Goal: Task Accomplishment & Management: Complete application form

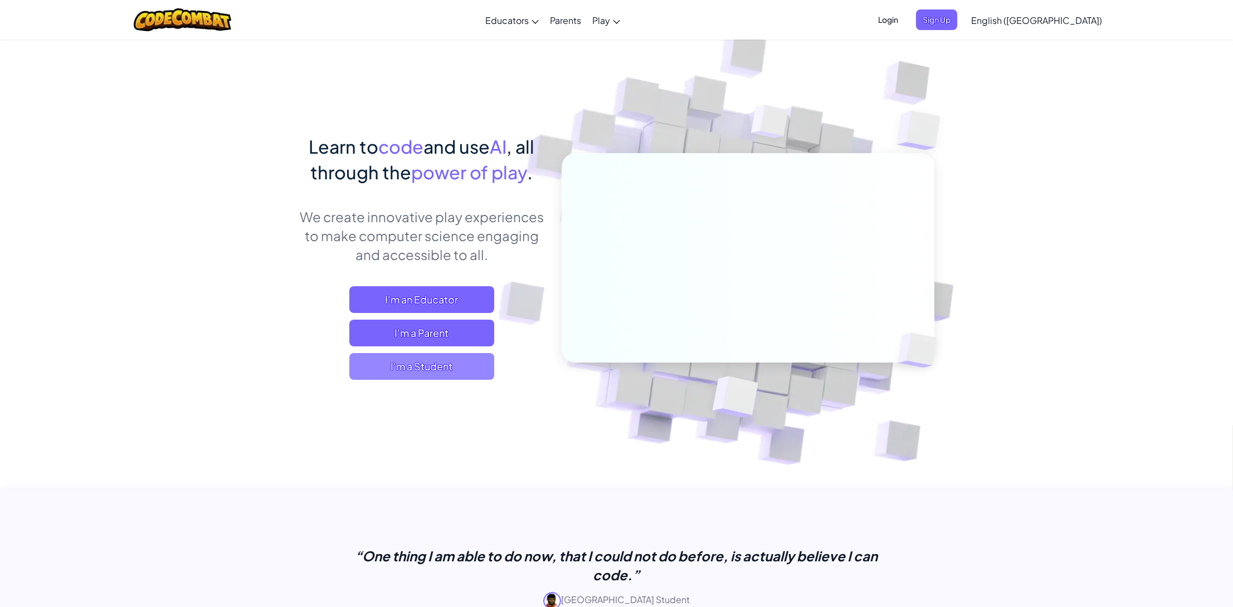
click at [464, 367] on span "I'm a Student" at bounding box center [421, 366] width 145 height 27
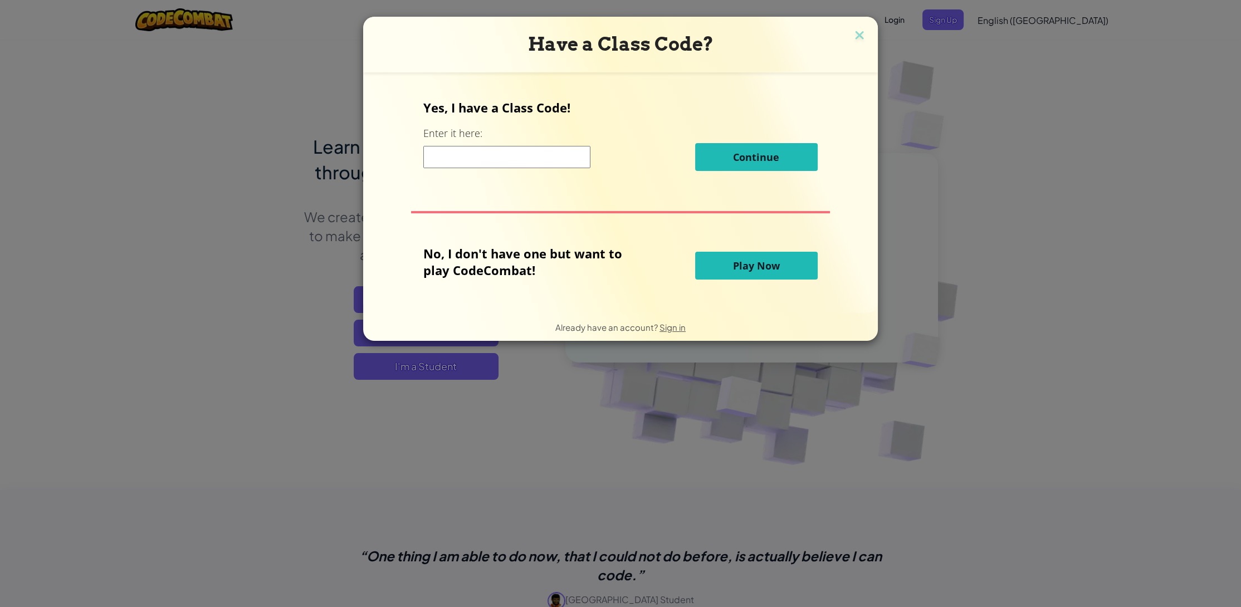
click at [722, 265] on button "Play Now" at bounding box center [756, 266] width 123 height 28
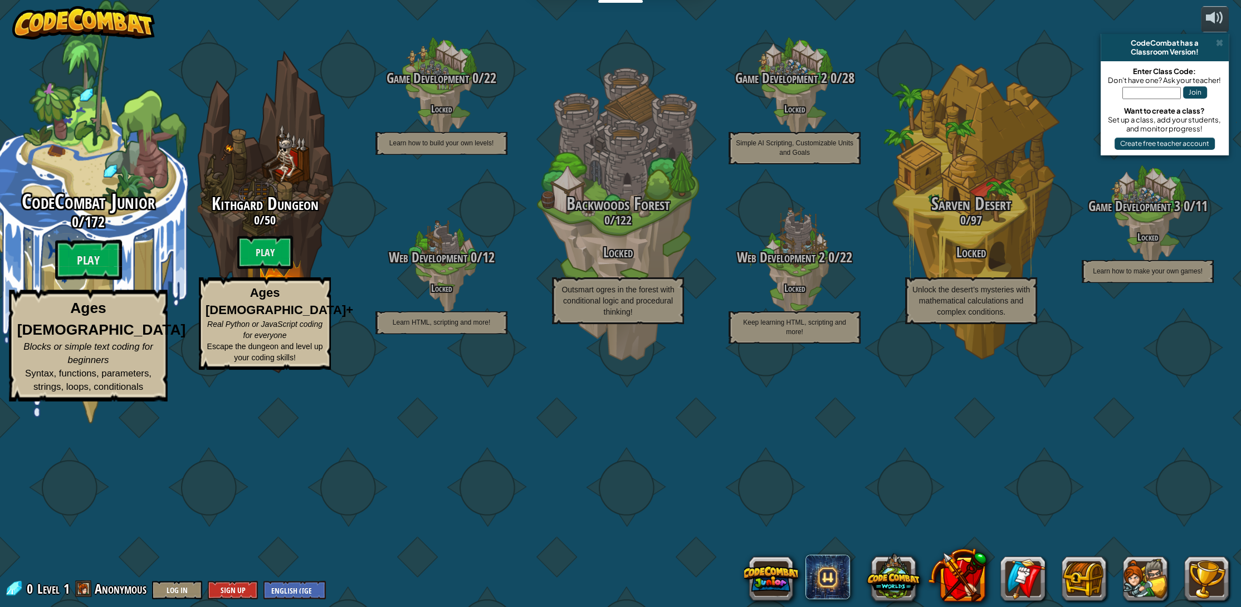
click at [134, 230] on h3 "0 / 172" at bounding box center [88, 222] width 212 height 16
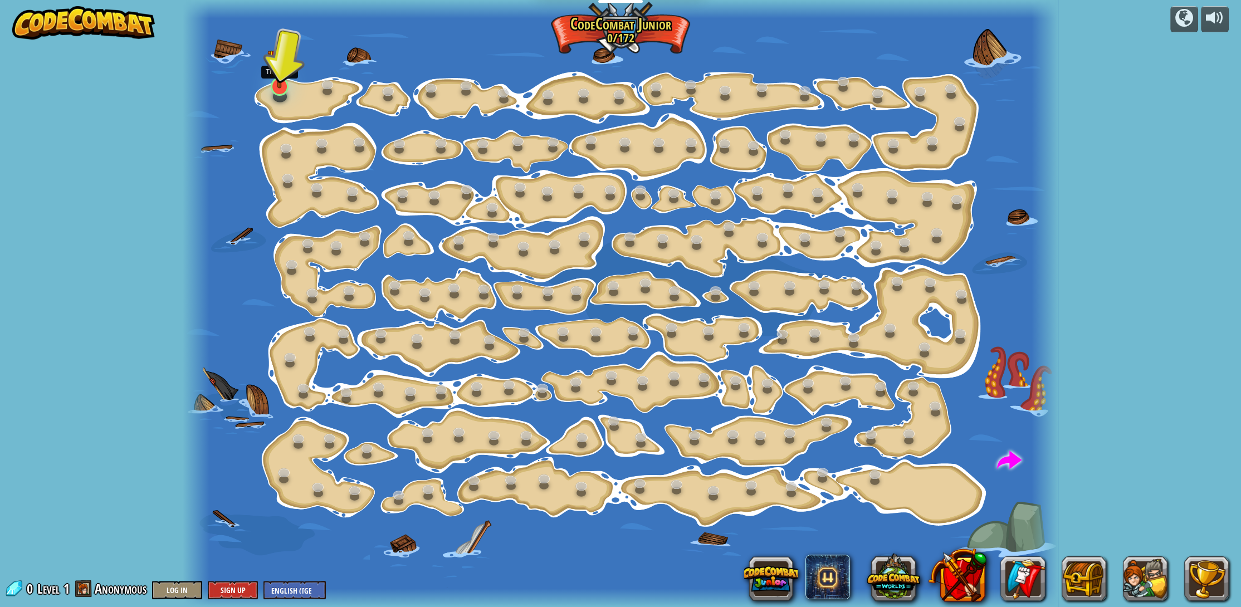
click at [279, 85] on img at bounding box center [279, 60] width 24 height 55
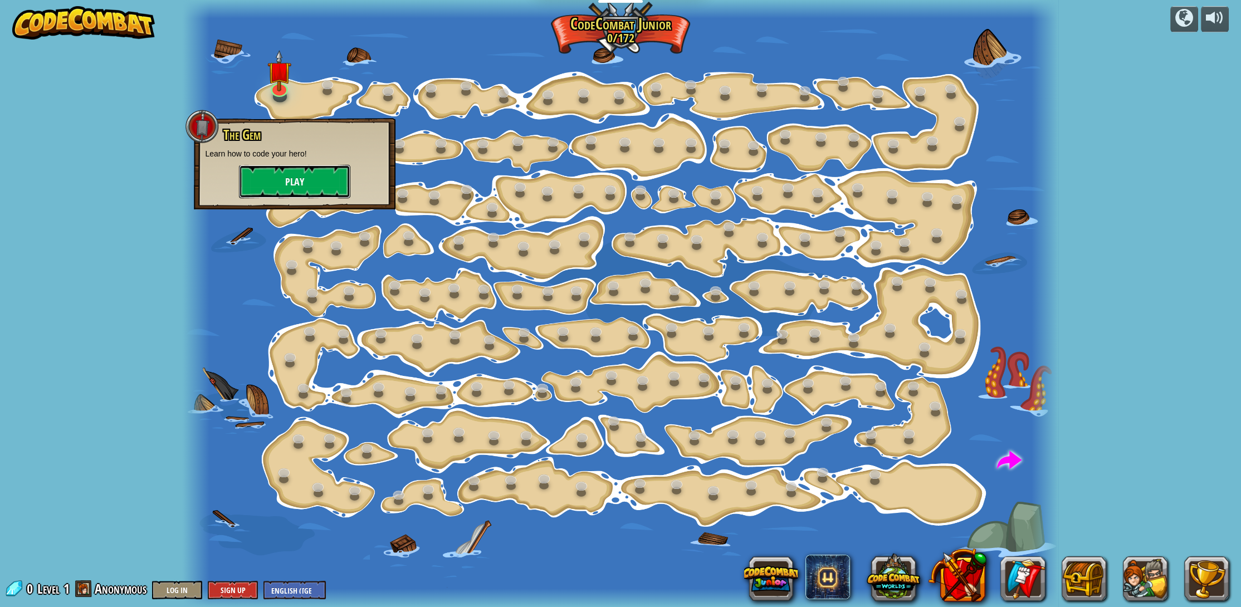
click at [290, 182] on button "Play" at bounding box center [294, 181] width 111 height 33
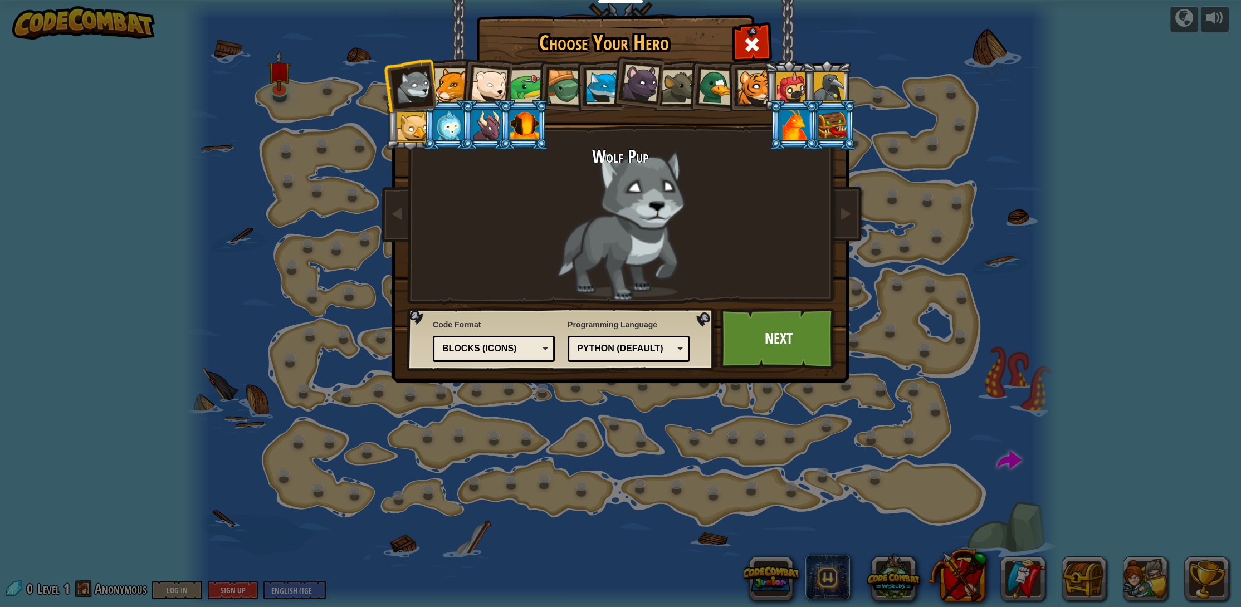
click at [608, 352] on div "Python (Default)" at bounding box center [625, 349] width 96 height 13
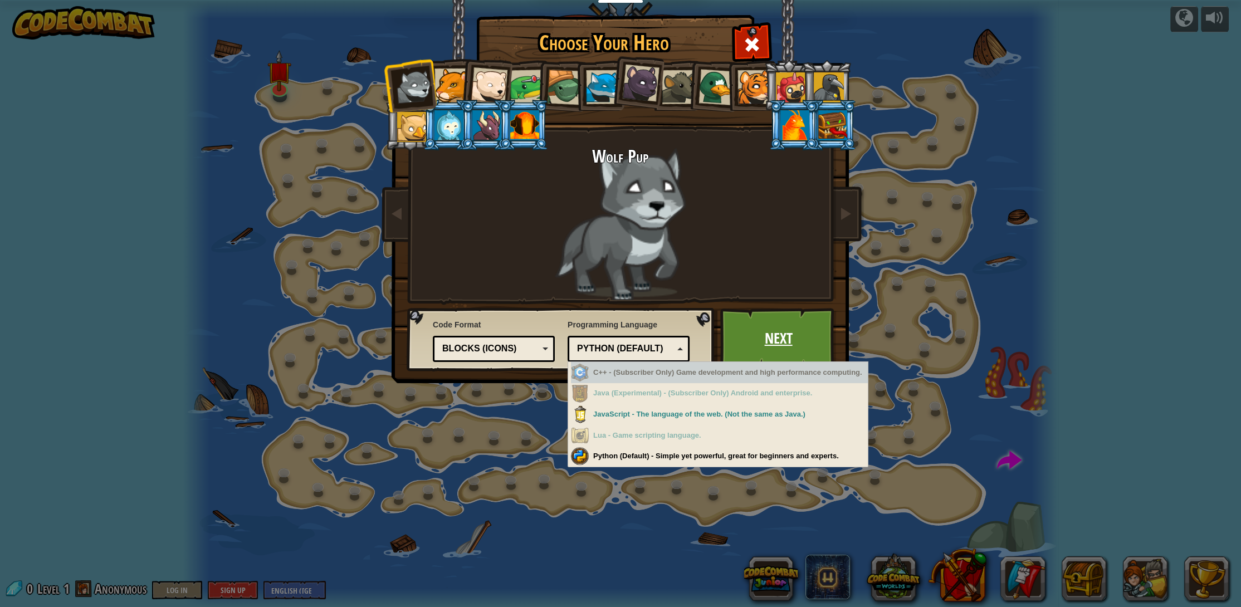
click at [768, 331] on link "Next" at bounding box center [778, 338] width 116 height 61
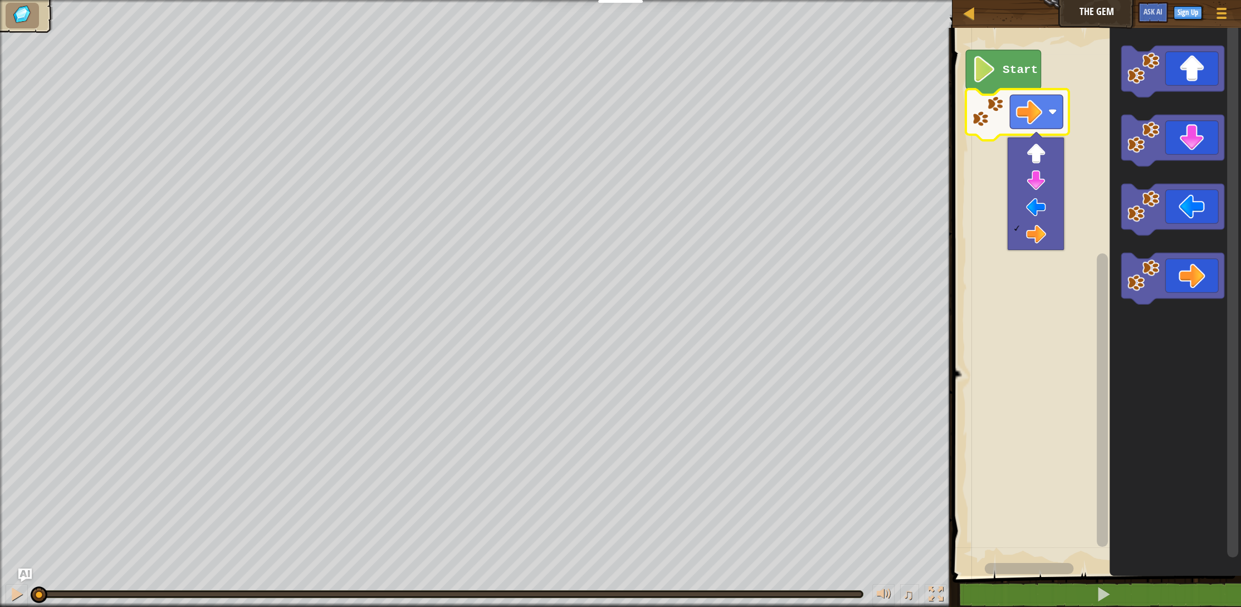
click at [1071, 81] on rect "Blockly Workspace" at bounding box center [1095, 299] width 292 height 554
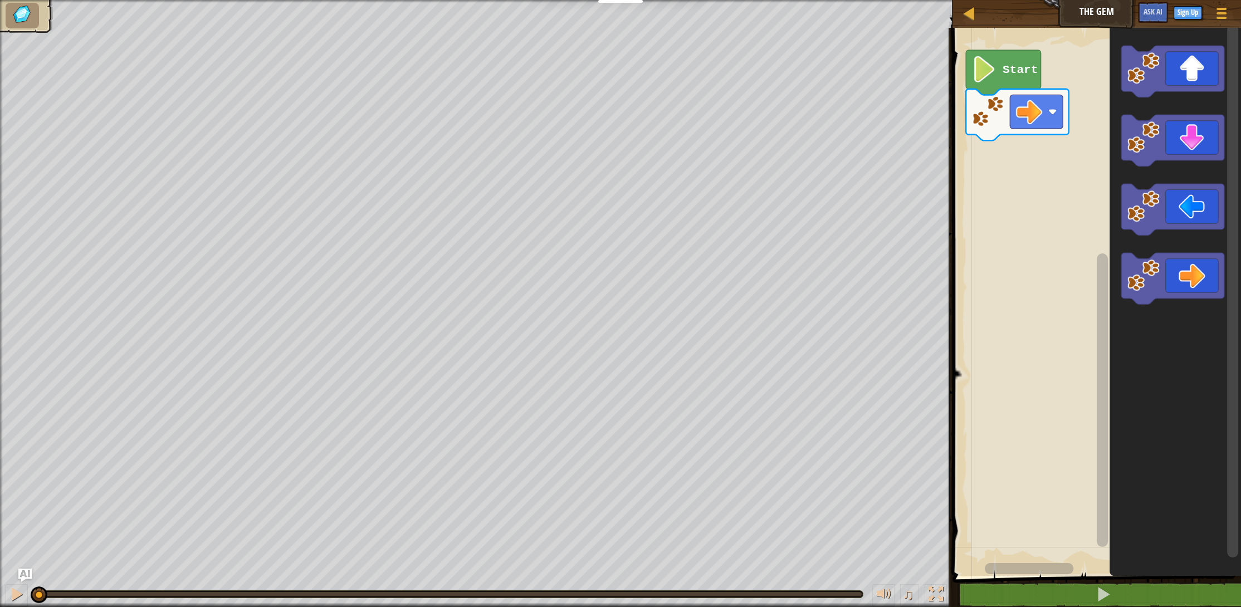
click at [1011, 68] on text "Start" at bounding box center [1020, 69] width 35 height 13
click at [1014, 112] on rect "Blockly Workspace" at bounding box center [1036, 112] width 53 height 34
click at [995, 121] on image "Blockly Workspace" at bounding box center [988, 111] width 32 height 32
click at [24, 588] on button at bounding box center [17, 595] width 22 height 23
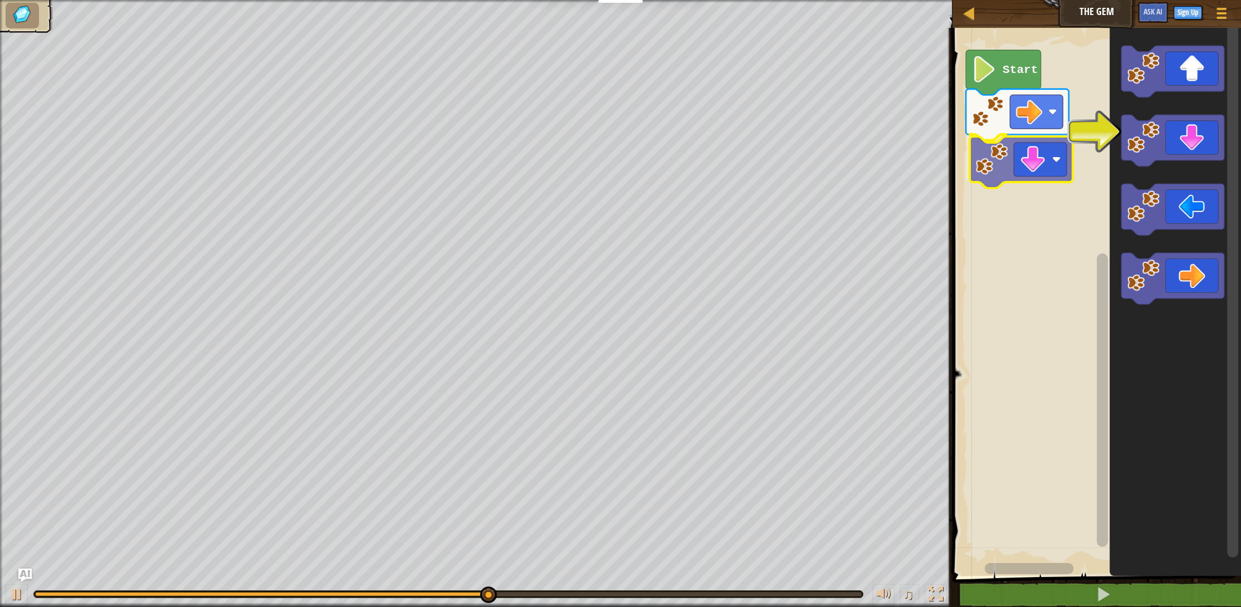
click at [1036, 160] on div "Start" at bounding box center [1095, 299] width 292 height 554
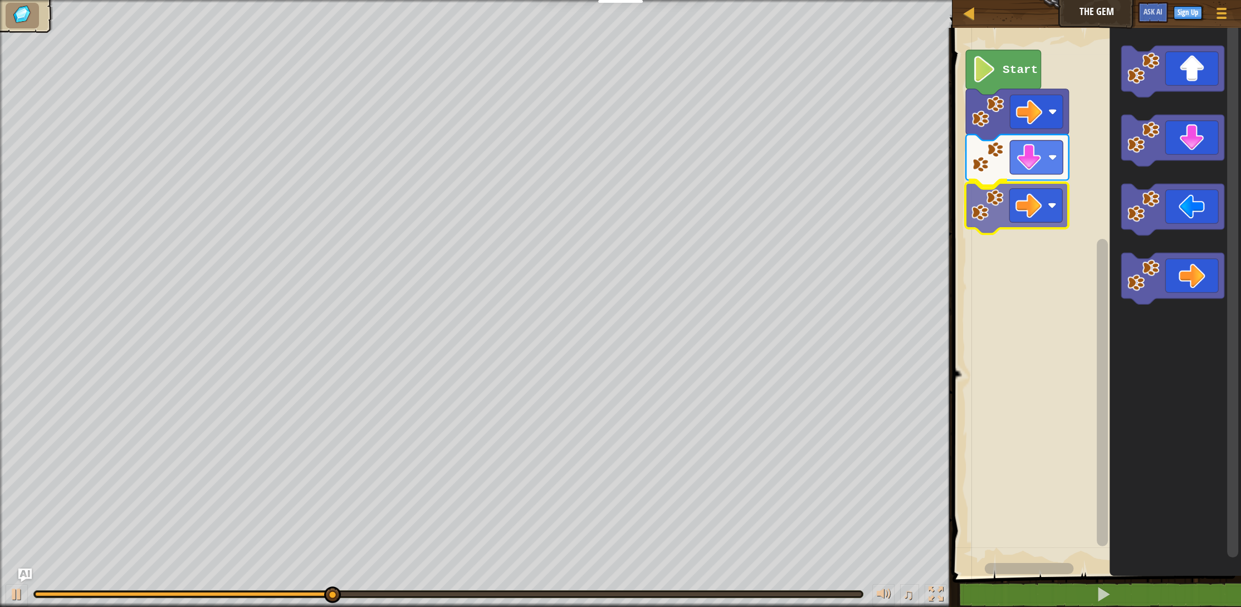
click at [1020, 207] on div "Start" at bounding box center [1095, 299] width 292 height 554
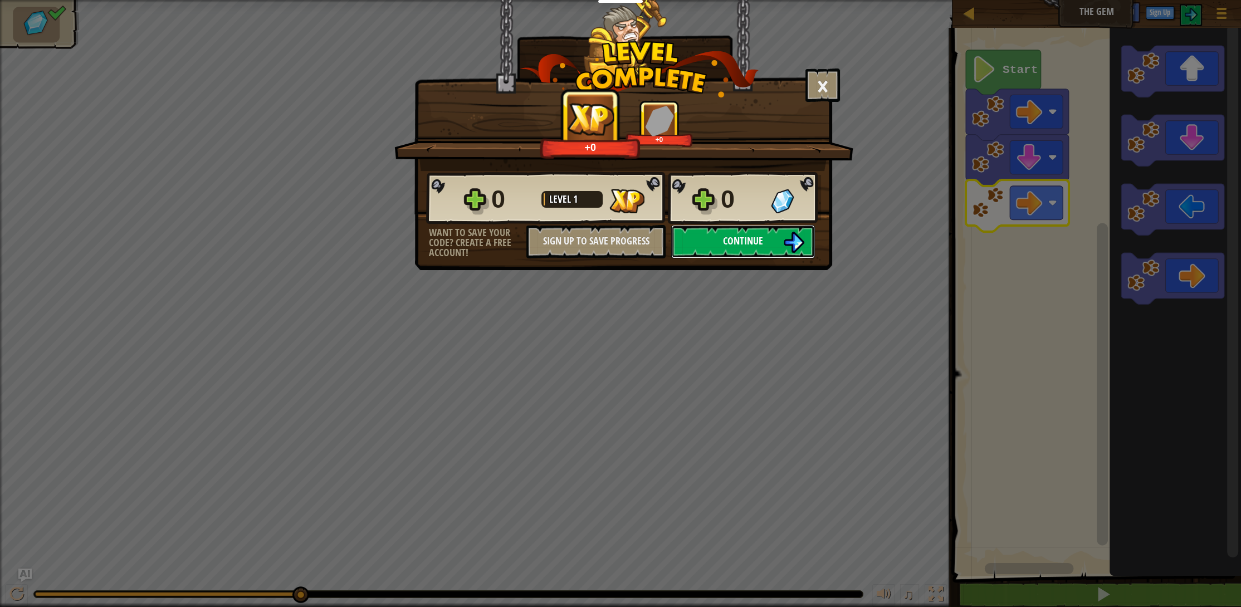
click at [738, 237] on span "Continue" at bounding box center [743, 241] width 40 height 14
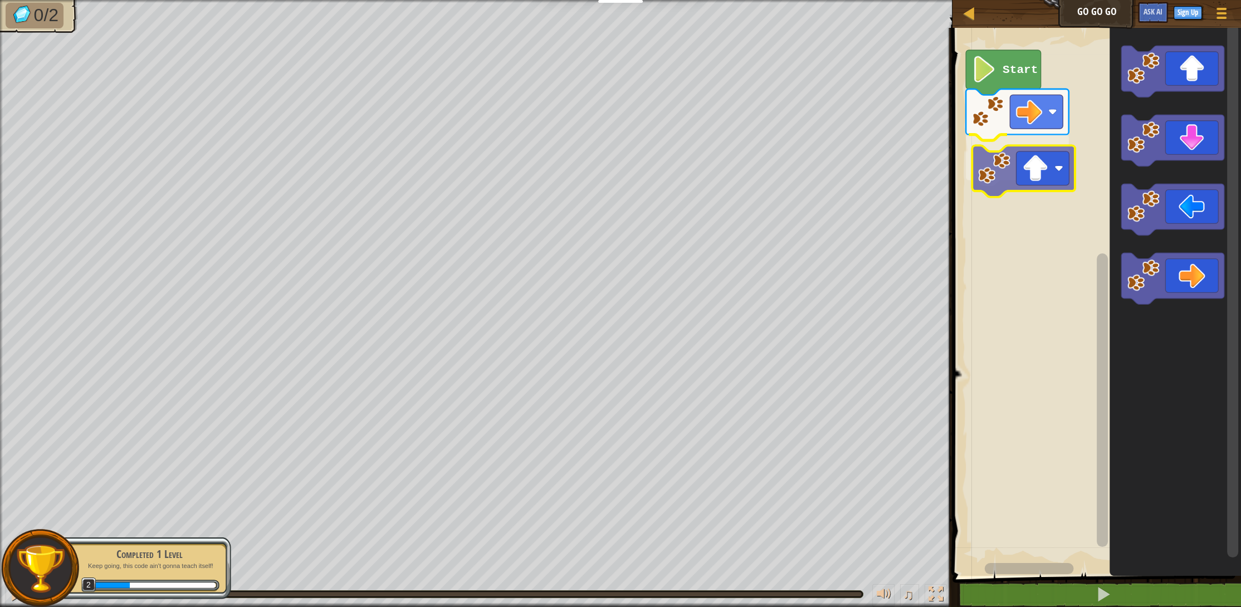
click at [1005, 182] on div "Start" at bounding box center [1095, 299] width 292 height 554
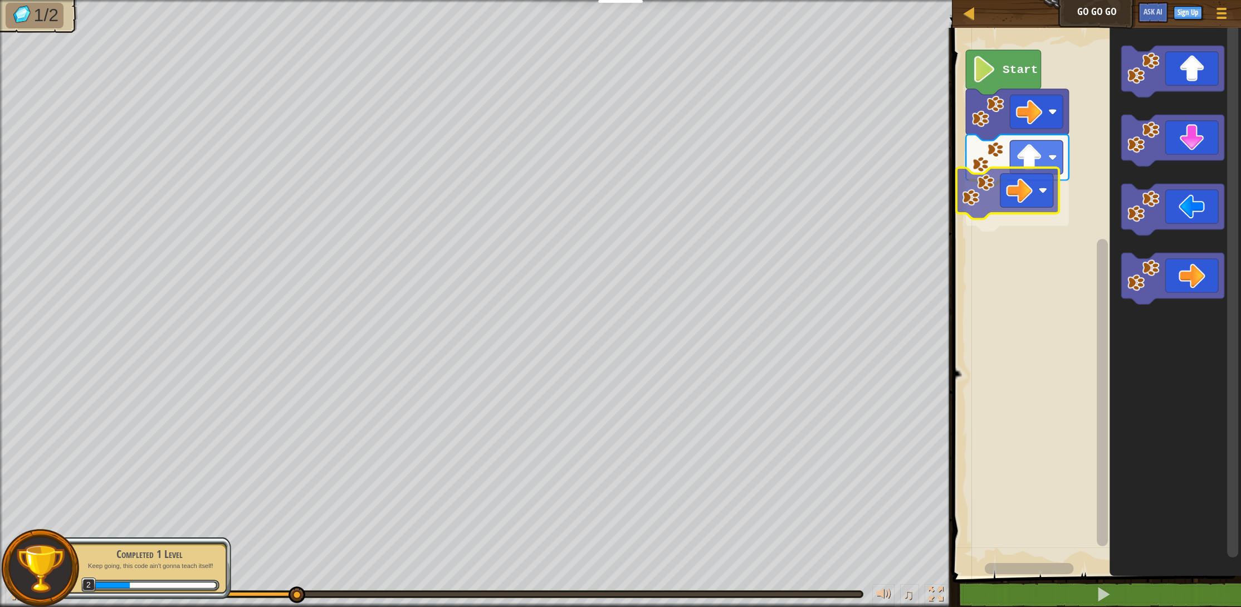
click at [1044, 207] on div "Start" at bounding box center [1095, 299] width 292 height 554
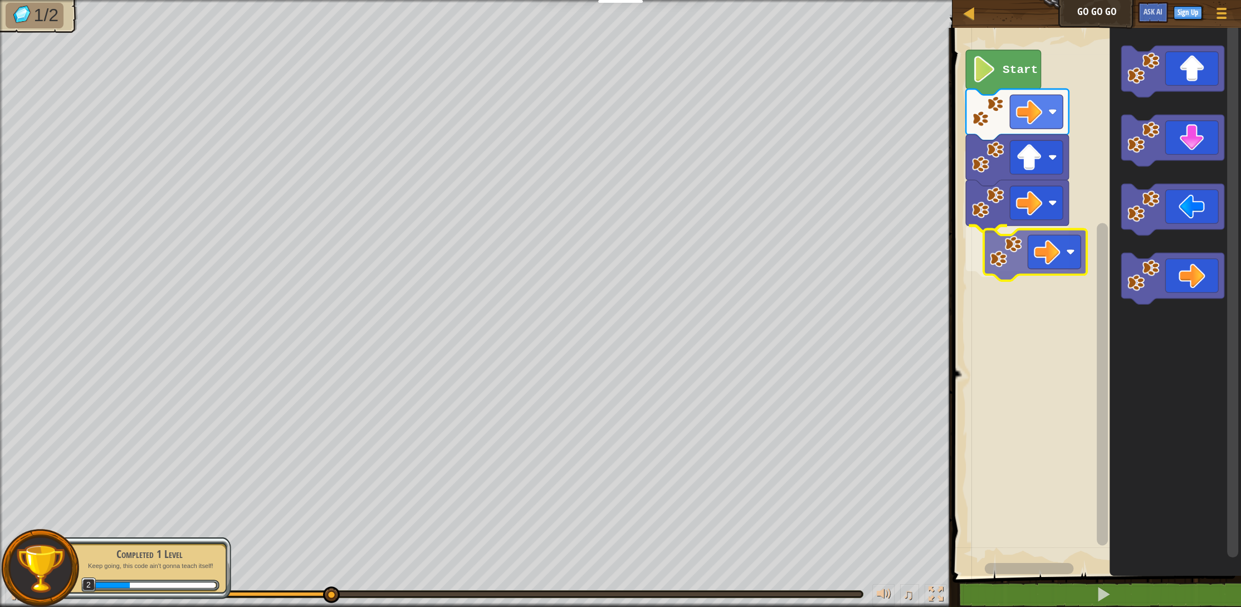
click at [1041, 250] on div "Start" at bounding box center [1095, 299] width 292 height 554
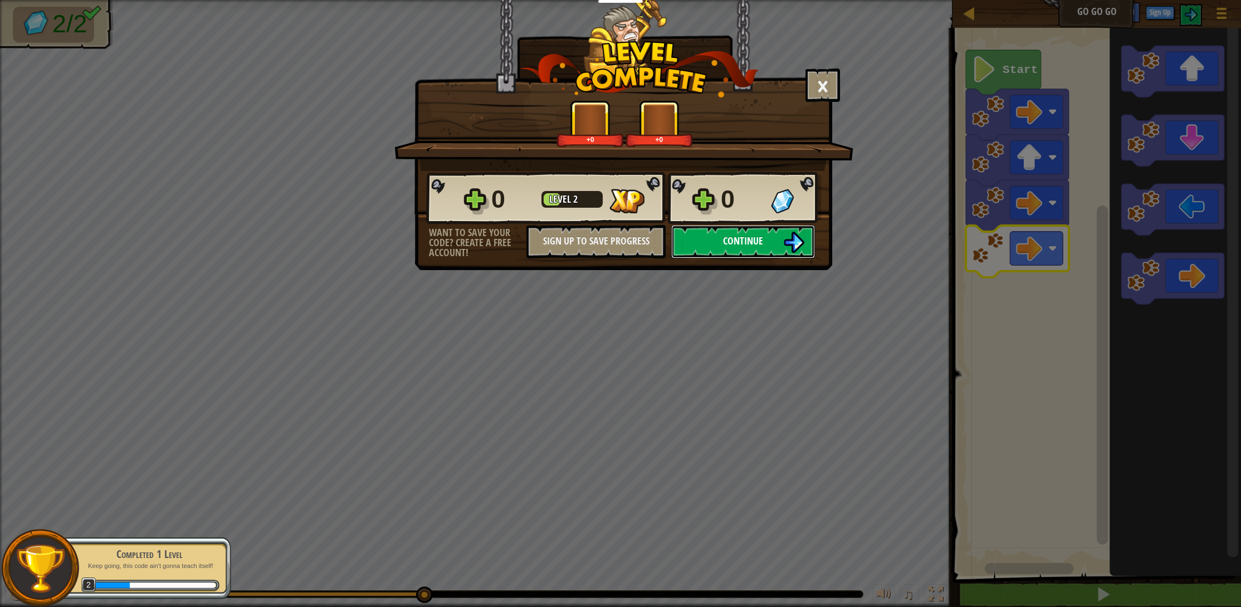
click at [761, 241] on span "Continue" at bounding box center [743, 241] width 40 height 14
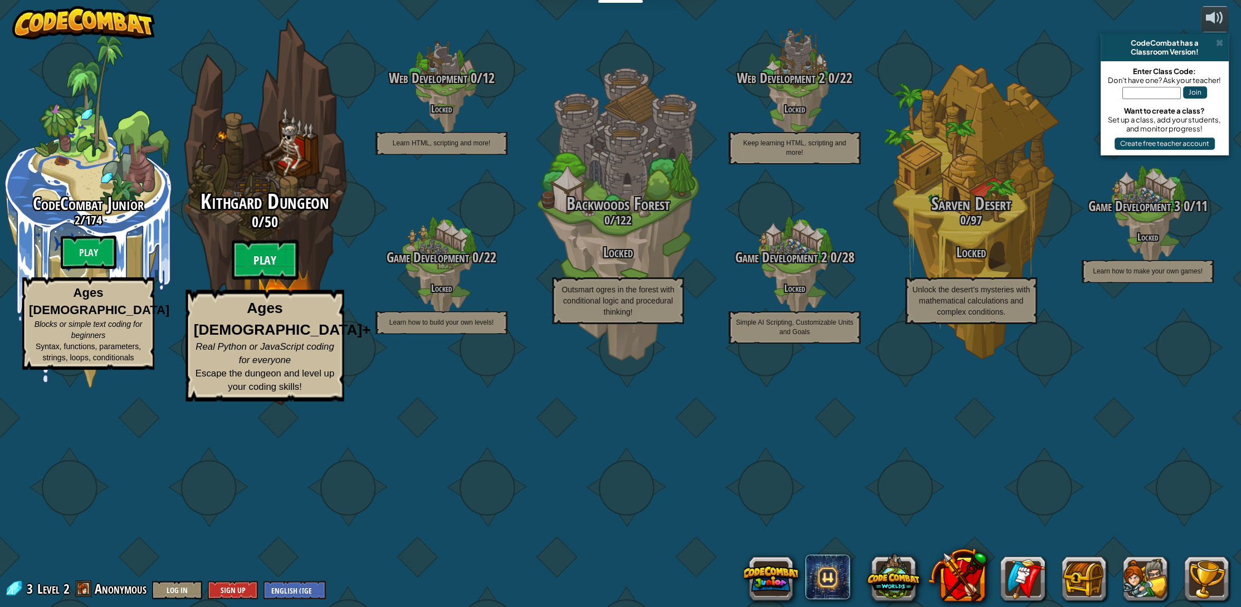
click at [280, 280] on btn "Play" at bounding box center [265, 260] width 67 height 40
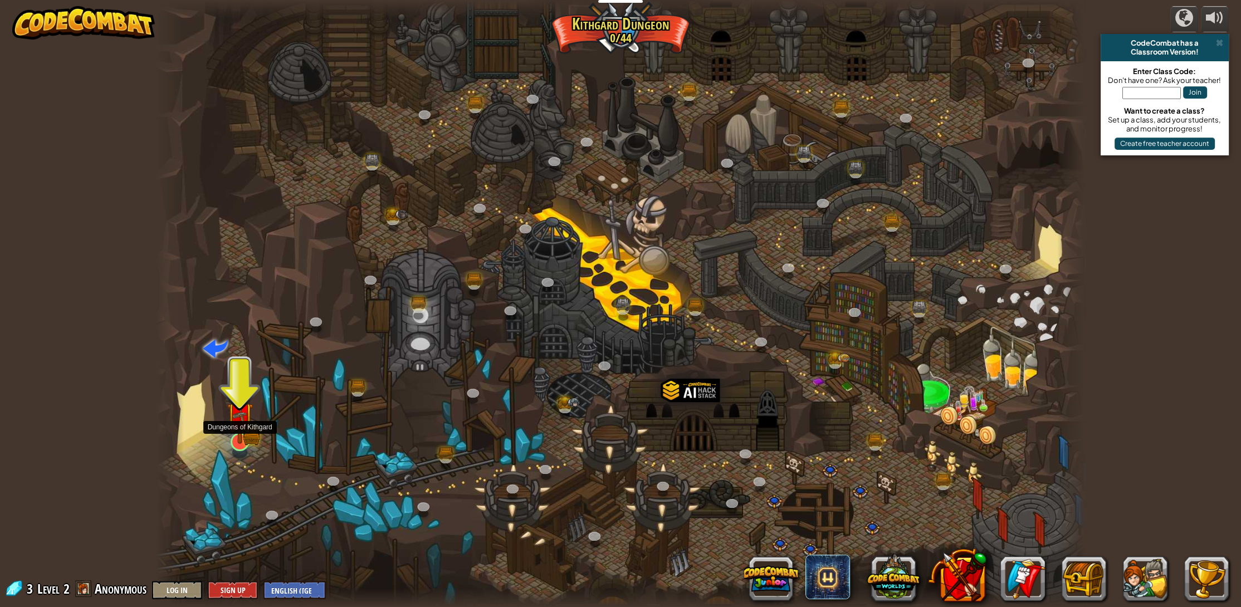
click at [240, 436] on img at bounding box center [240, 415] width 26 height 57
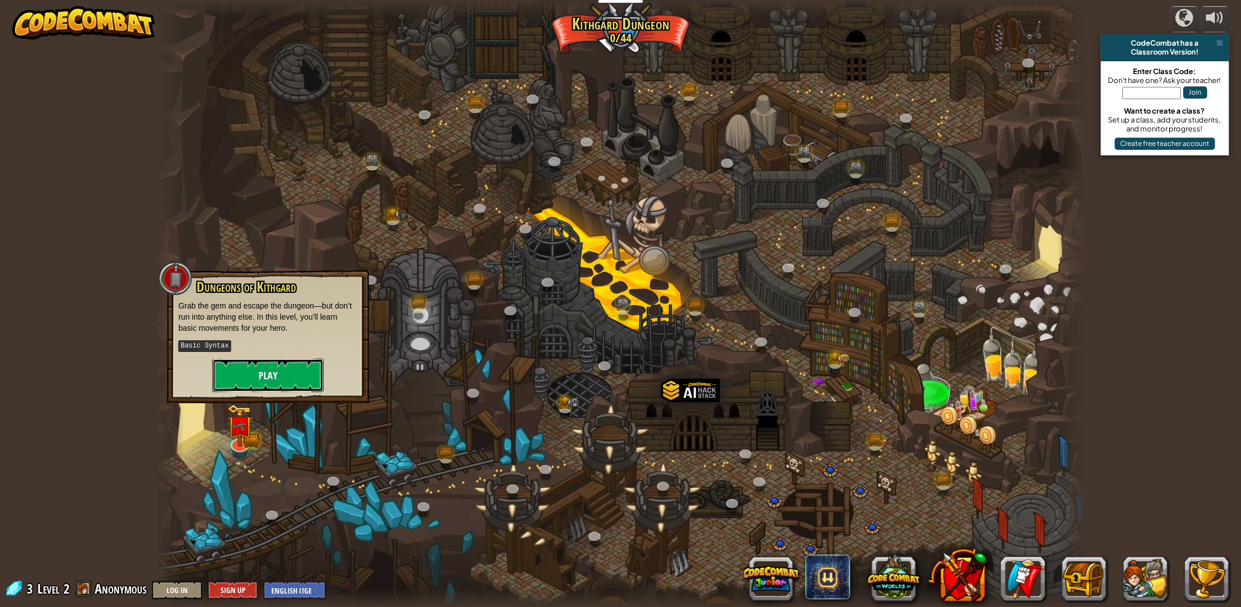
click at [264, 359] on button "Play" at bounding box center [267, 375] width 111 height 33
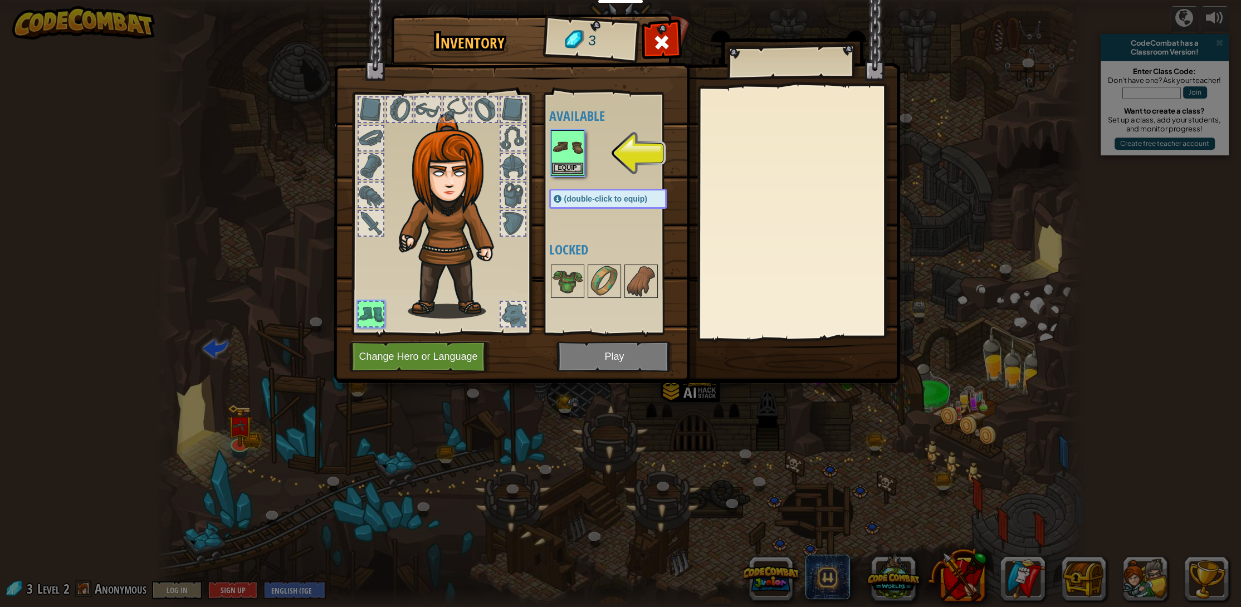
click at [576, 152] on img at bounding box center [567, 146] width 31 height 31
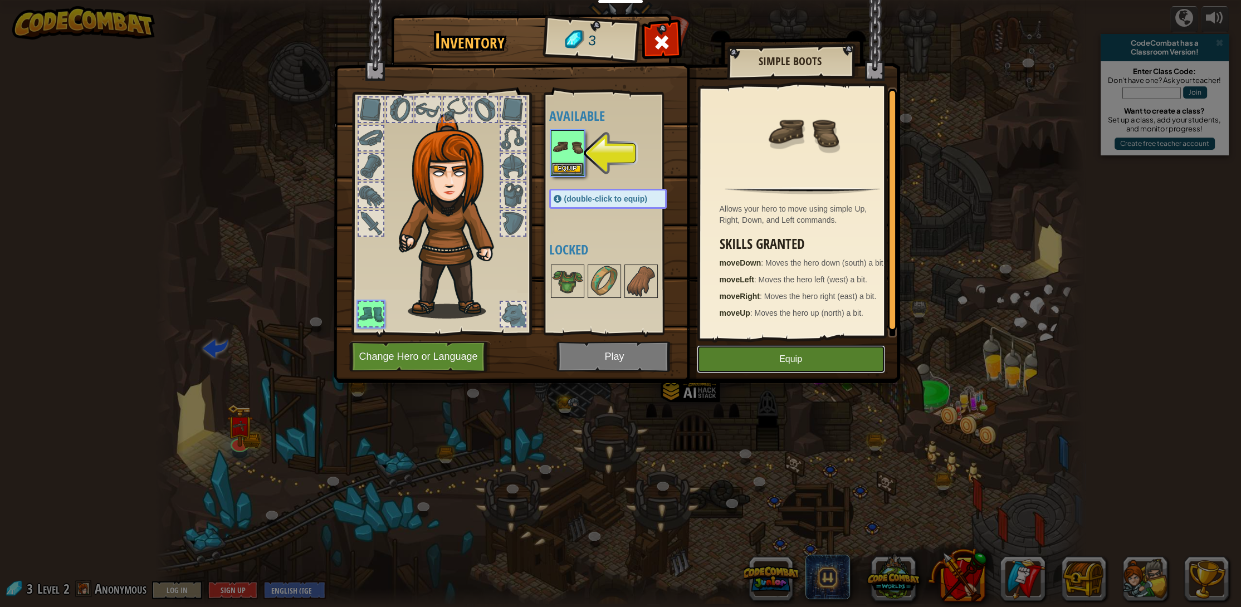
click at [783, 362] on button "Equip" at bounding box center [791, 359] width 188 height 28
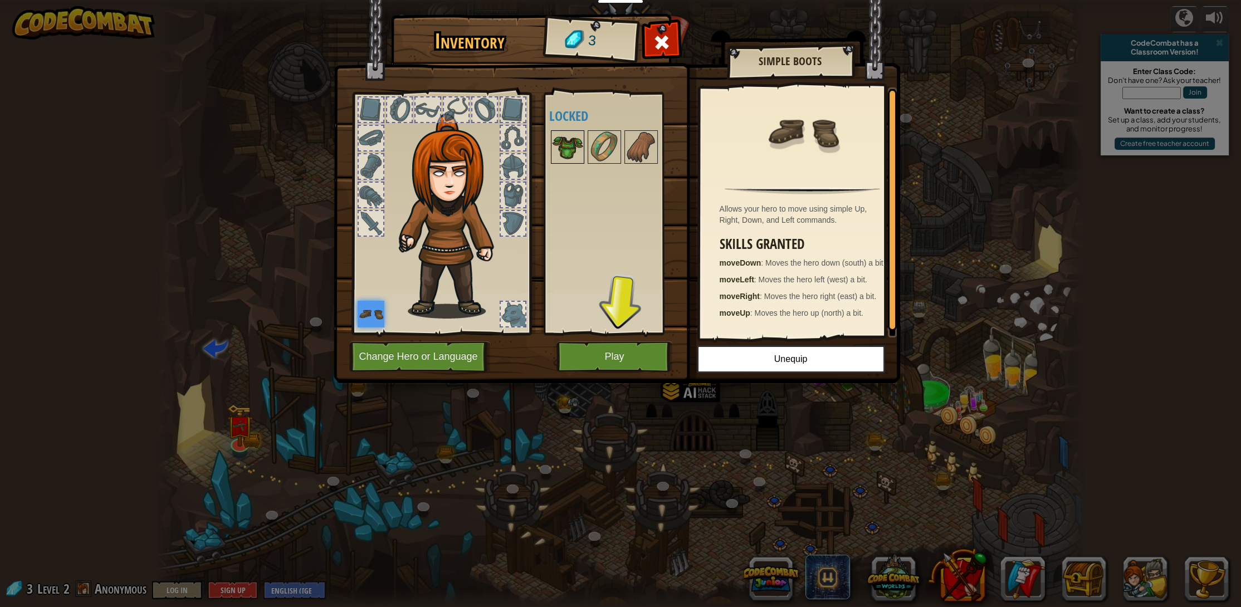
click at [568, 148] on img at bounding box center [567, 146] width 31 height 31
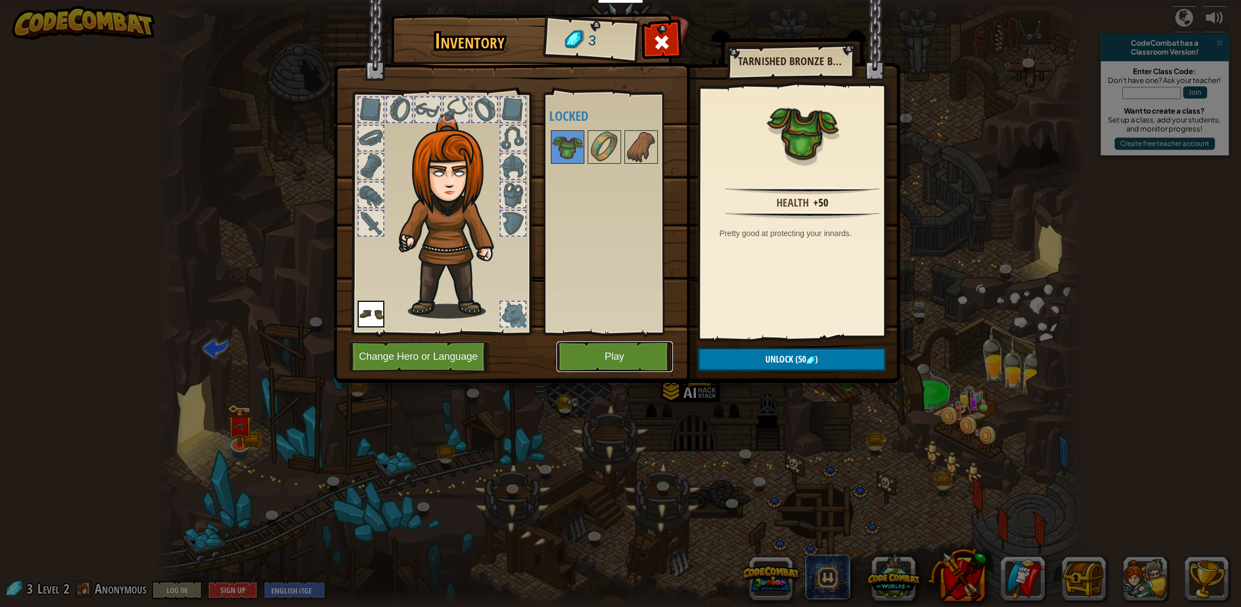
click at [614, 364] on button "Play" at bounding box center [615, 357] width 116 height 31
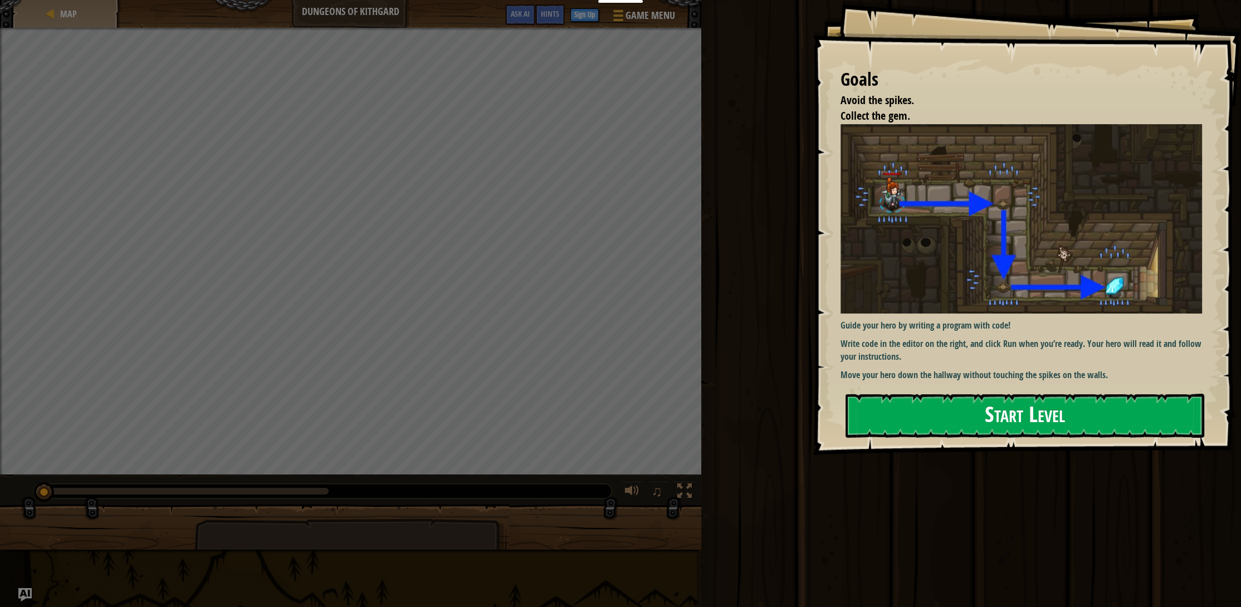
click at [1027, 424] on button "Start Level" at bounding box center [1025, 416] width 359 height 44
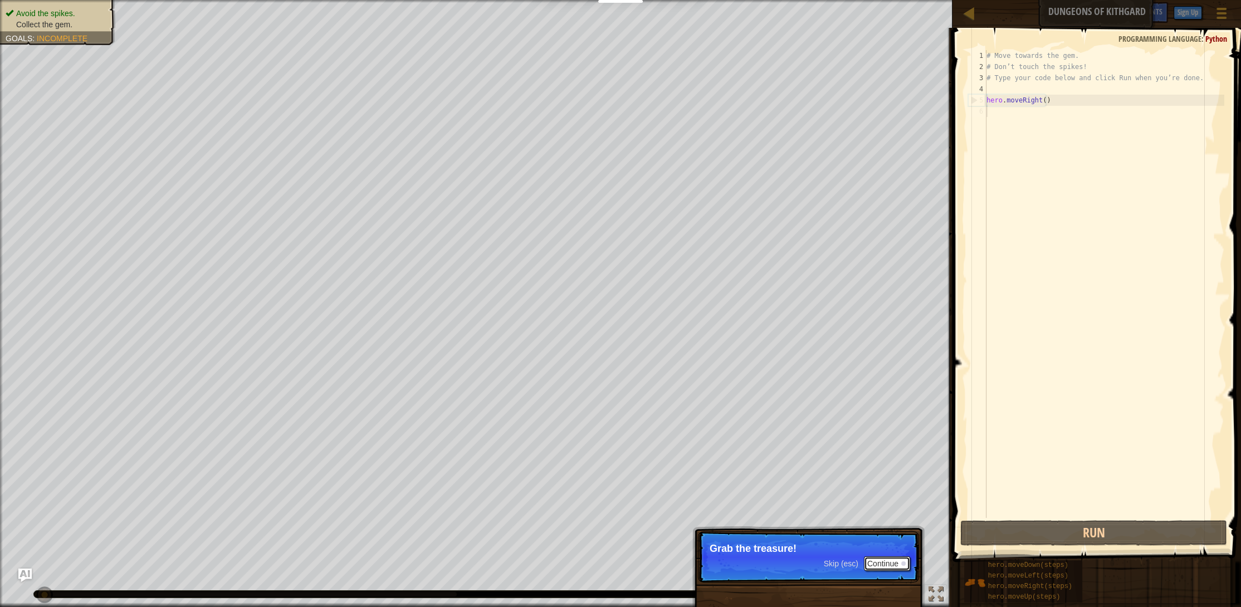
click at [869, 568] on button "Continue" at bounding box center [887, 564] width 46 height 14
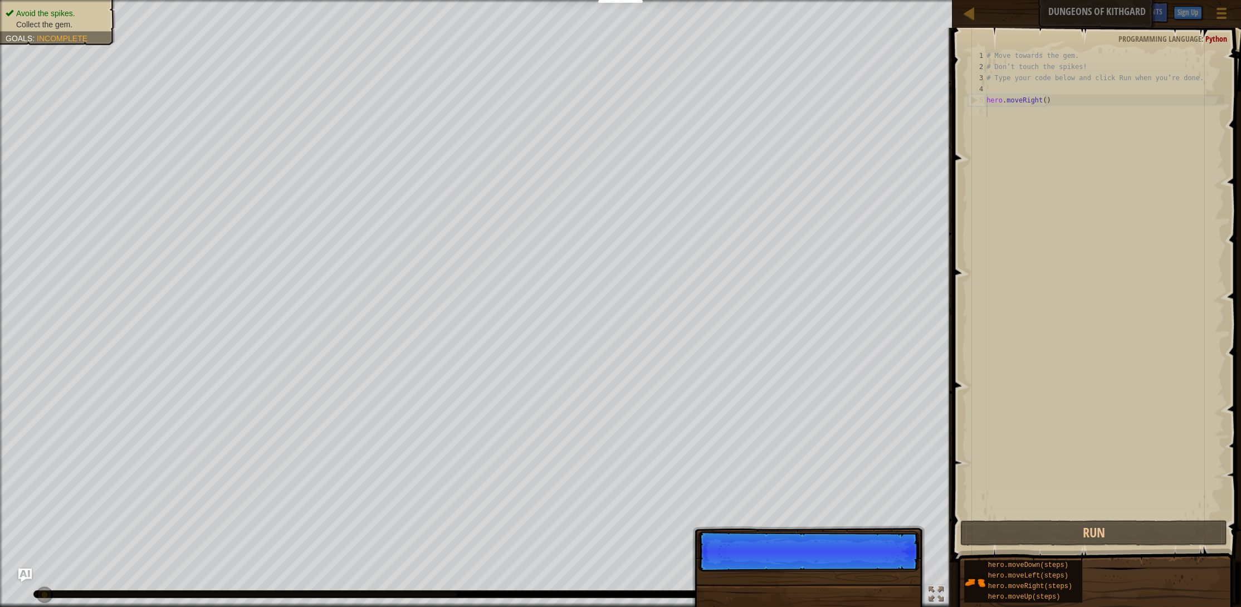
scroll to position [5, 0]
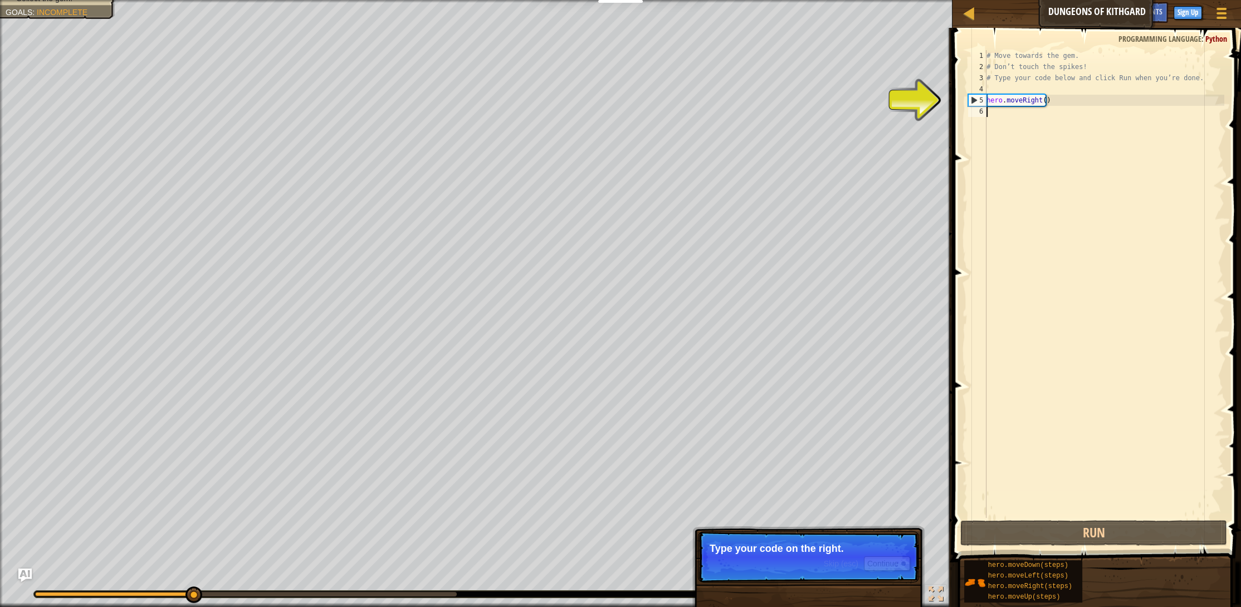
click at [1045, 118] on div "# Move towards the gem. # Don’t touch the spikes! # Type your code below and cl…" at bounding box center [1104, 295] width 240 height 490
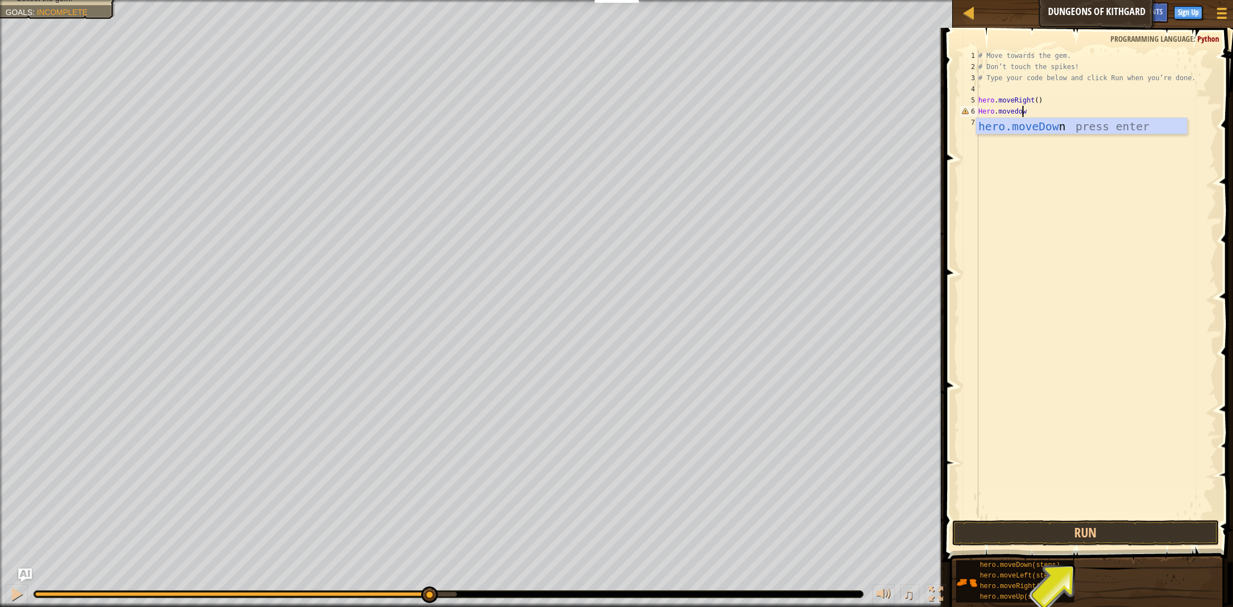
scroll to position [5, 3]
type textarea "Hero.movedown"
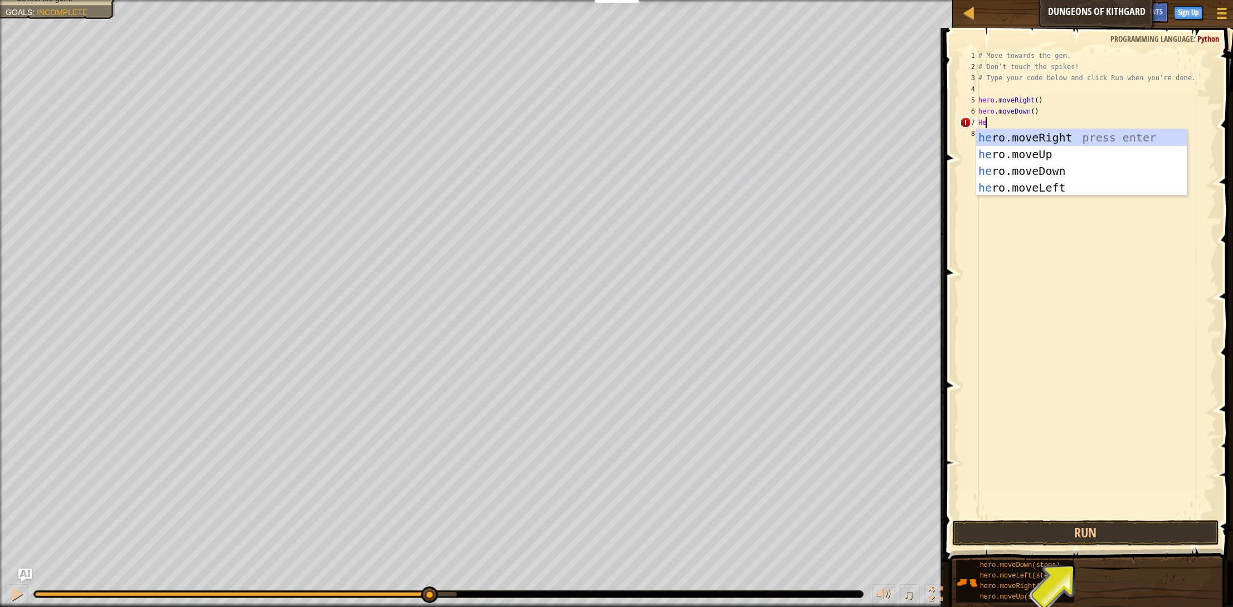
scroll to position [5, 0]
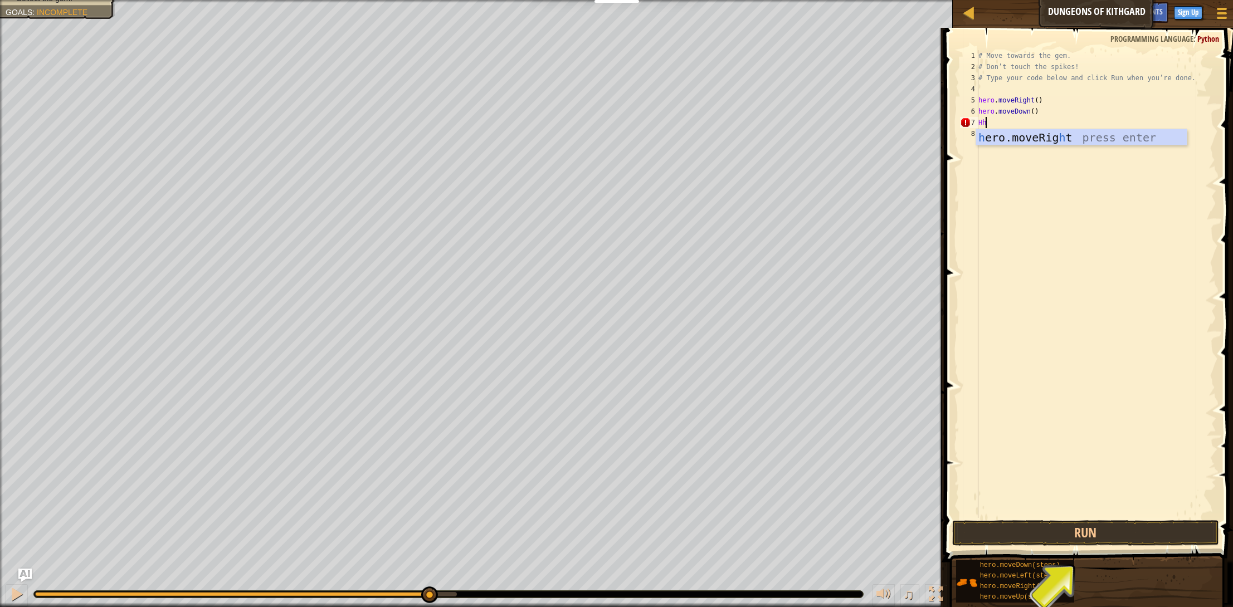
type textarea "H"
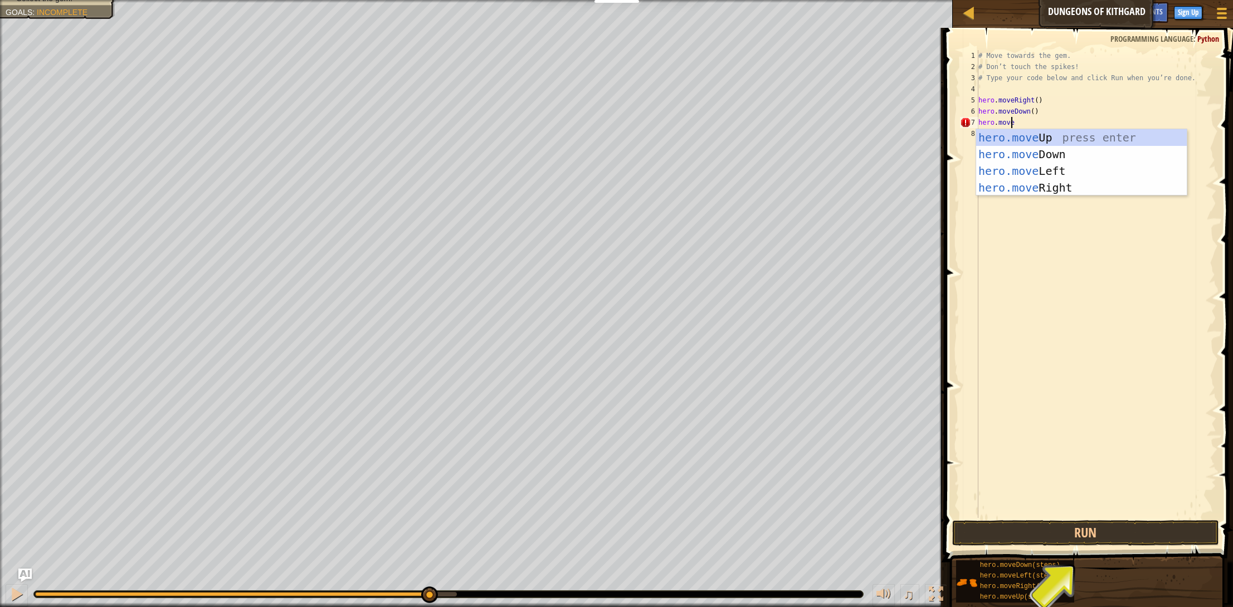
scroll to position [5, 2]
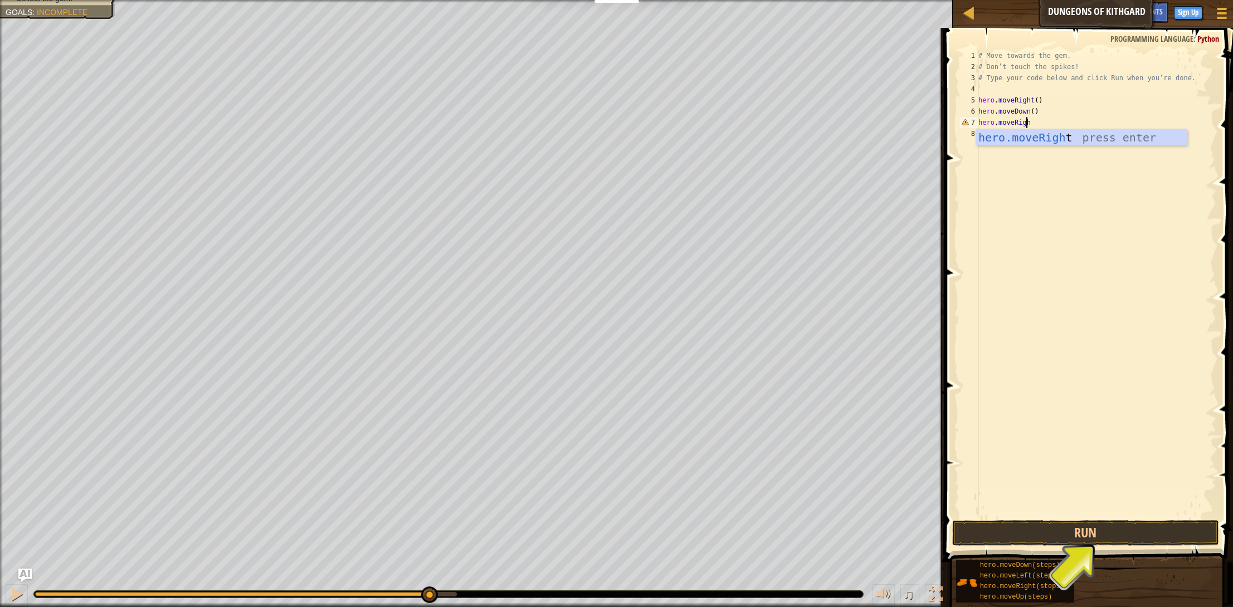
type textarea "hero.moveRight"
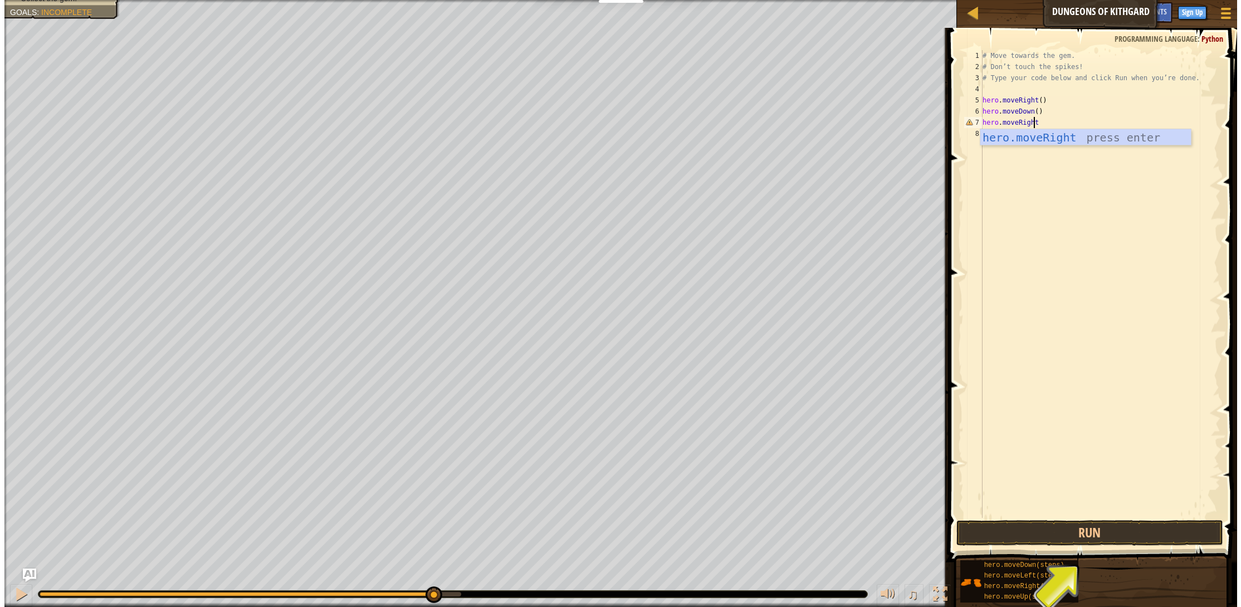
scroll to position [5, 0]
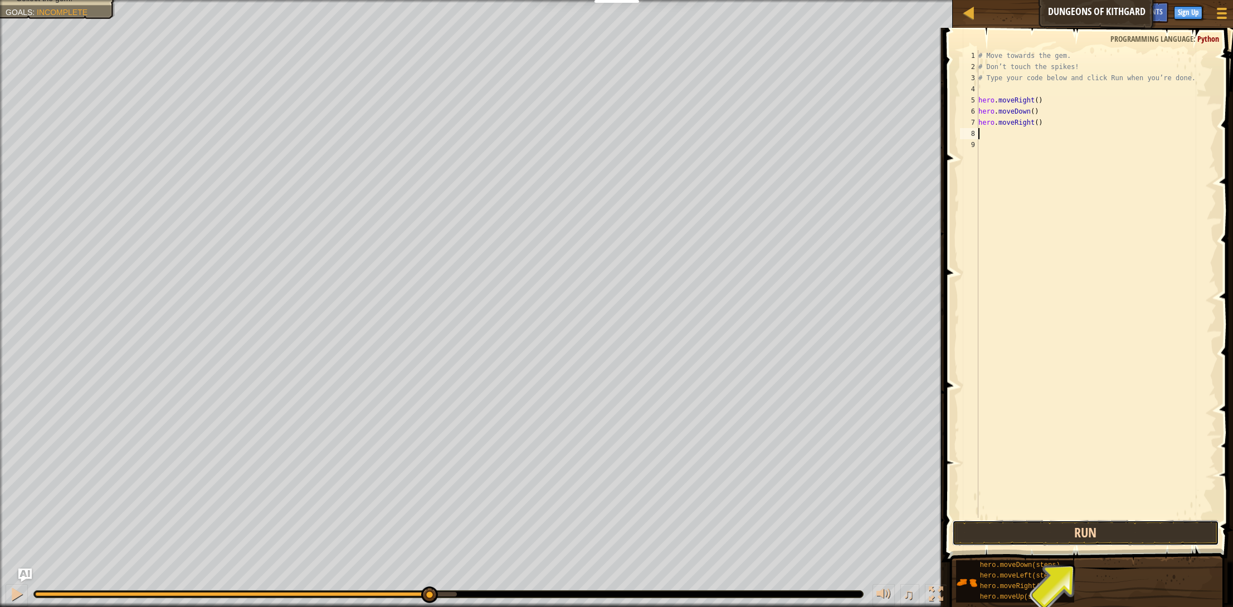
click at [1125, 533] on button "Run" at bounding box center [1085, 533] width 267 height 26
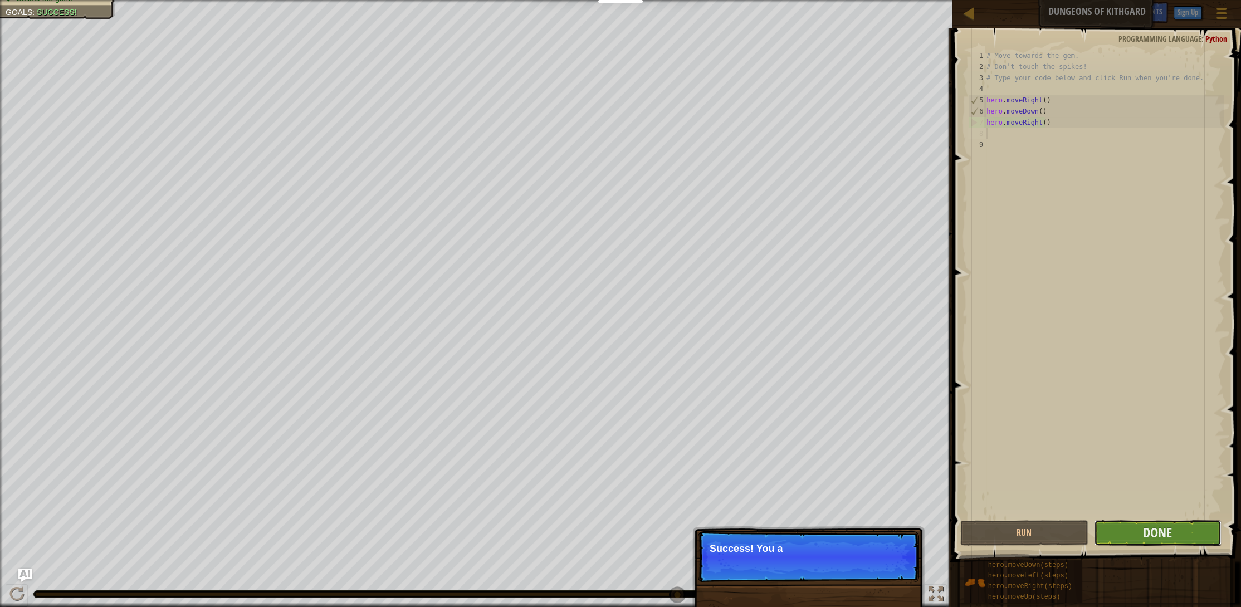
click at [1129, 531] on button "Done" at bounding box center [1158, 533] width 128 height 26
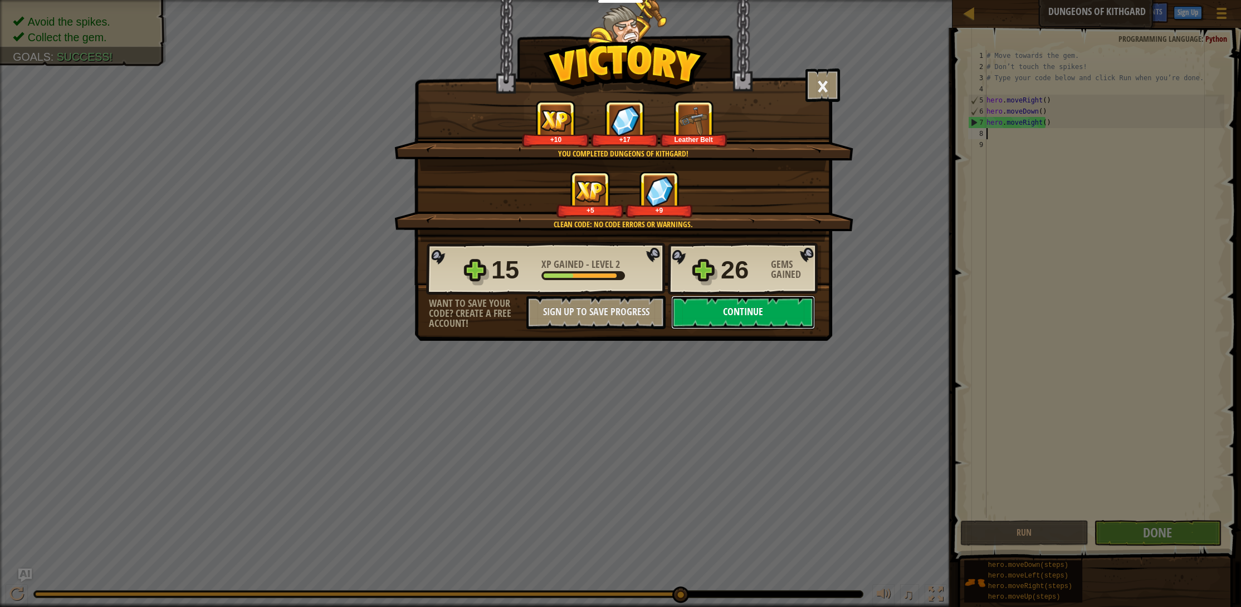
click at [758, 309] on button "Continue" at bounding box center [743, 312] width 144 height 33
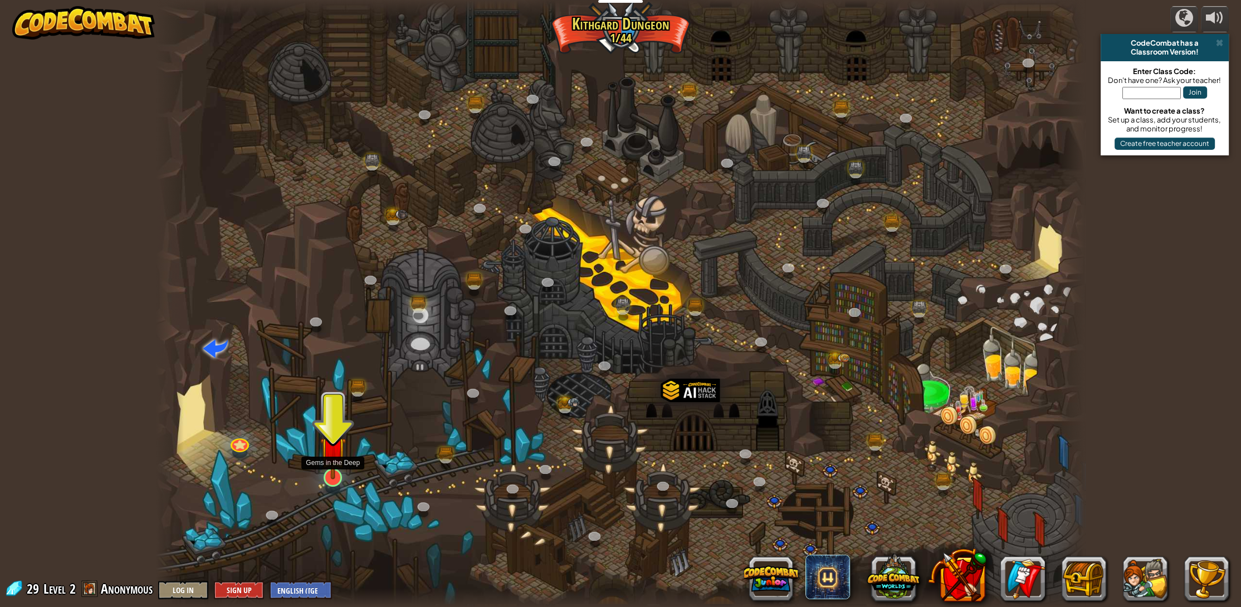
click at [334, 480] on div at bounding box center [333, 478] width 18 height 18
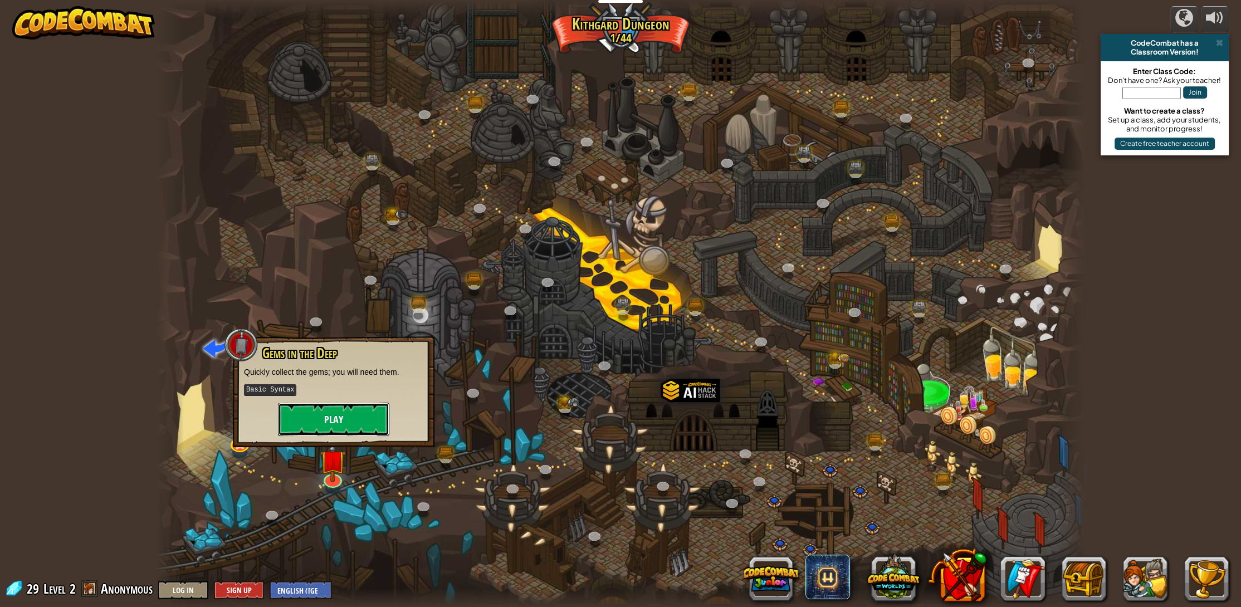
click at [345, 417] on button "Play" at bounding box center [333, 419] width 111 height 33
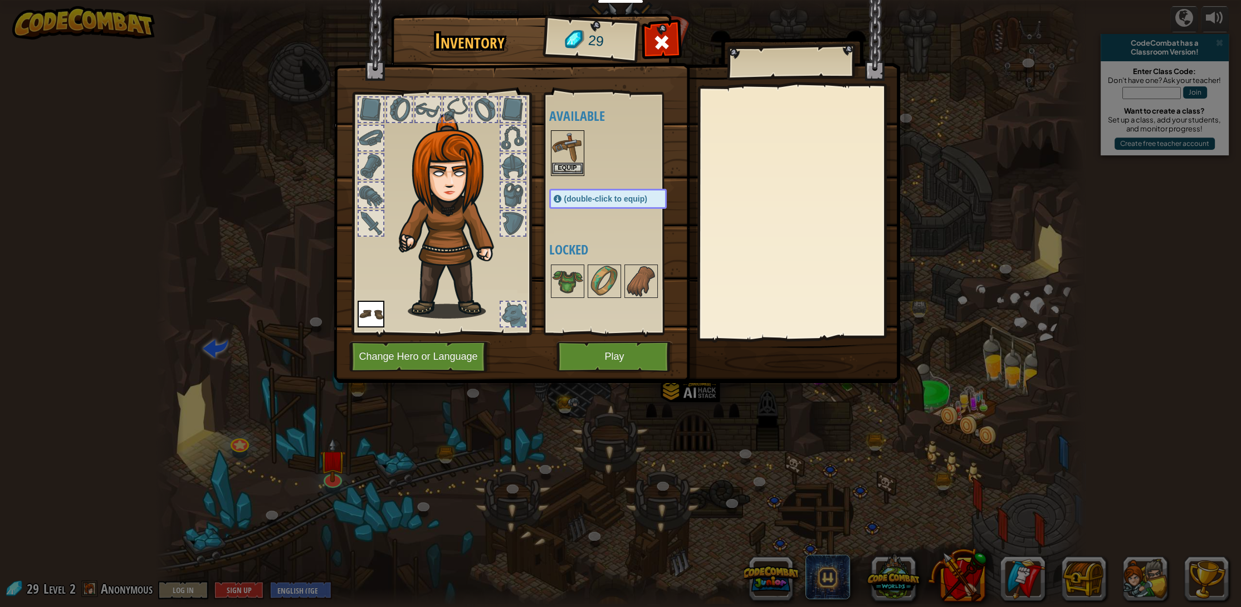
click at [577, 151] on img at bounding box center [567, 146] width 31 height 31
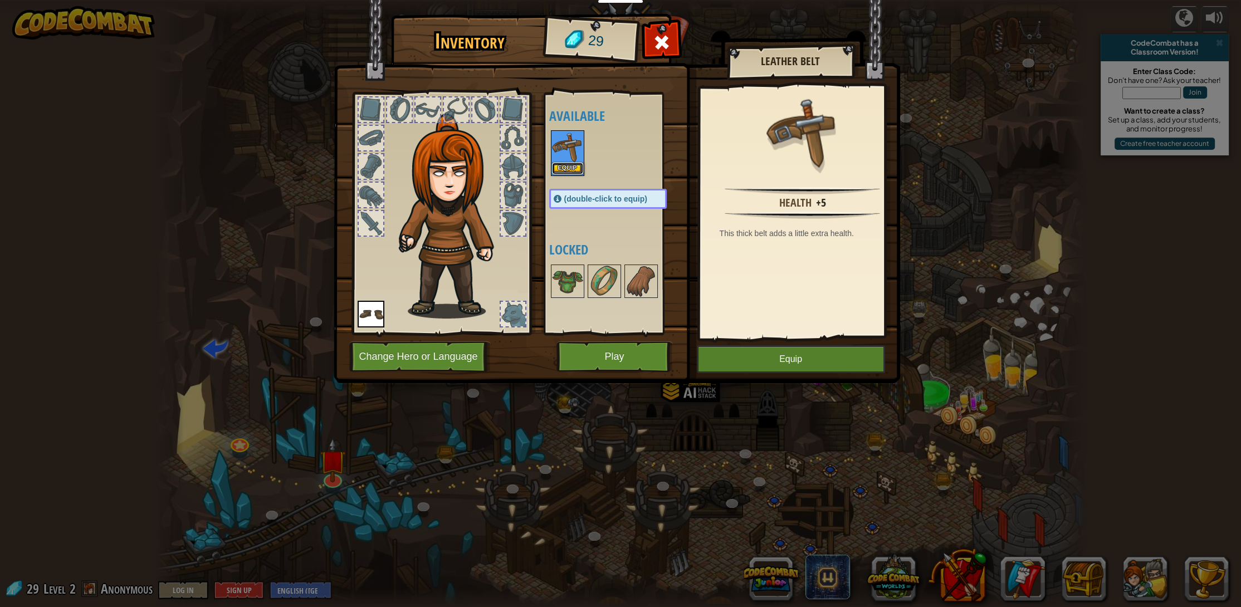
click at [566, 167] on button "Equip" at bounding box center [567, 169] width 31 height 12
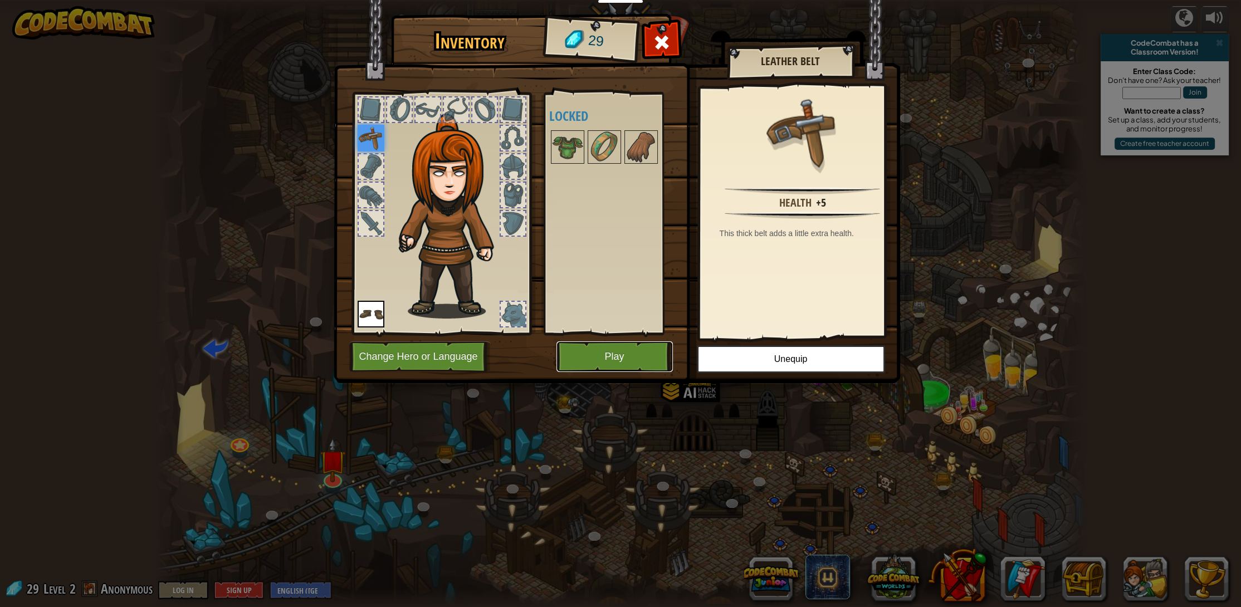
click at [638, 356] on button "Play" at bounding box center [615, 357] width 116 height 31
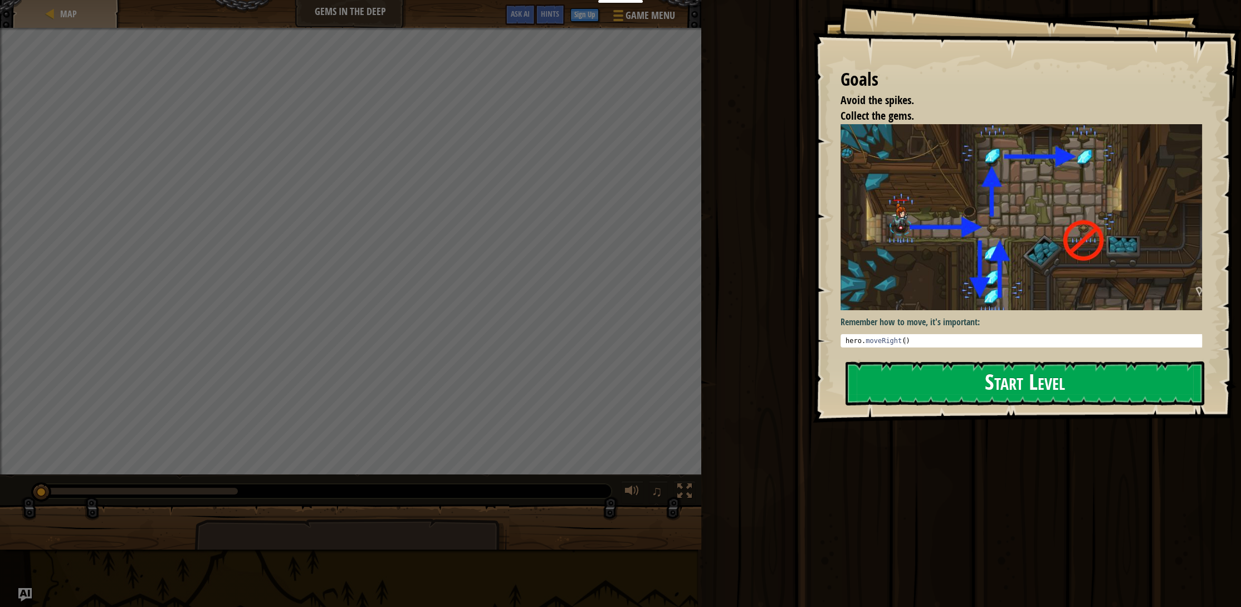
click at [992, 389] on button "Start Level" at bounding box center [1025, 384] width 359 height 44
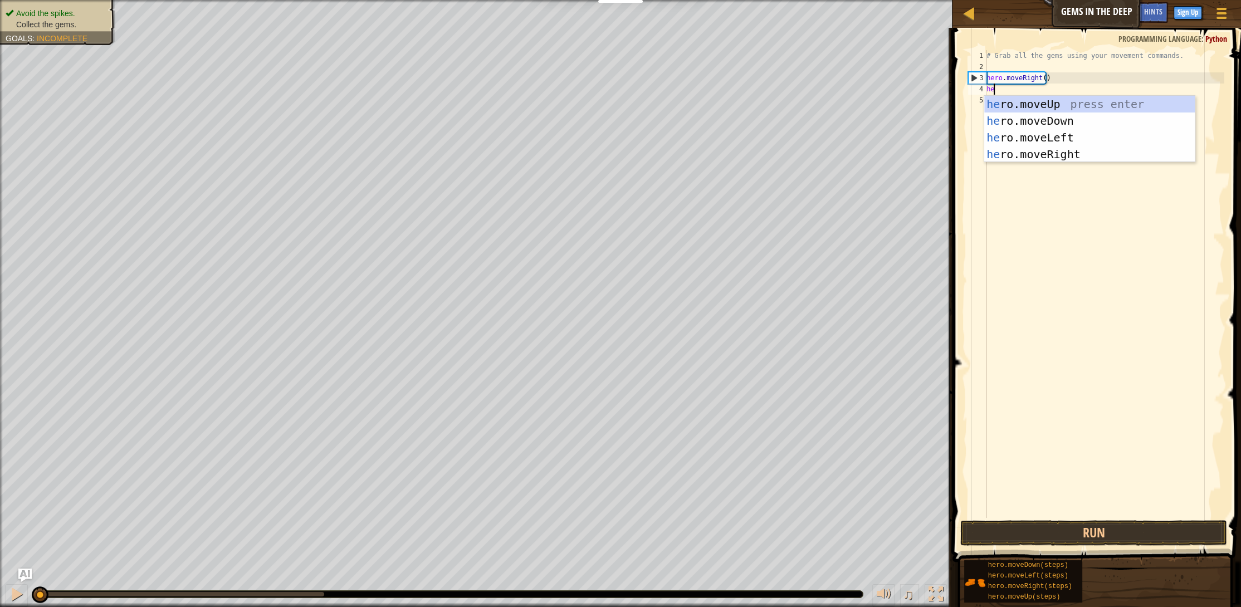
scroll to position [5, 0]
type textarea "hero"
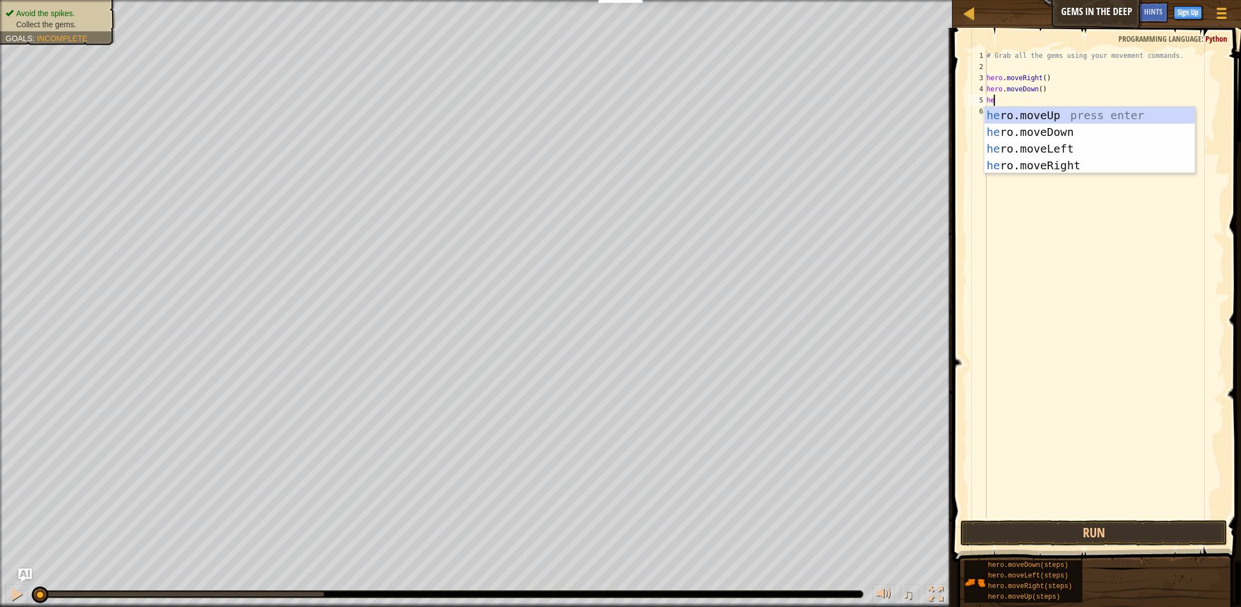
type textarea "her"
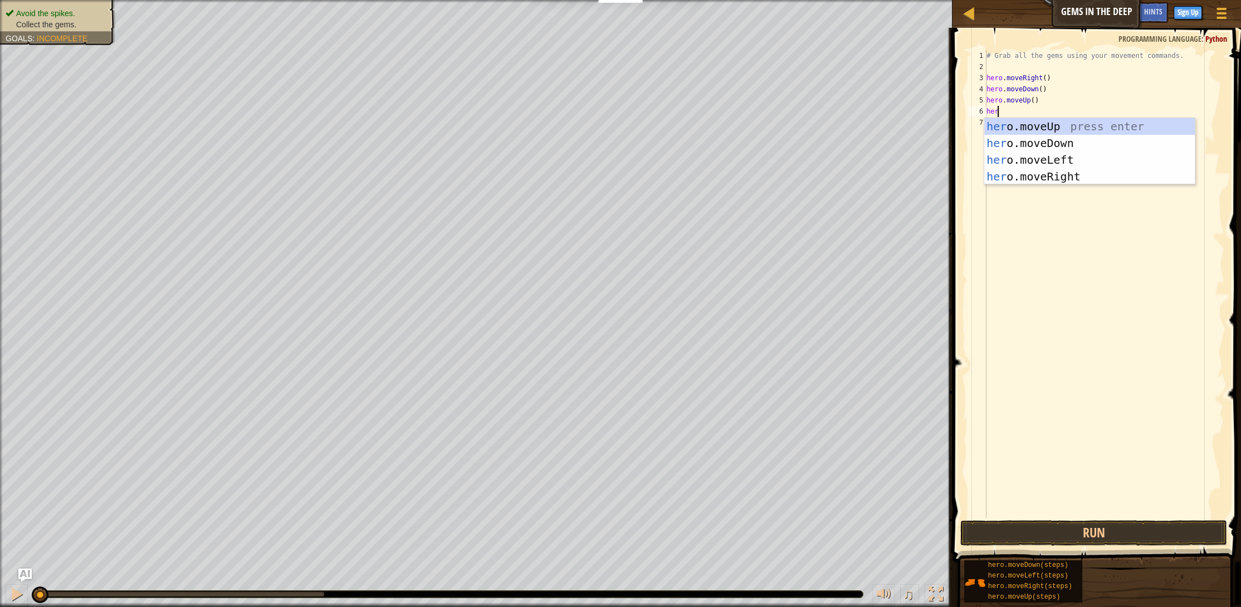
type textarea "hero"
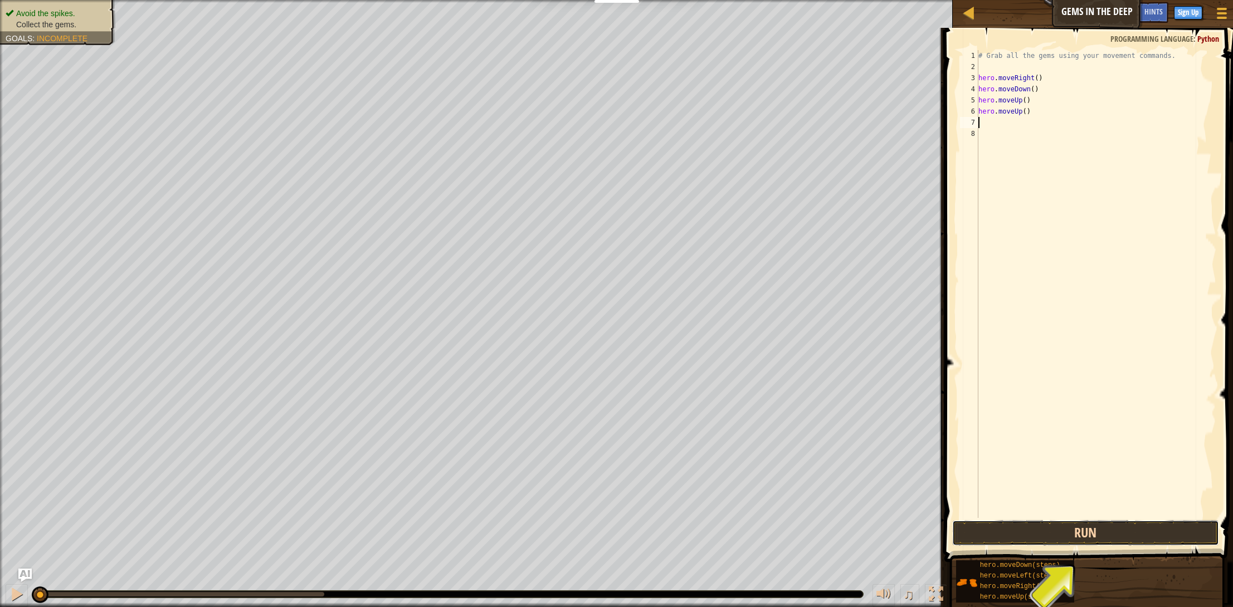
click at [1086, 538] on button "Run" at bounding box center [1085, 533] width 267 height 26
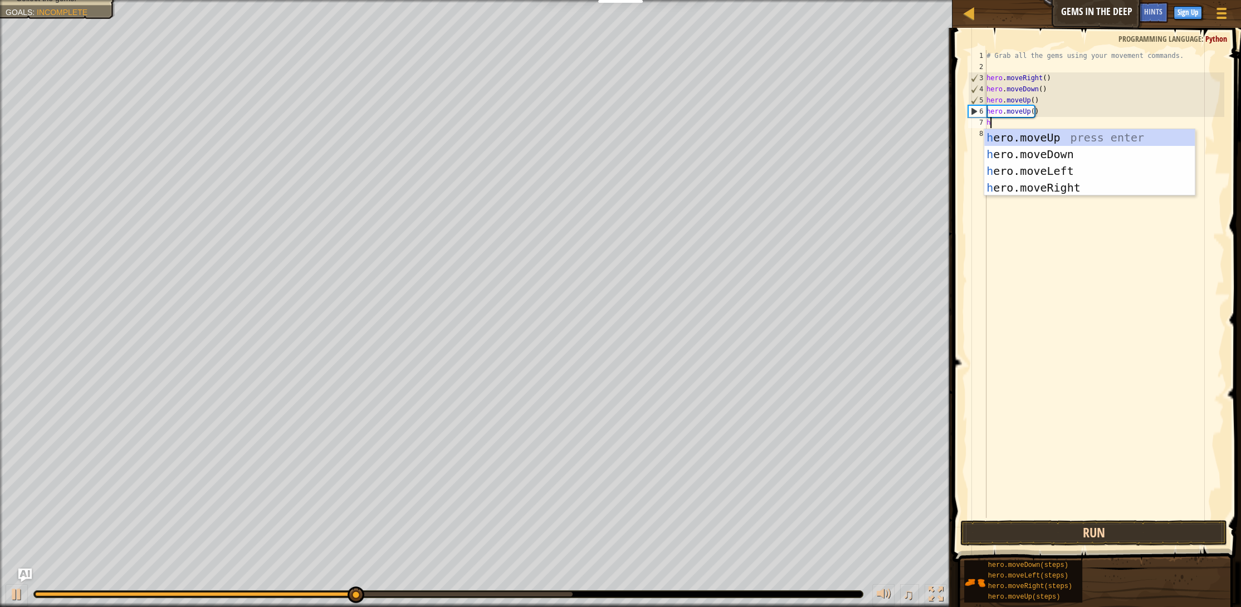
type textarea "hr"
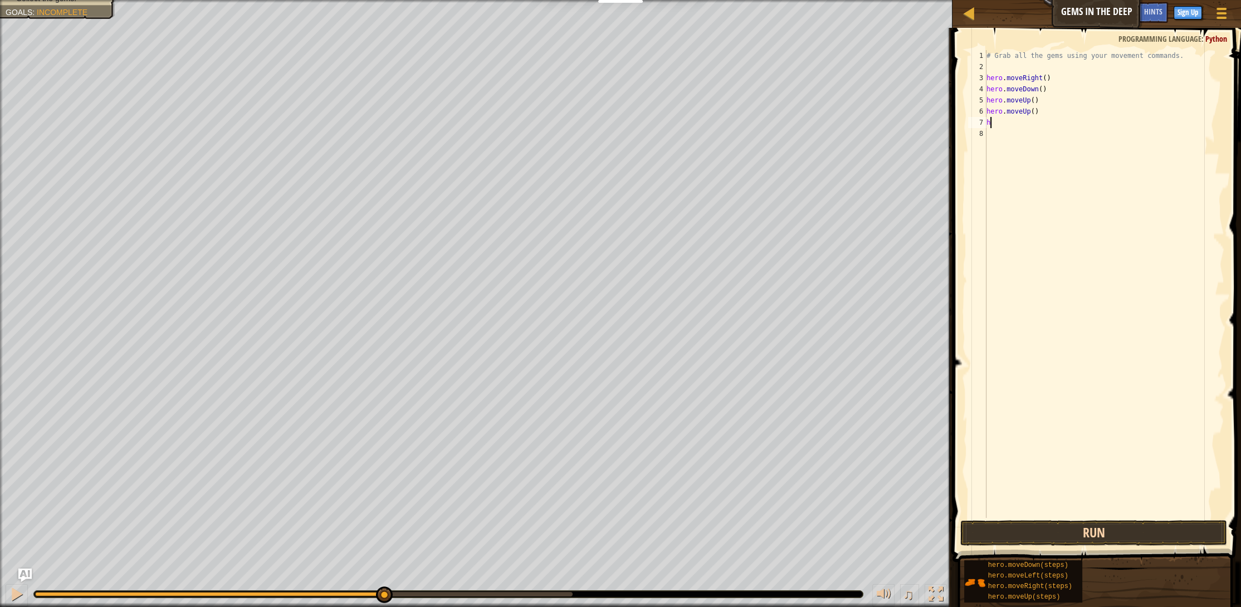
type textarea "her"
click at [1086, 537] on button "Run" at bounding box center [1094, 533] width 267 height 26
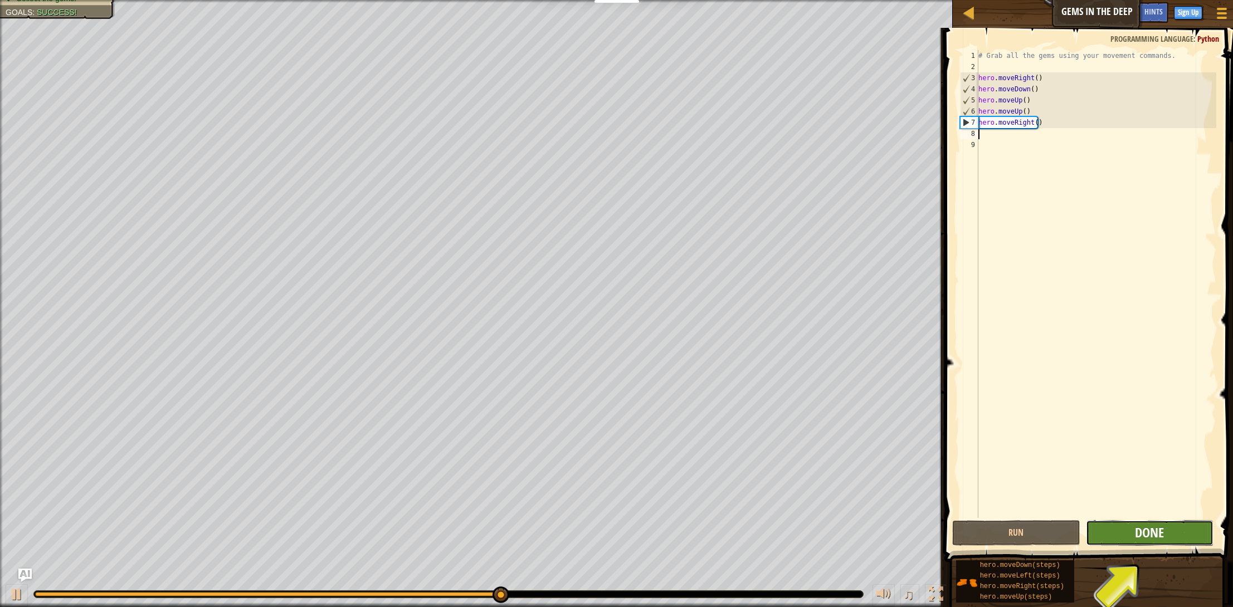
click at [1144, 539] on span "Done" at bounding box center [1149, 533] width 29 height 18
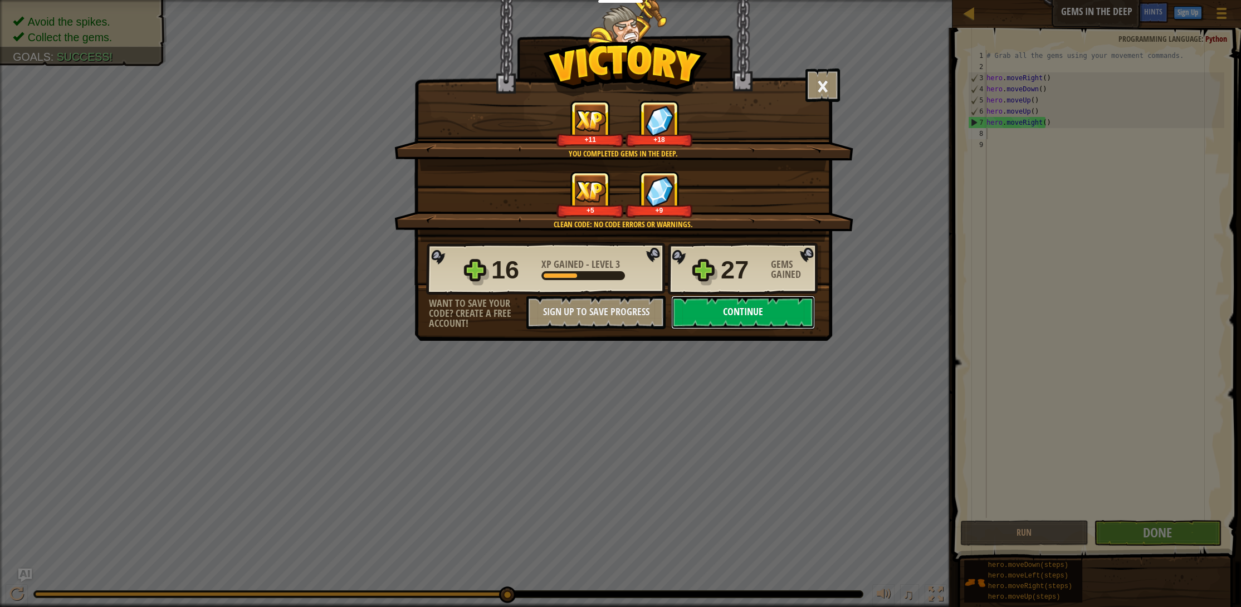
click at [747, 312] on button "Continue" at bounding box center [743, 312] width 144 height 33
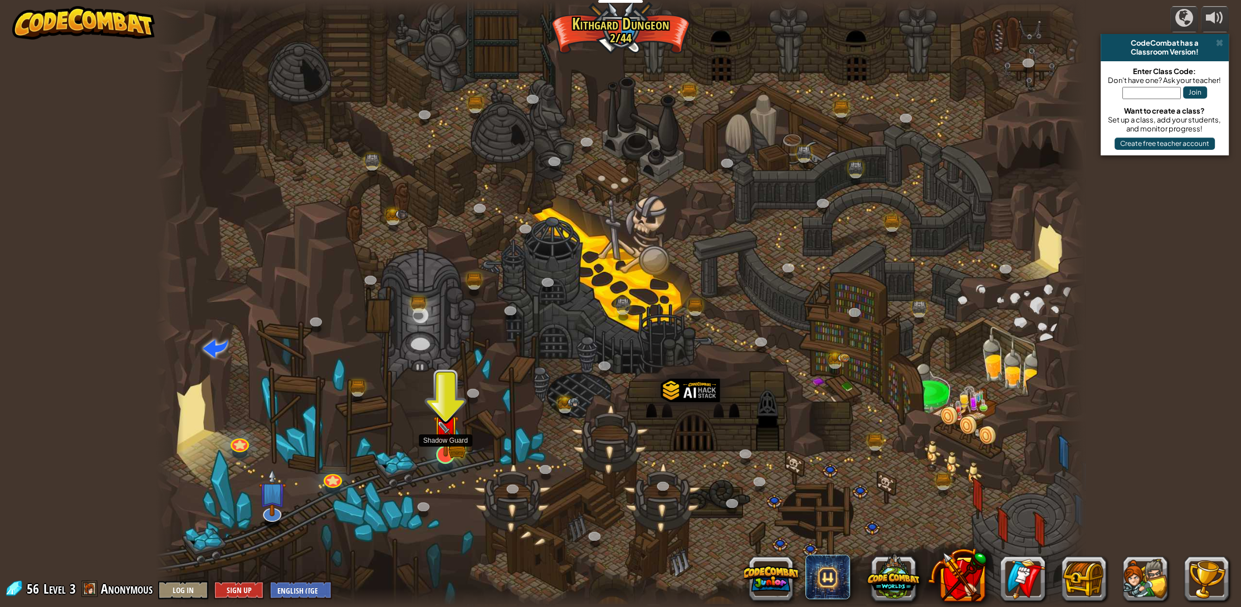
click at [442, 452] on img at bounding box center [446, 428] width 26 height 57
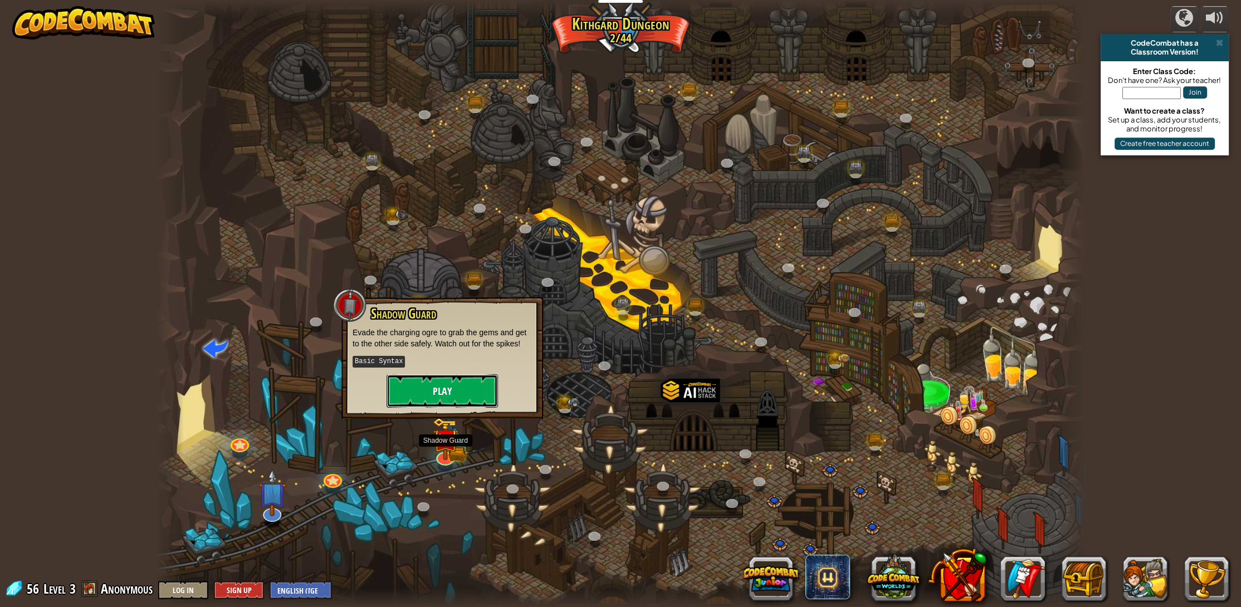
click at [455, 402] on button "Play" at bounding box center [442, 390] width 111 height 33
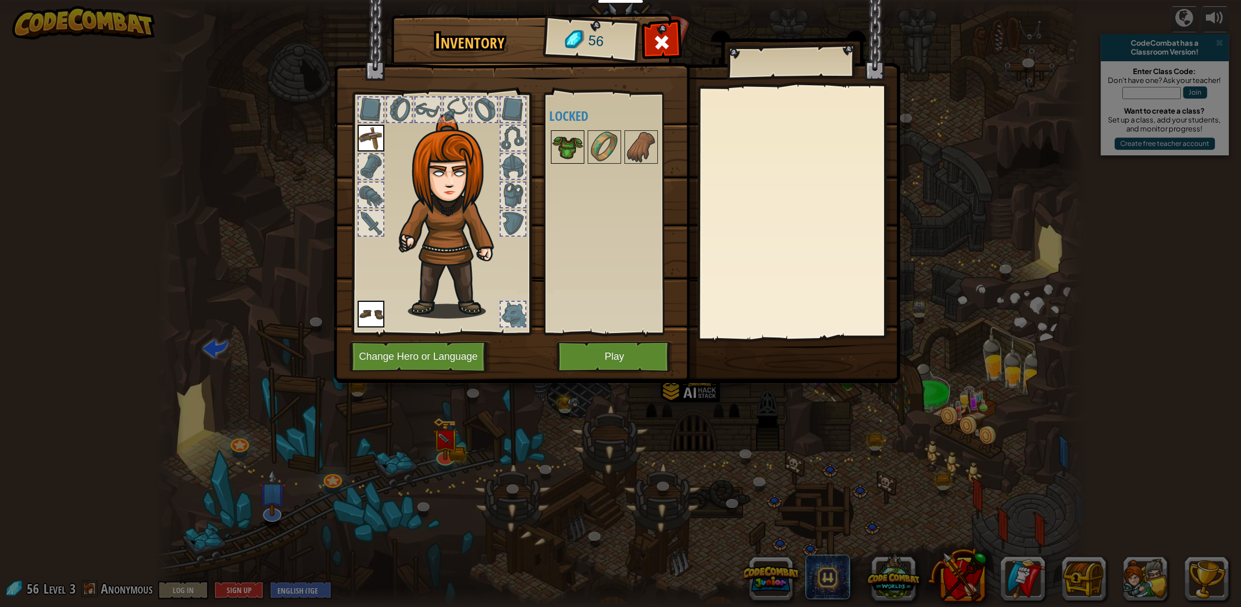
click at [571, 147] on img at bounding box center [567, 146] width 31 height 31
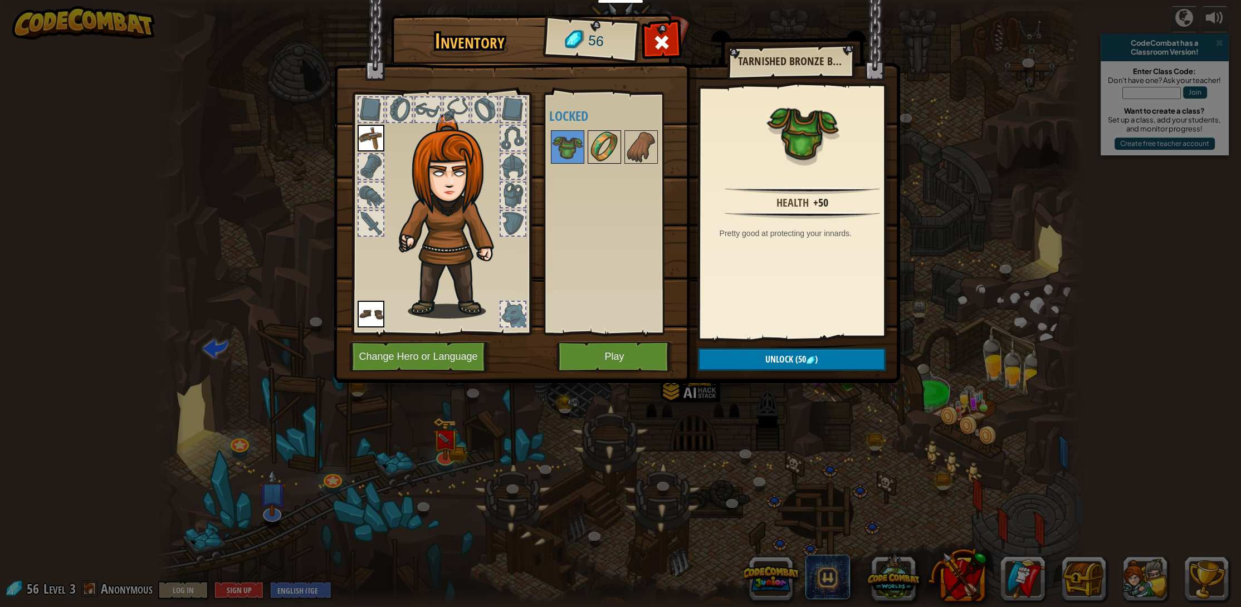
click at [611, 154] on img at bounding box center [604, 146] width 31 height 31
click at [651, 155] on img at bounding box center [641, 146] width 31 height 31
click at [608, 149] on img at bounding box center [604, 146] width 31 height 31
click at [571, 153] on img at bounding box center [567, 146] width 31 height 31
click at [596, 362] on button "Play" at bounding box center [615, 357] width 116 height 31
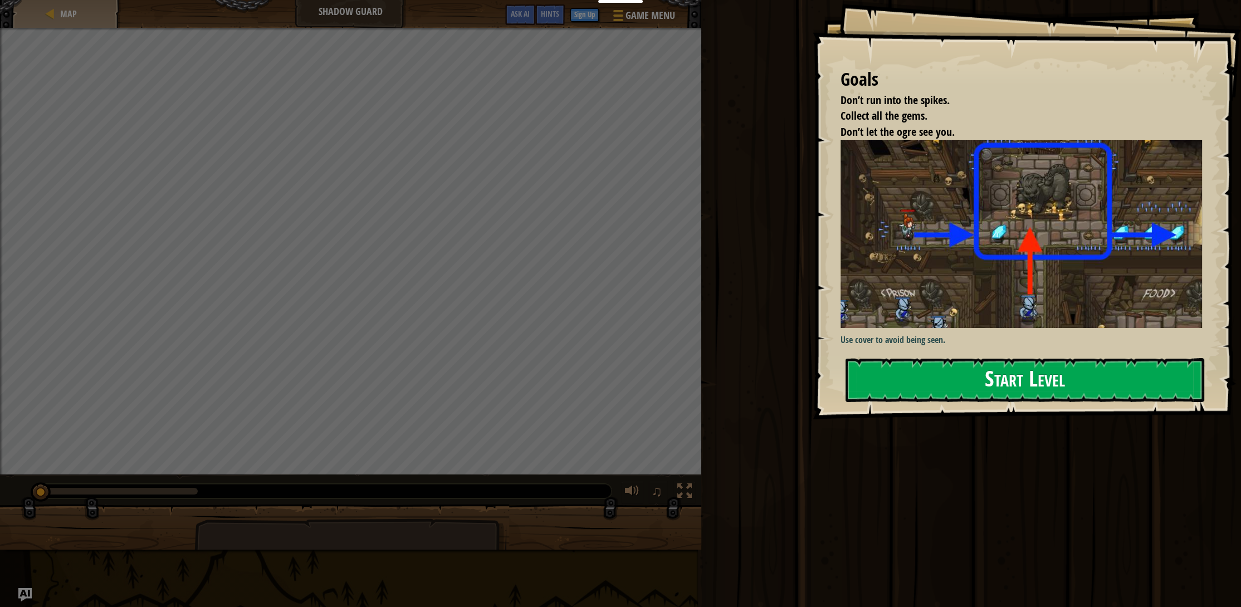
click at [1016, 381] on button "Start Level" at bounding box center [1025, 380] width 359 height 44
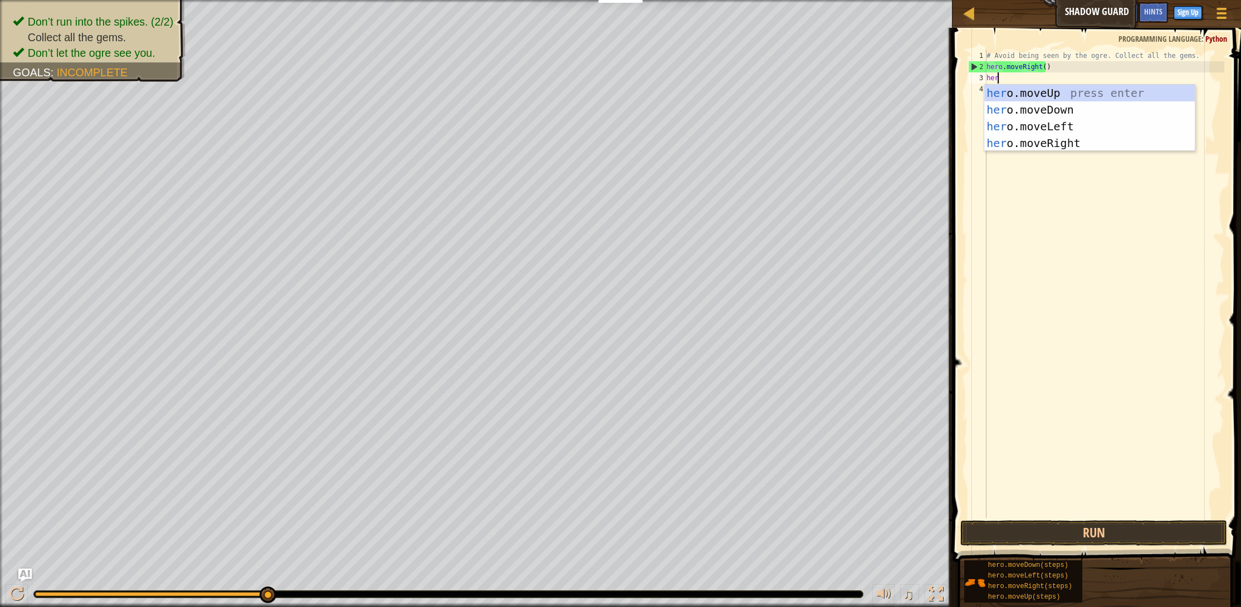
scroll to position [5, 0]
type textarea "hero"
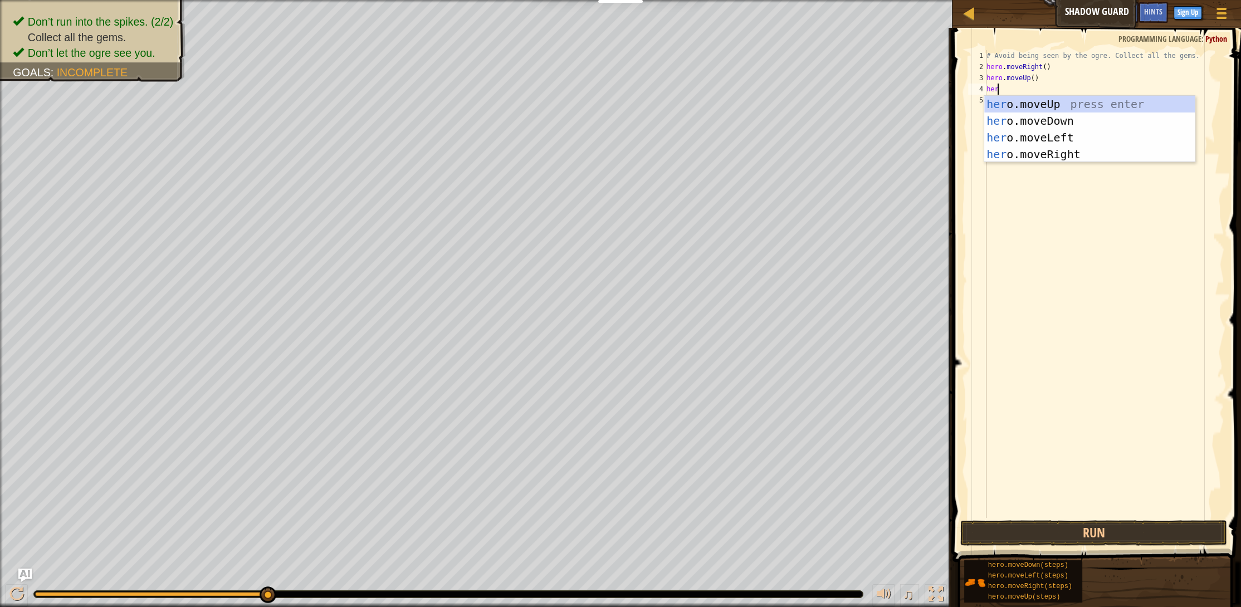
type textarea "hero"
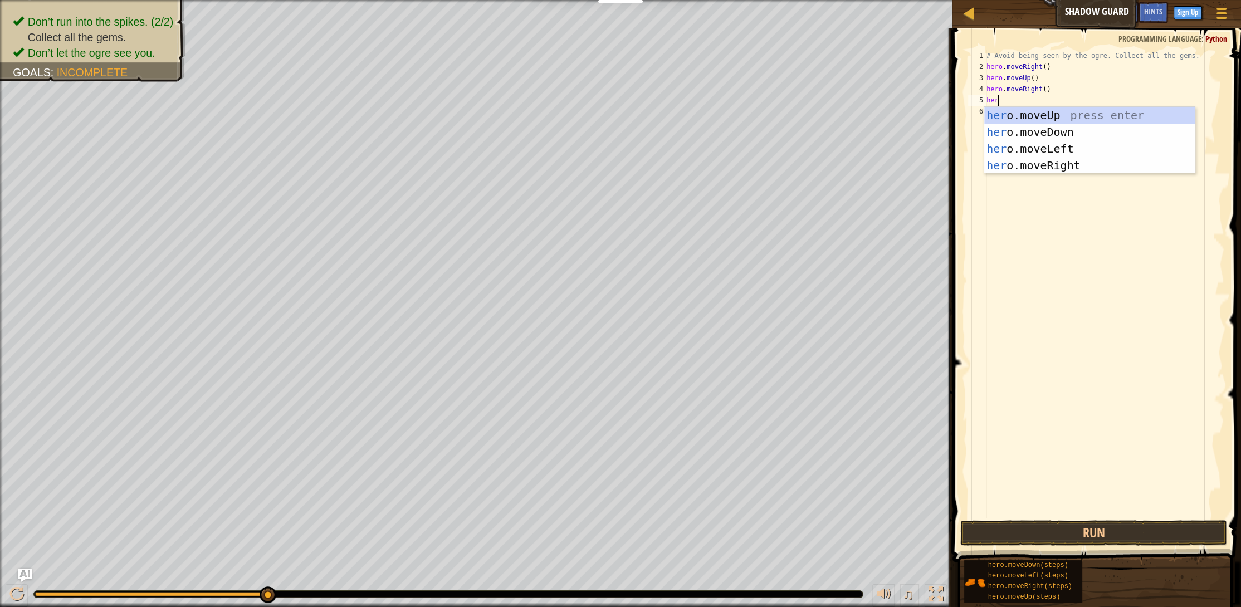
type textarea "hero"
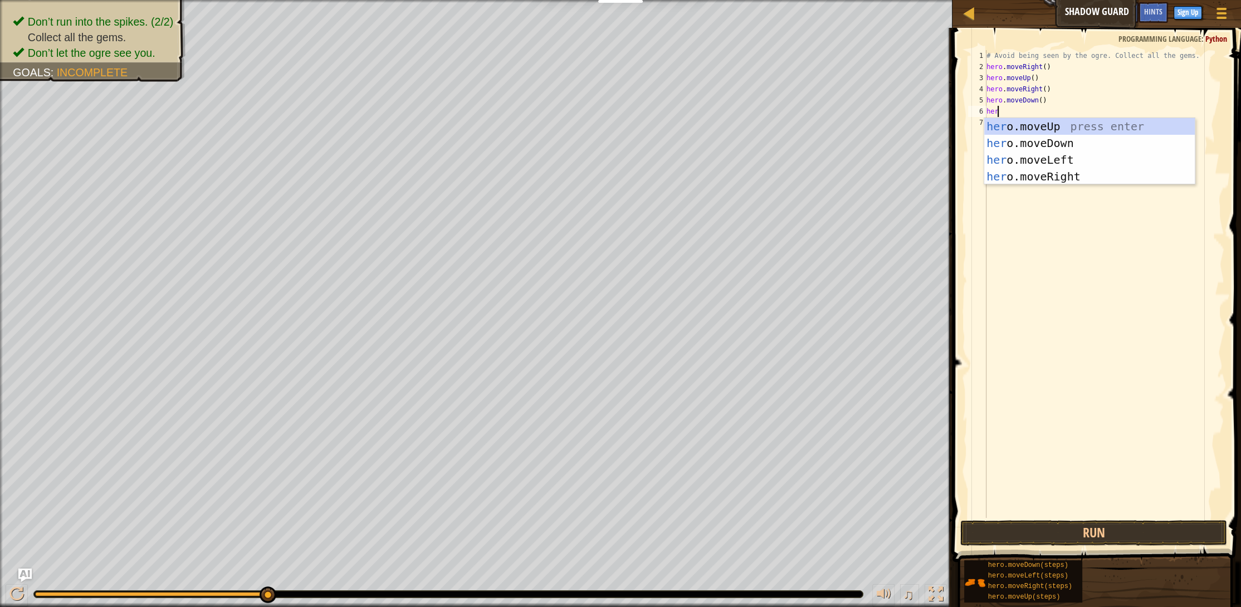
type textarea "hero"
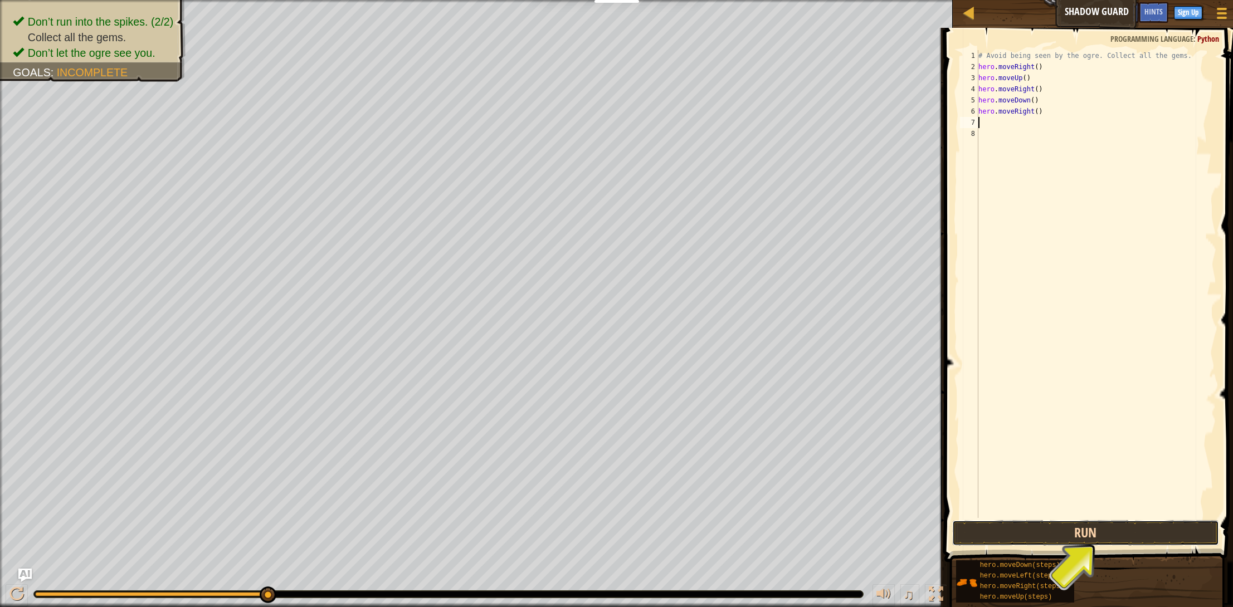
click at [1064, 536] on button "Run" at bounding box center [1085, 533] width 267 height 26
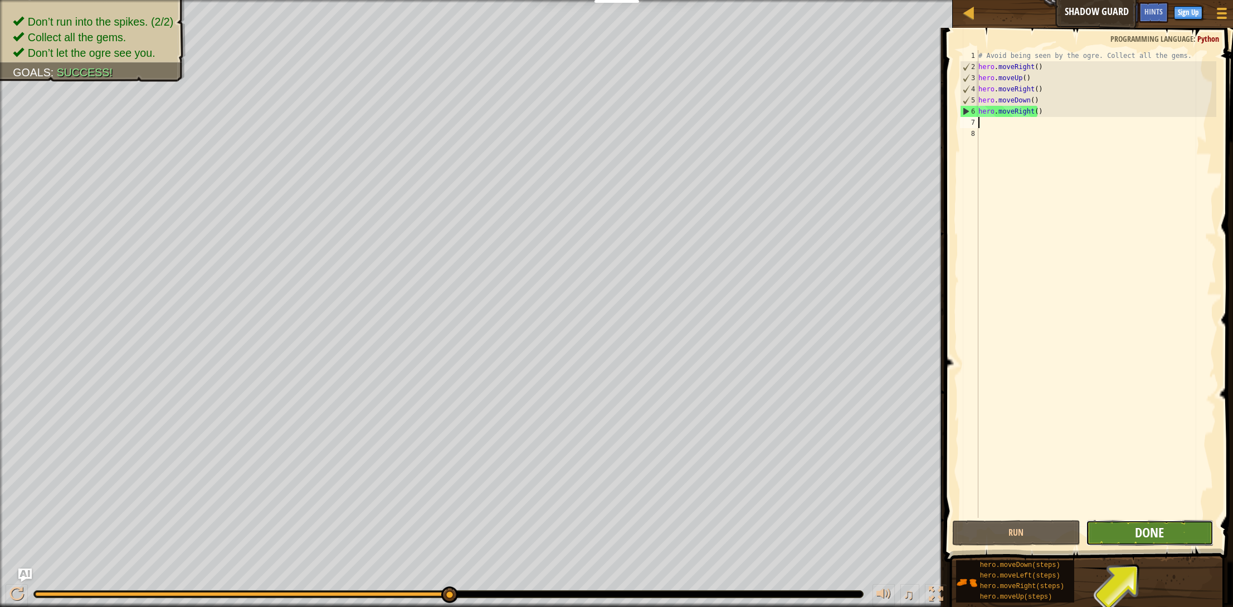
click at [1145, 533] on span "Done" at bounding box center [1149, 533] width 29 height 18
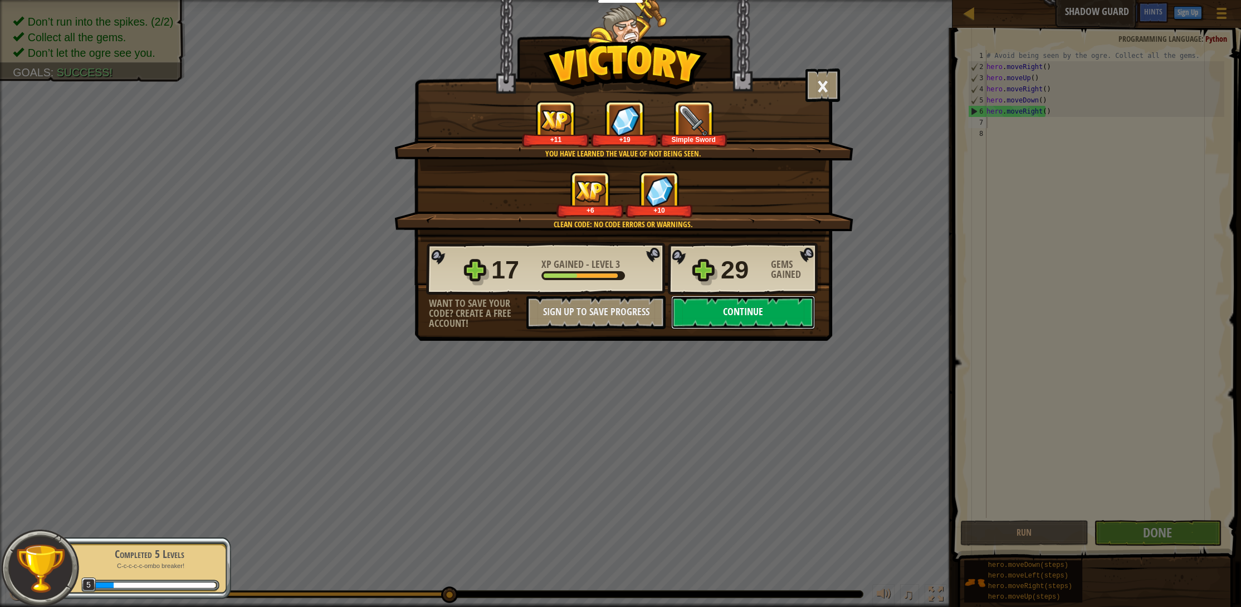
click at [735, 304] on button "Continue" at bounding box center [743, 312] width 144 height 33
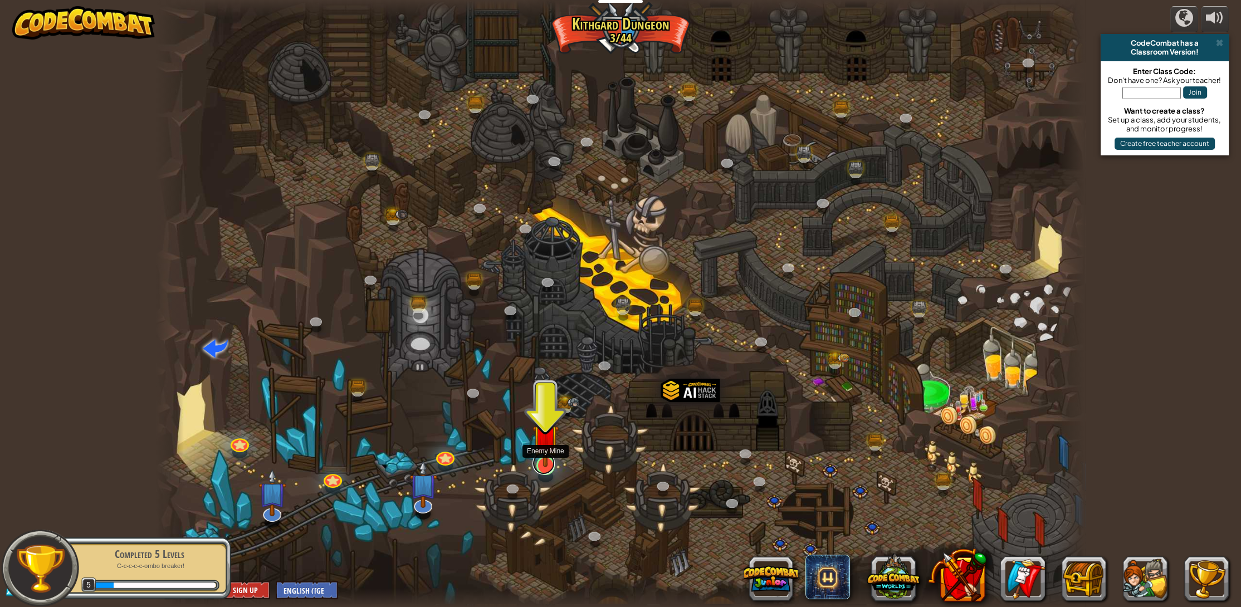
click at [549, 467] on link at bounding box center [544, 463] width 22 height 22
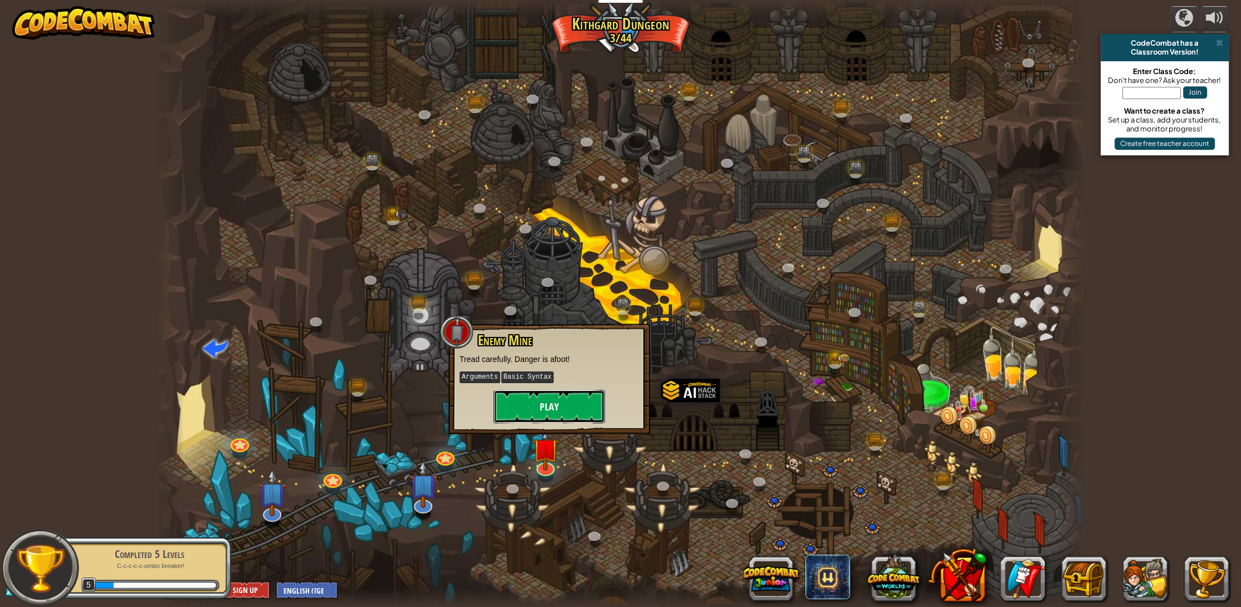
click at [565, 407] on button "Play" at bounding box center [549, 406] width 111 height 33
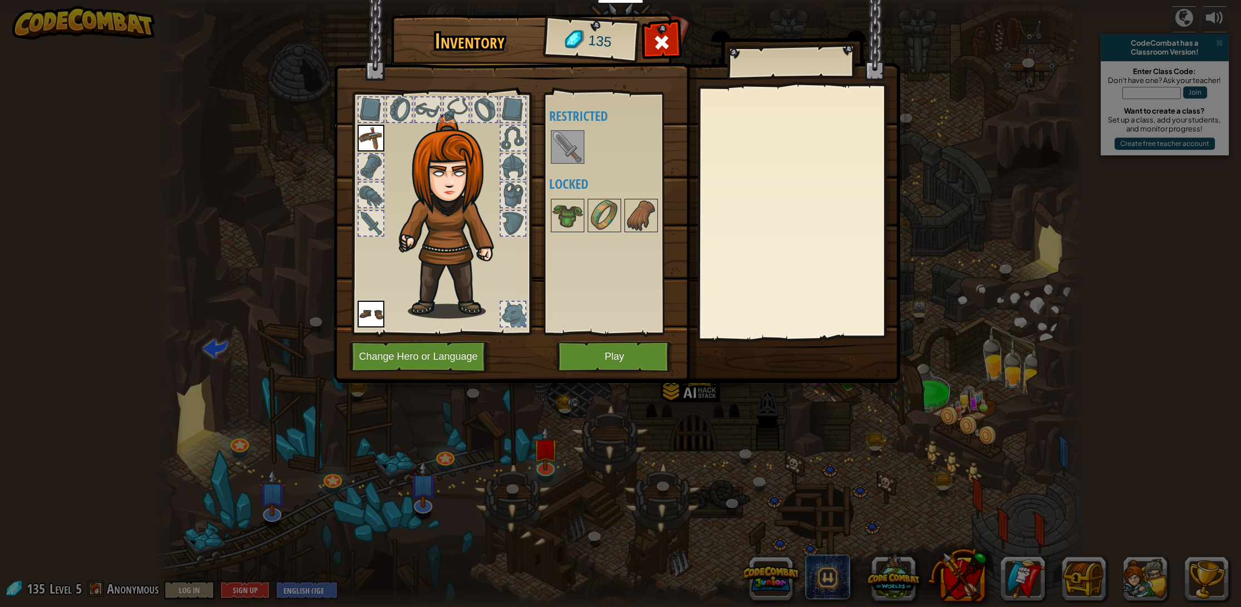
click at [571, 152] on img at bounding box center [567, 146] width 31 height 31
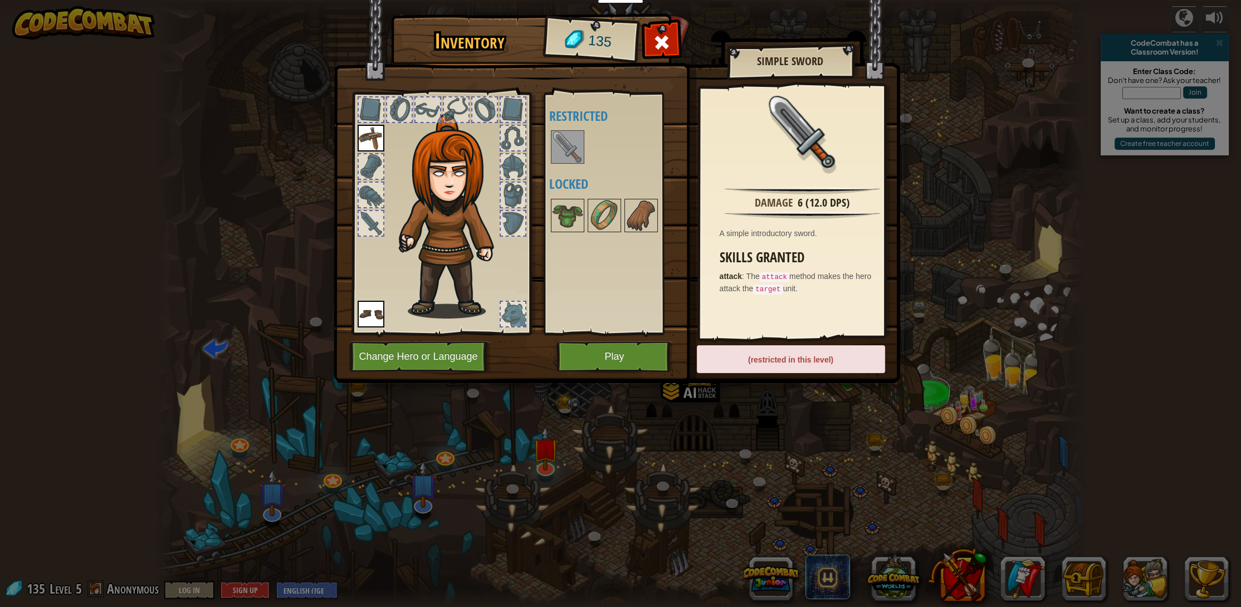
click at [615, 169] on div "Available Equip Equip (double-click to equip) Restricted Locked" at bounding box center [619, 214] width 140 height 232
click at [564, 224] on img at bounding box center [567, 215] width 31 height 31
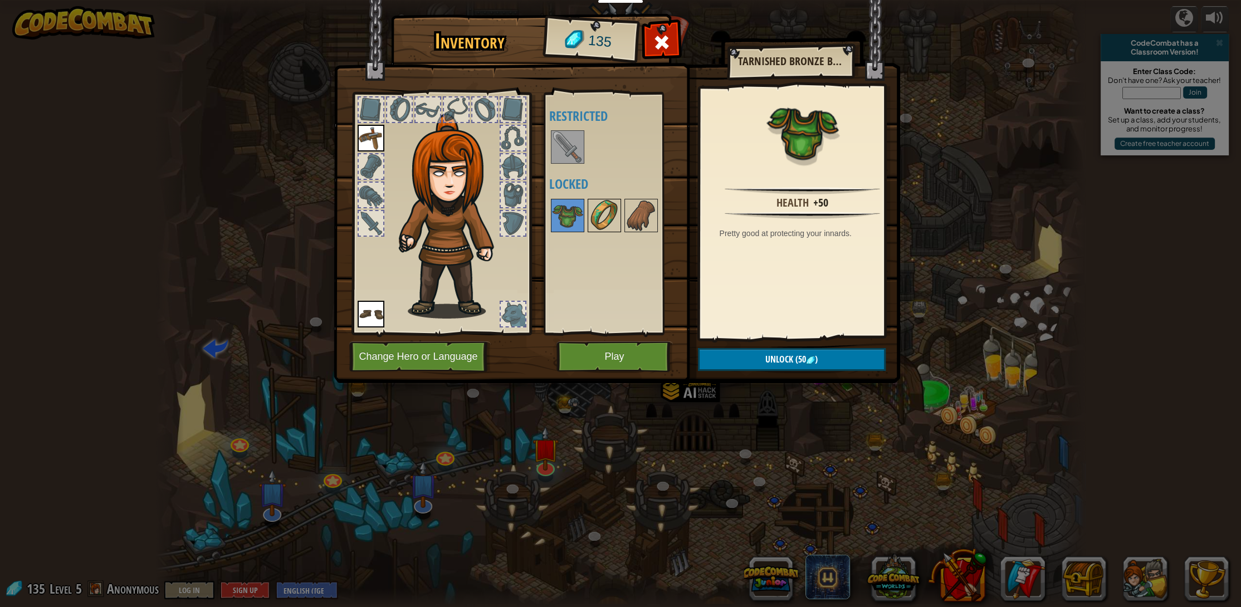
click at [600, 218] on img at bounding box center [604, 215] width 31 height 31
click at [566, 217] on img at bounding box center [567, 215] width 31 height 31
click at [797, 361] on span "(50" at bounding box center [799, 359] width 13 height 12
click at [797, 361] on button "Confirm" at bounding box center [792, 359] width 188 height 23
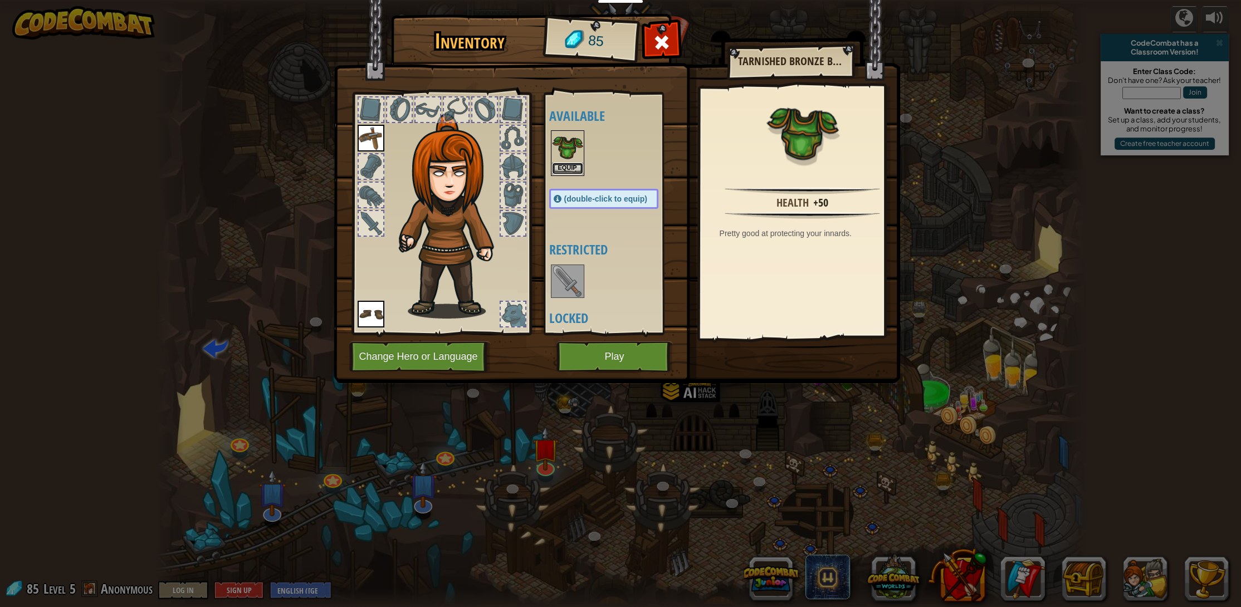
click at [566, 168] on button "Equip" at bounding box center [567, 169] width 31 height 12
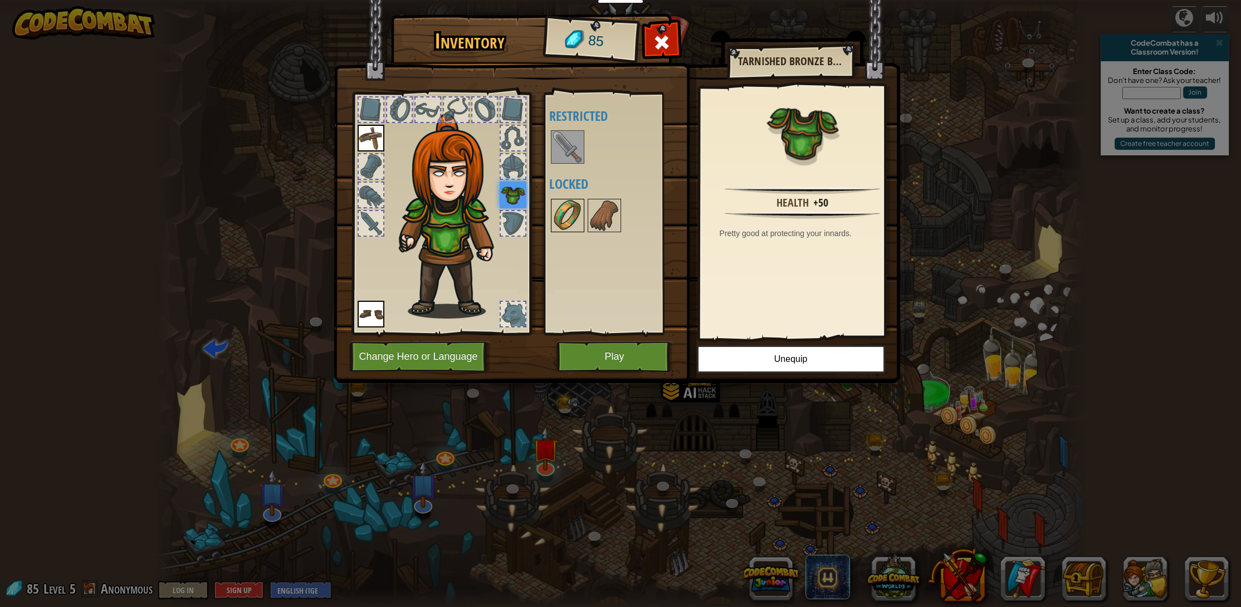
click at [573, 226] on img at bounding box center [567, 215] width 31 height 31
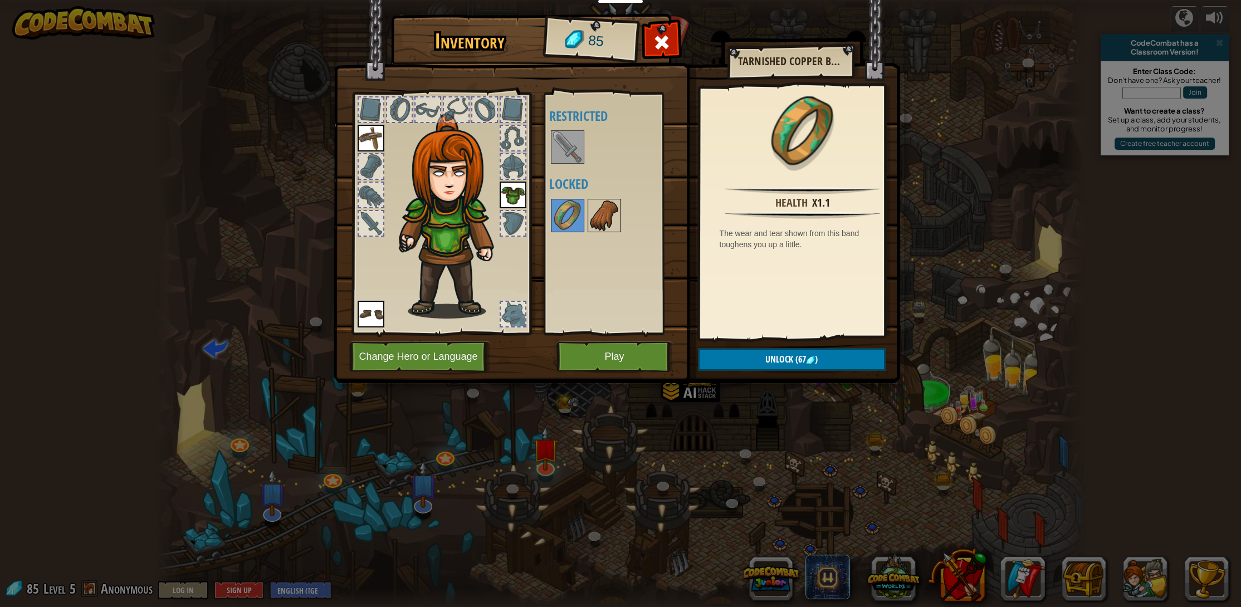
click at [603, 214] on img at bounding box center [604, 215] width 31 height 31
click at [577, 218] on img at bounding box center [567, 215] width 31 height 31
click at [794, 363] on span "(67" at bounding box center [799, 359] width 13 height 12
click at [790, 354] on button "Confirm" at bounding box center [792, 359] width 188 height 23
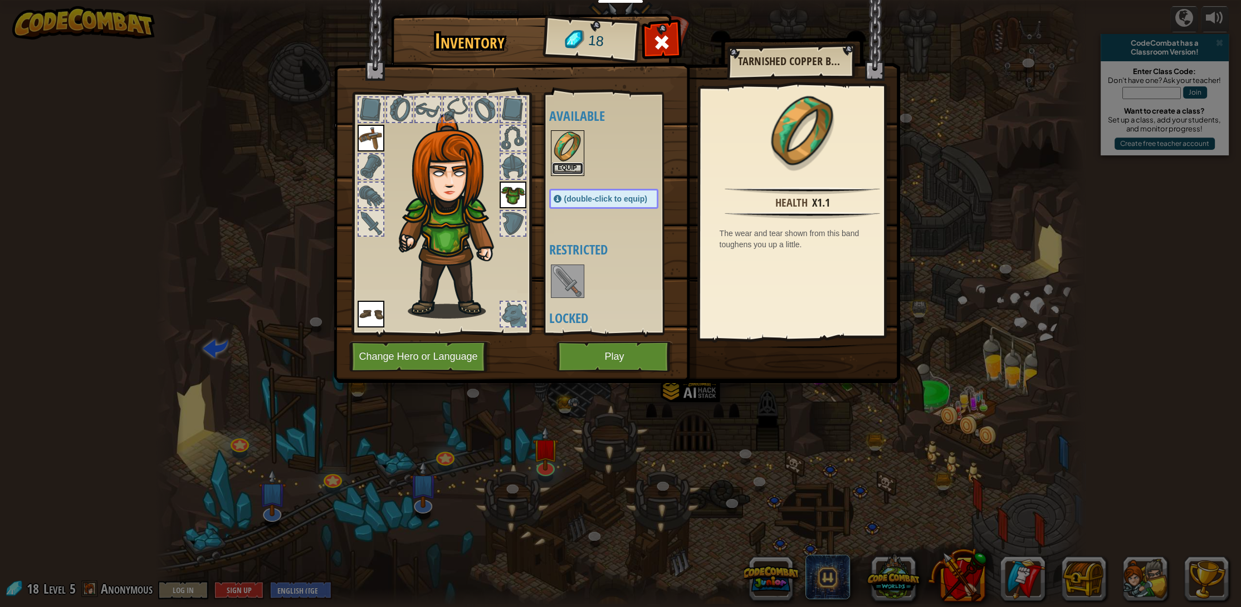
click at [566, 163] on button "Equip" at bounding box center [567, 169] width 31 height 12
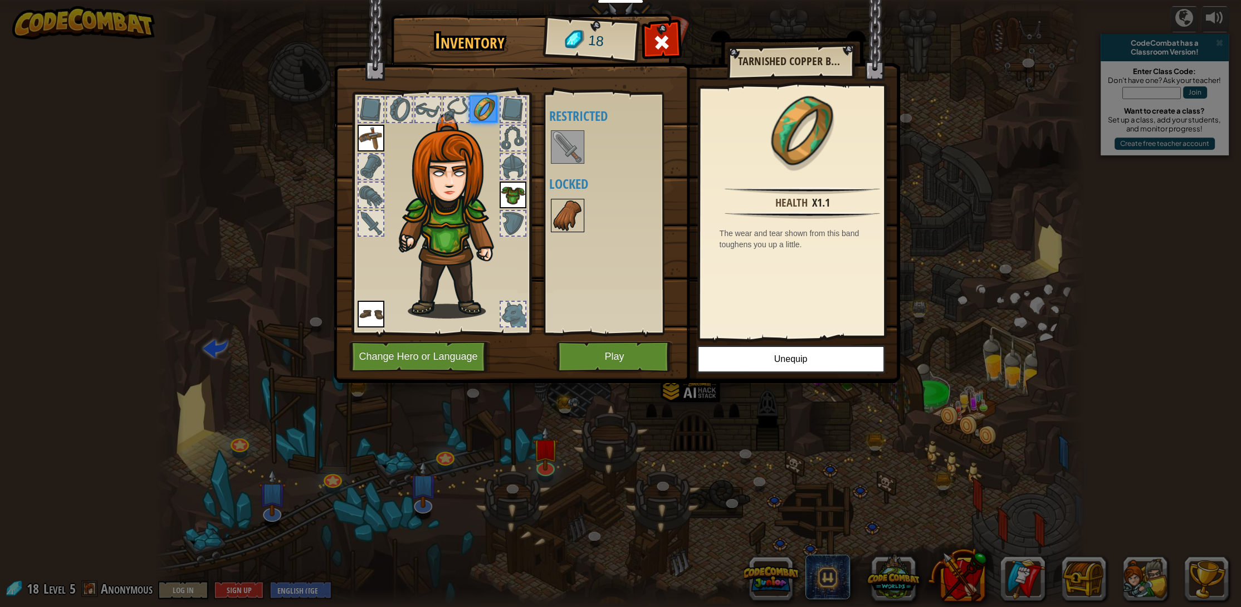
click at [567, 212] on img at bounding box center [567, 215] width 31 height 31
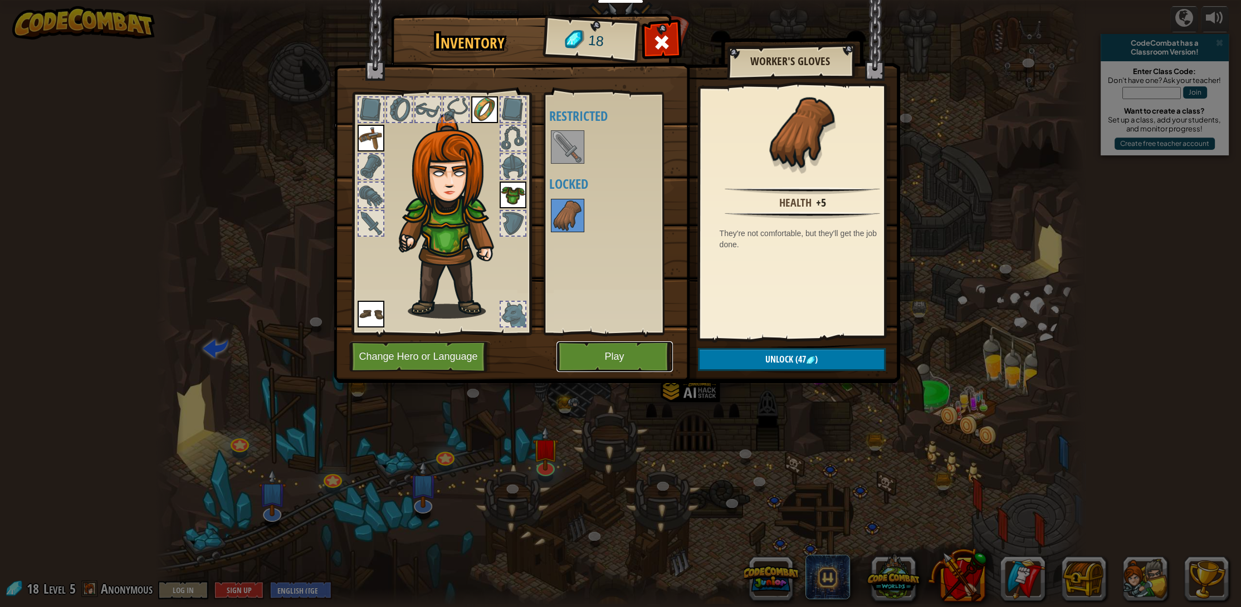
click at [647, 358] on button "Play" at bounding box center [615, 357] width 116 height 31
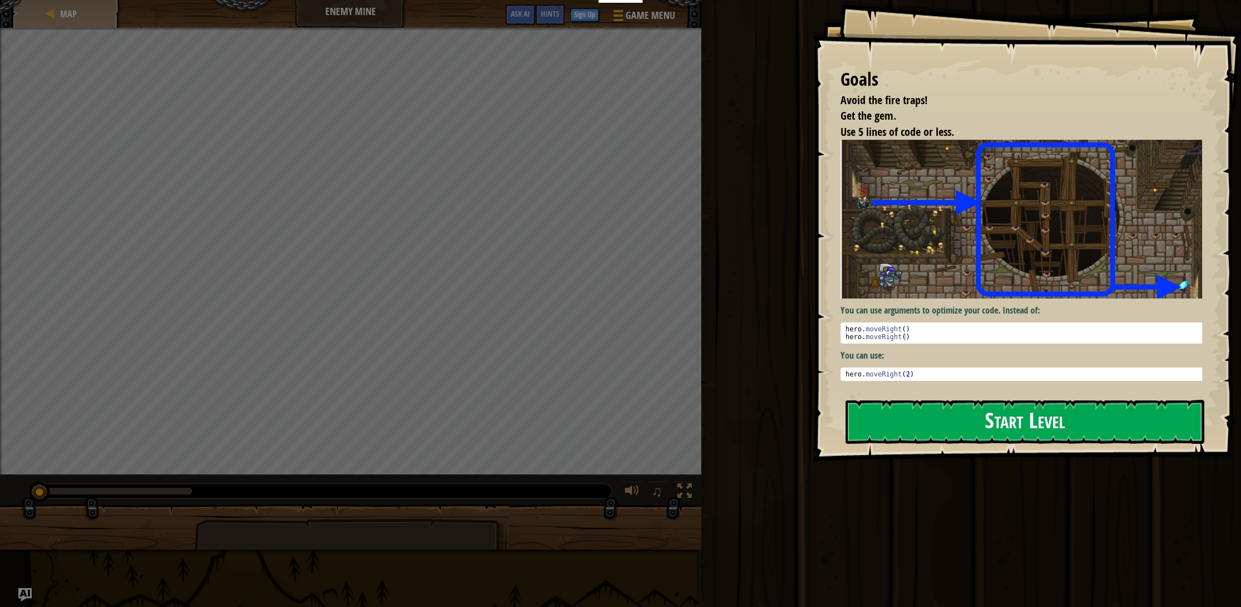
click at [960, 436] on button "Start Level" at bounding box center [1025, 422] width 359 height 44
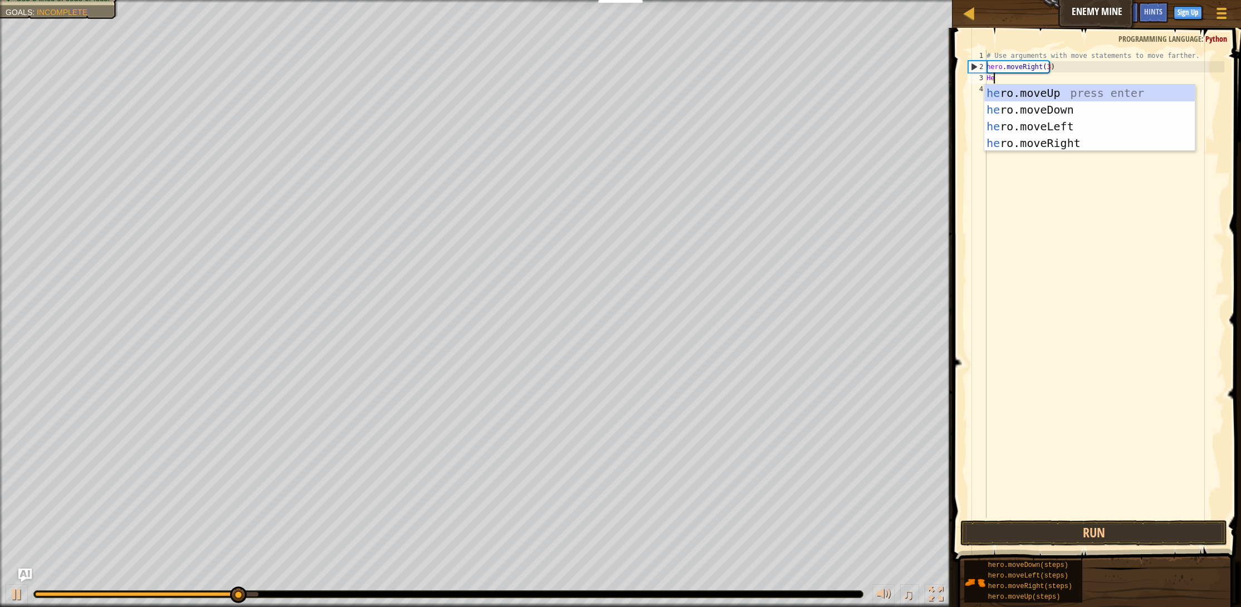
type textarea "Her"
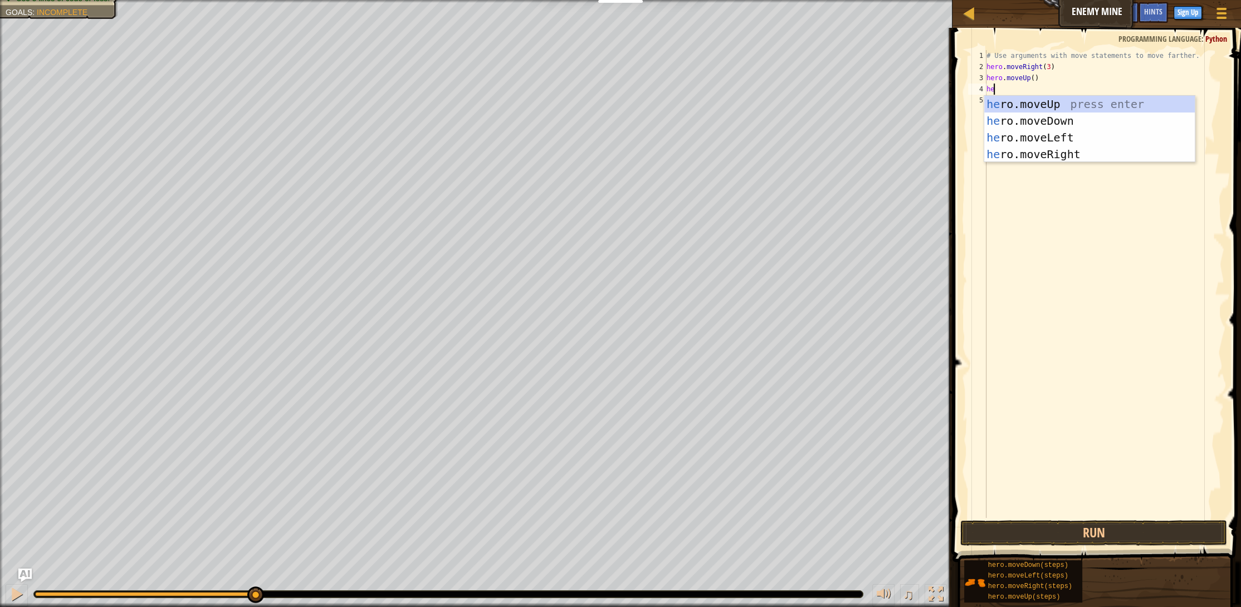
scroll to position [5, 0]
type textarea "hero"
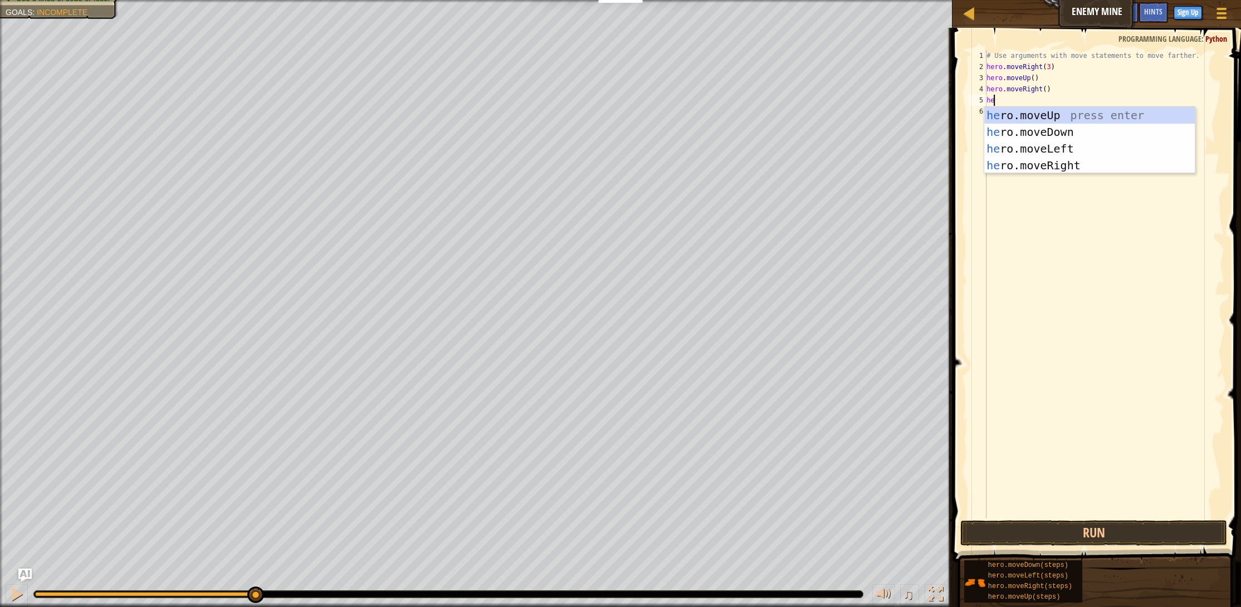
type textarea "hero"
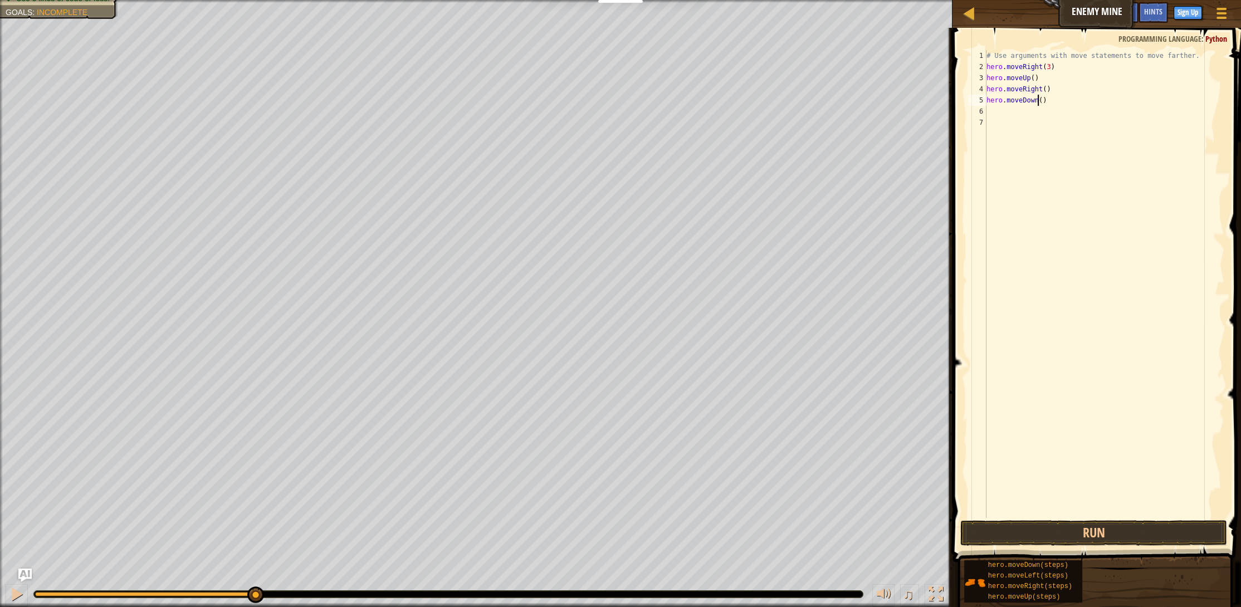
click at [1039, 103] on div "# Use arguments with move statements to move farther. hero . moveRight ( 3 ) he…" at bounding box center [1104, 295] width 240 height 490
type textarea "hero.moveDown(3)"
click at [1006, 111] on div "# Use arguments with move statements to move farther. hero . moveRight ( 3 ) he…" at bounding box center [1104, 295] width 240 height 490
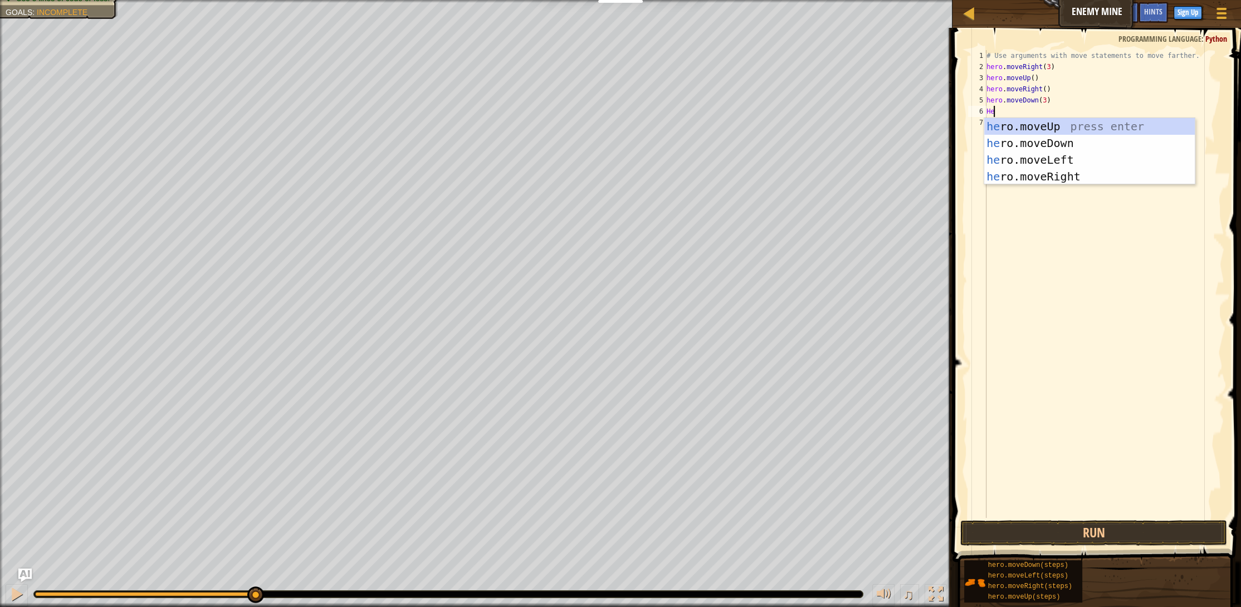
scroll to position [5, 0]
type textarea "Hero"
click at [1093, 178] on div "hero .moveUp press enter hero .moveDown press enter hero .moveLeft press enter …" at bounding box center [1089, 168] width 211 height 100
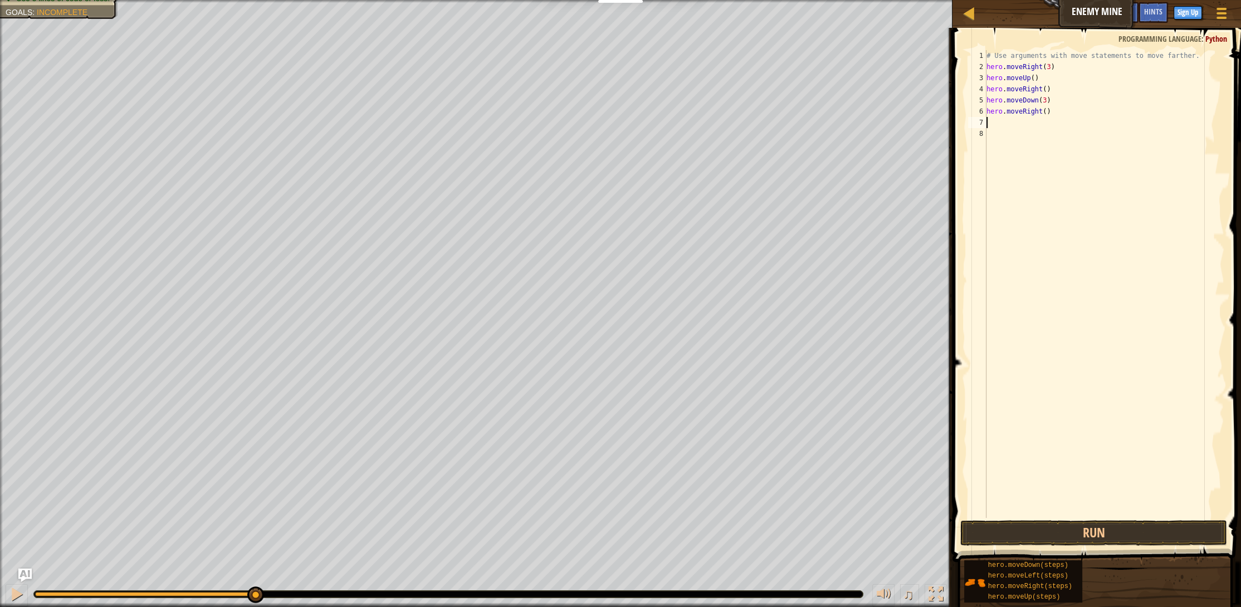
click at [1042, 113] on div "# Use arguments with move statements to move farther. hero . moveRight ( 3 ) he…" at bounding box center [1104, 295] width 240 height 490
type textarea "hero.moveRight(3)"
click at [1106, 530] on button "Run" at bounding box center [1094, 533] width 267 height 26
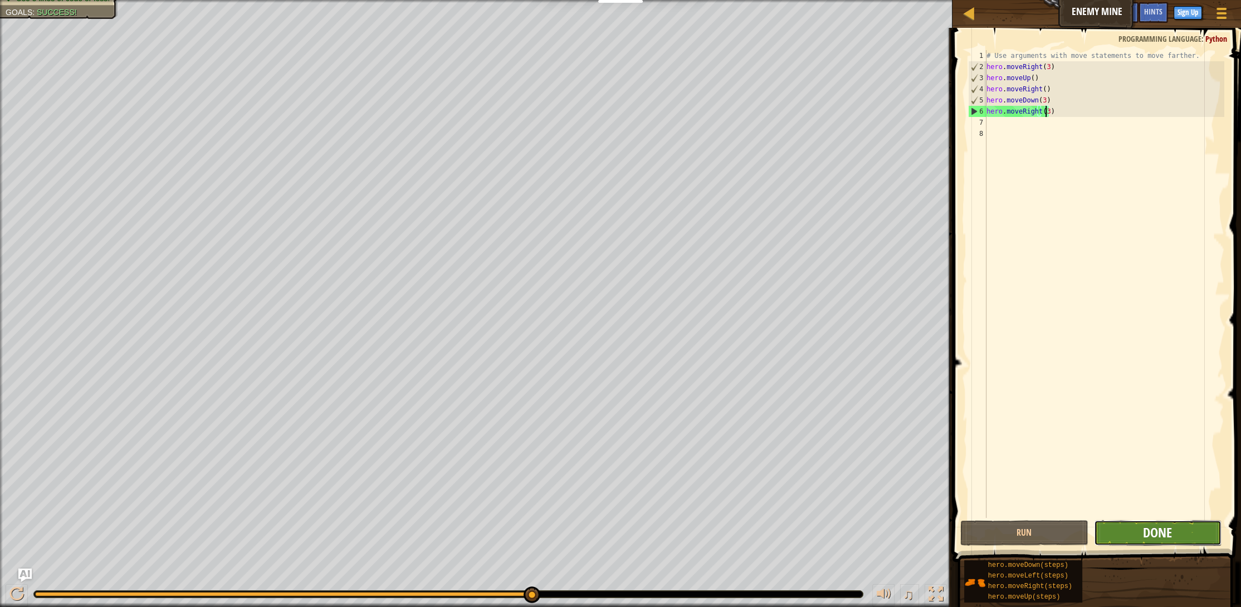
click at [1158, 538] on span "Done" at bounding box center [1157, 533] width 29 height 18
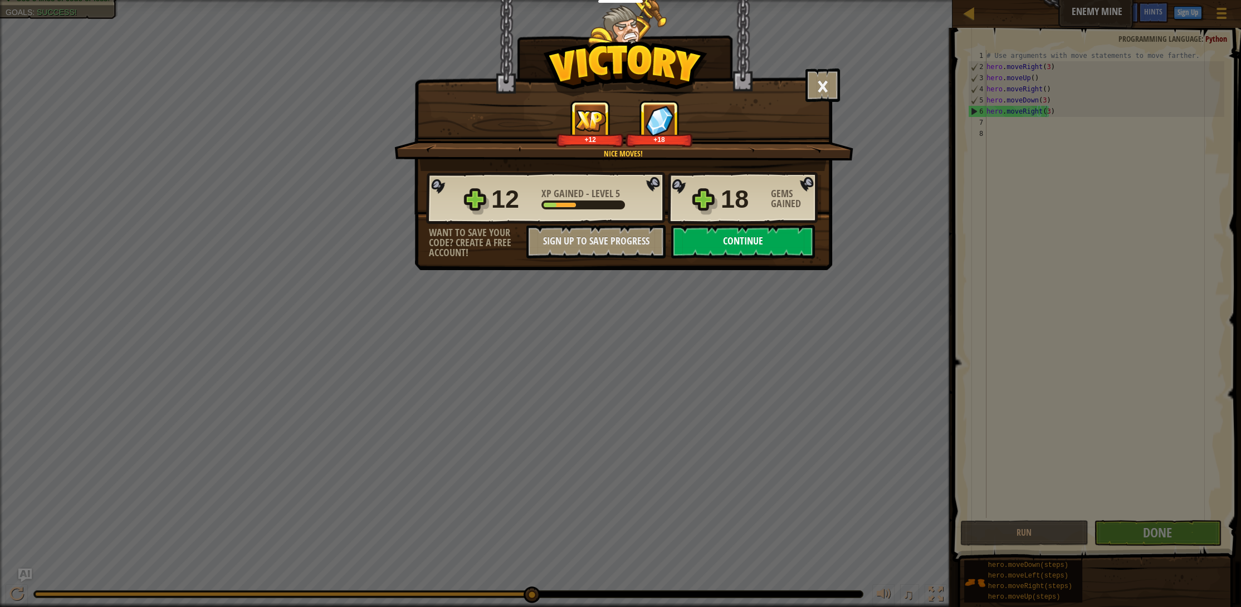
click at [769, 245] on button "Continue" at bounding box center [743, 241] width 144 height 33
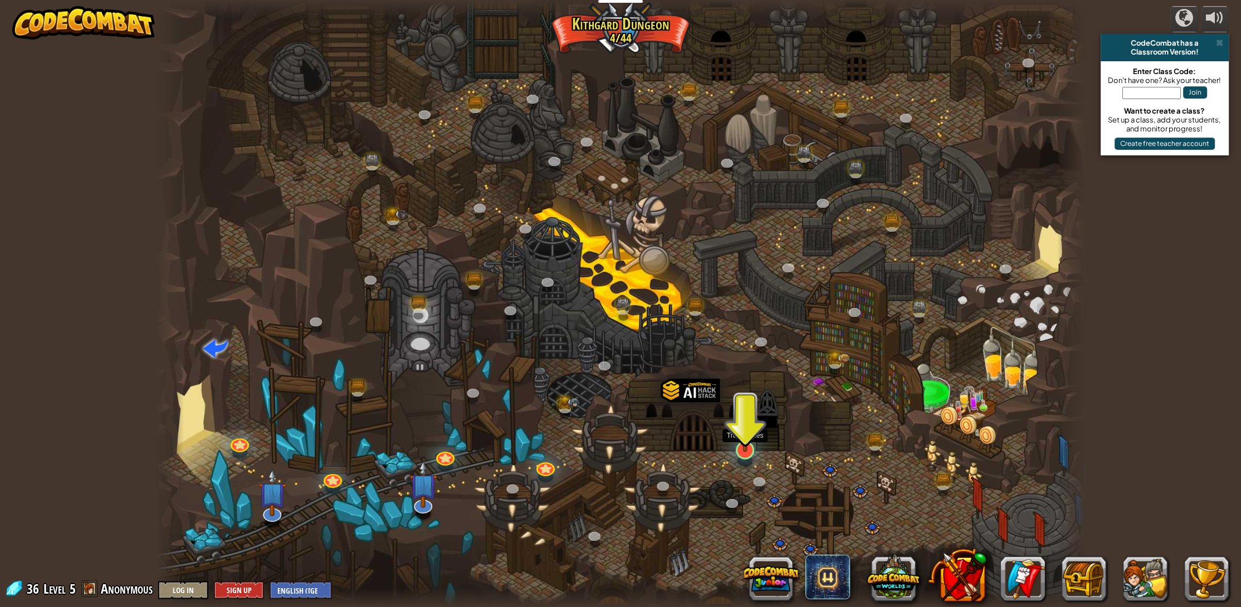
click at [738, 449] on img at bounding box center [746, 423] width 26 height 60
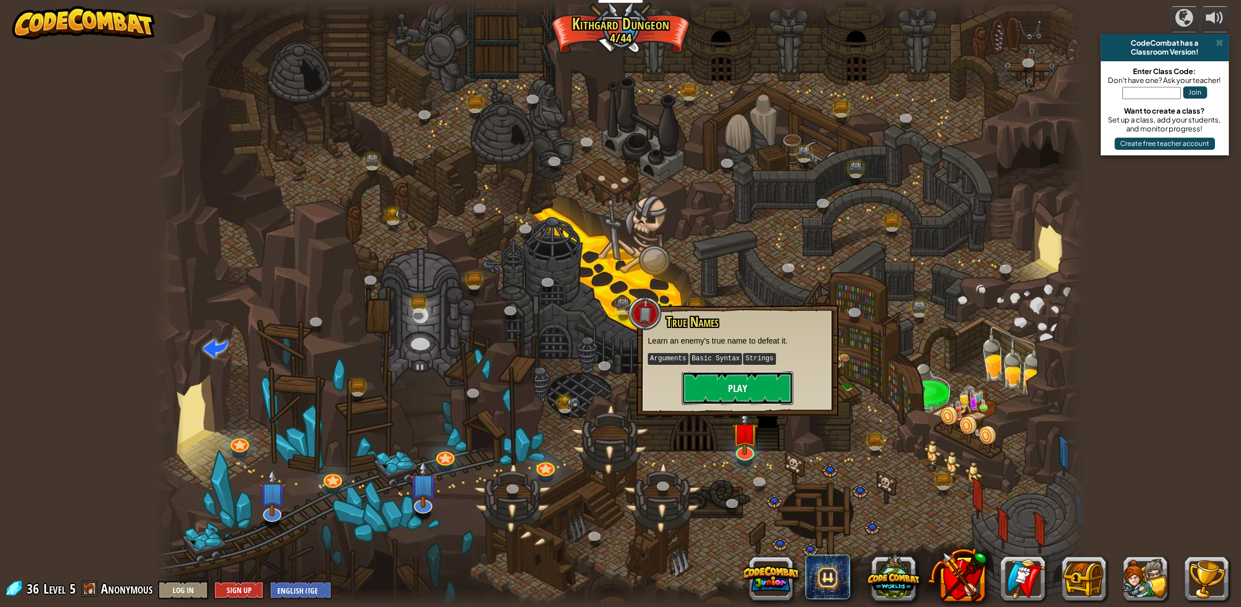
click at [752, 389] on button "Play" at bounding box center [737, 388] width 111 height 33
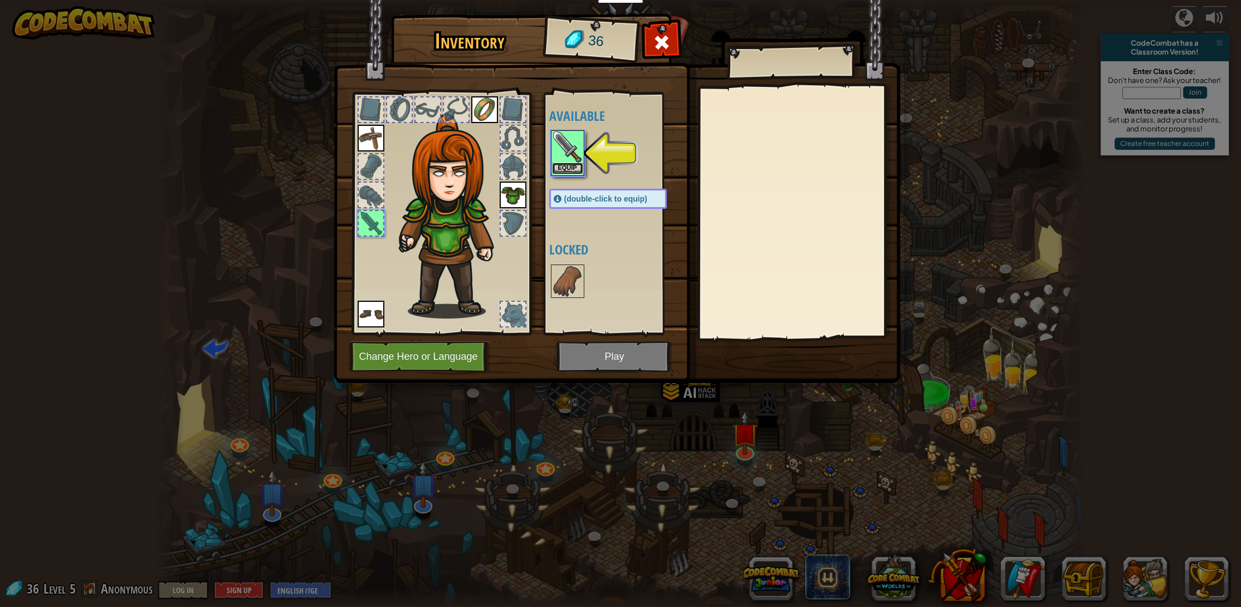
click at [579, 169] on button "Equip" at bounding box center [567, 169] width 31 height 12
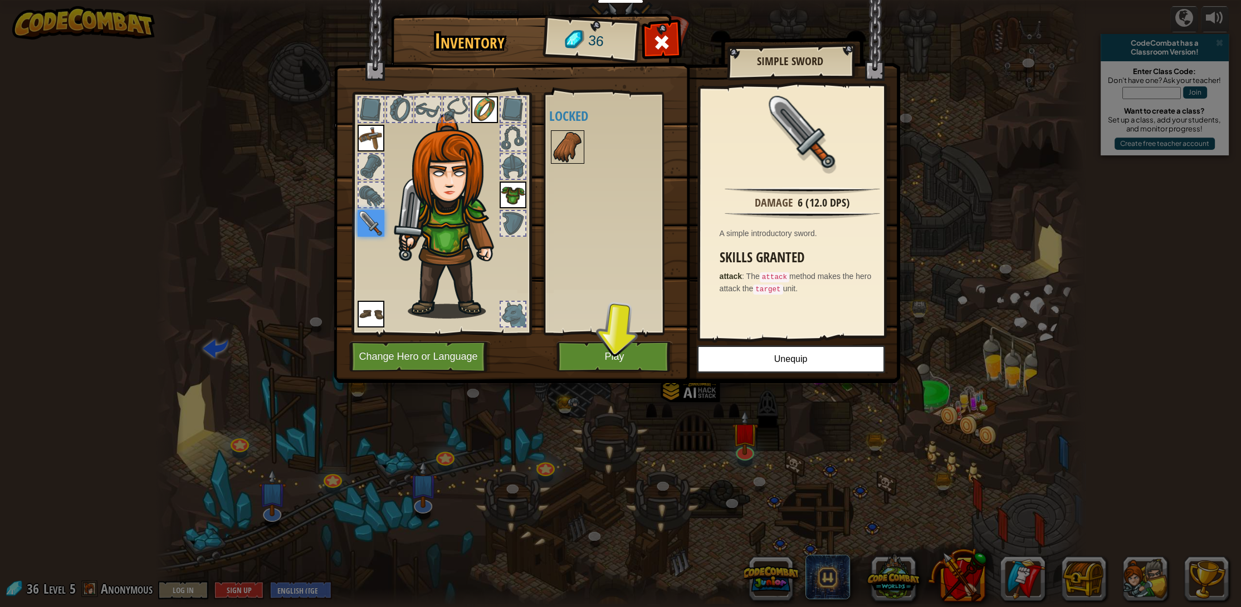
click at [579, 145] on img at bounding box center [567, 146] width 31 height 31
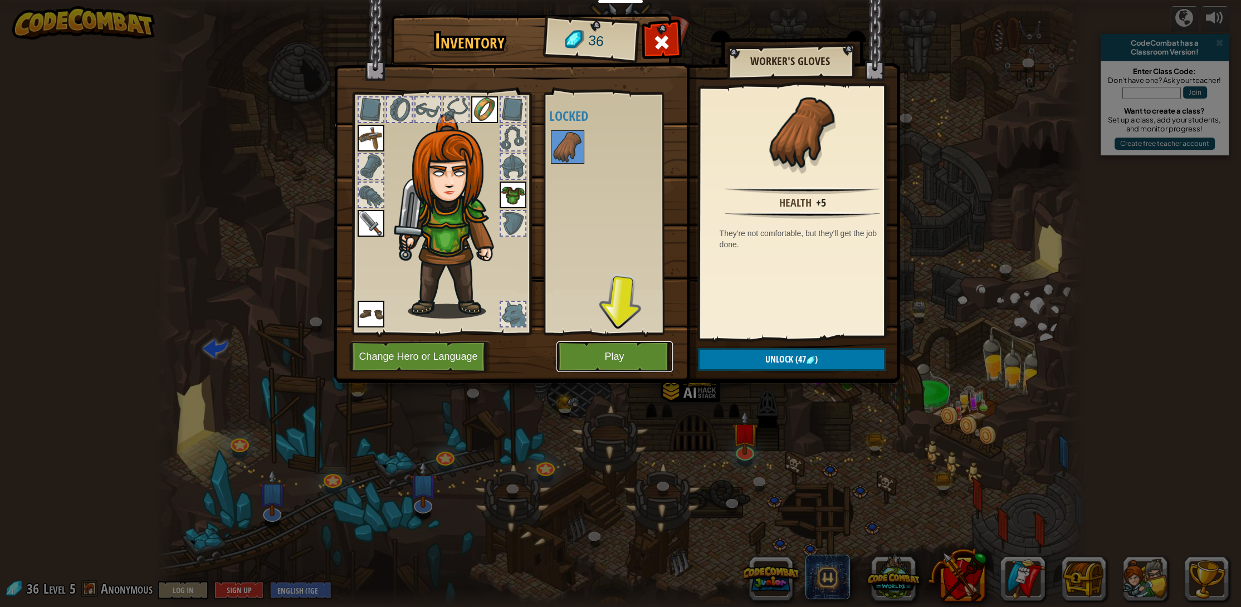
click at [607, 360] on button "Play" at bounding box center [615, 357] width 116 height 31
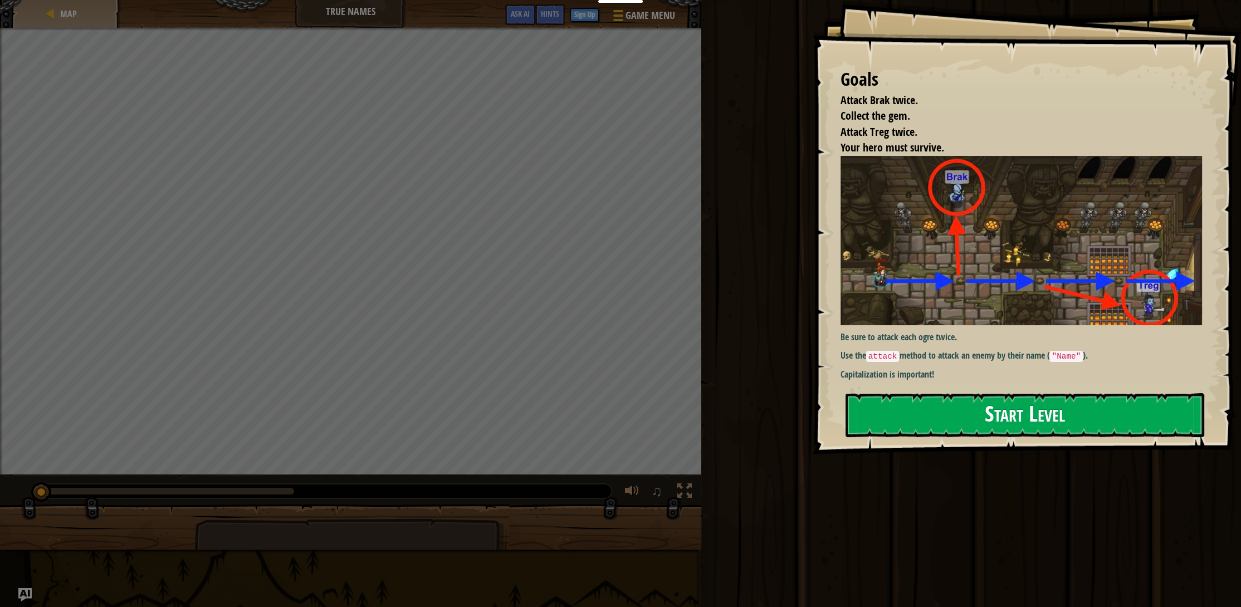
click at [1006, 422] on button "Start Level" at bounding box center [1025, 415] width 359 height 44
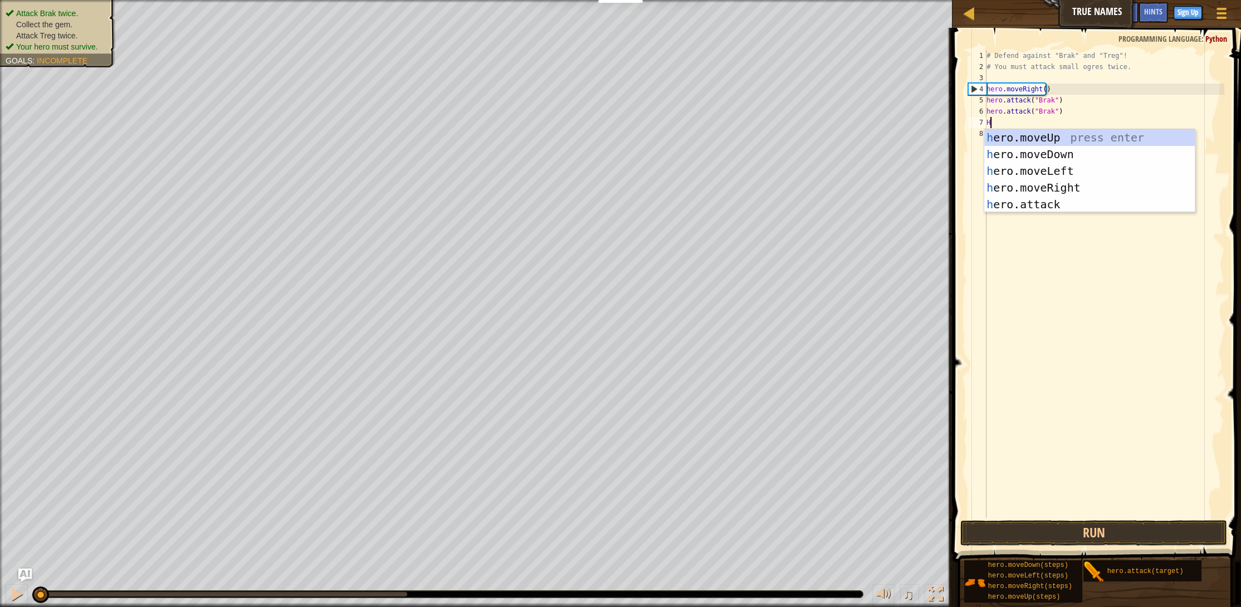
scroll to position [5, 0]
type textarea "Hero"
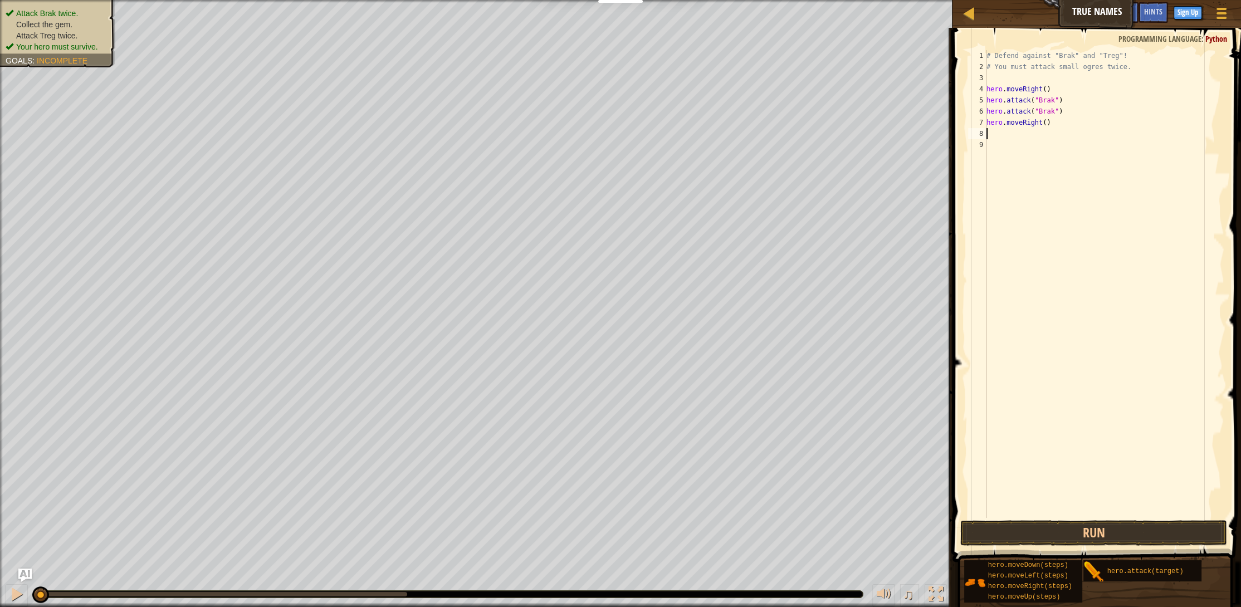
click at [1040, 124] on div "# Defend against "Brak" and "Treg"! # You must attack small ogres twice. hero .…" at bounding box center [1104, 295] width 240 height 490
type textarea "hero.moveRight(2)"
click at [1023, 137] on div "# Defend against "Brak" and "Treg"! # You must attack small ogres twice. hero .…" at bounding box center [1104, 295] width 240 height 490
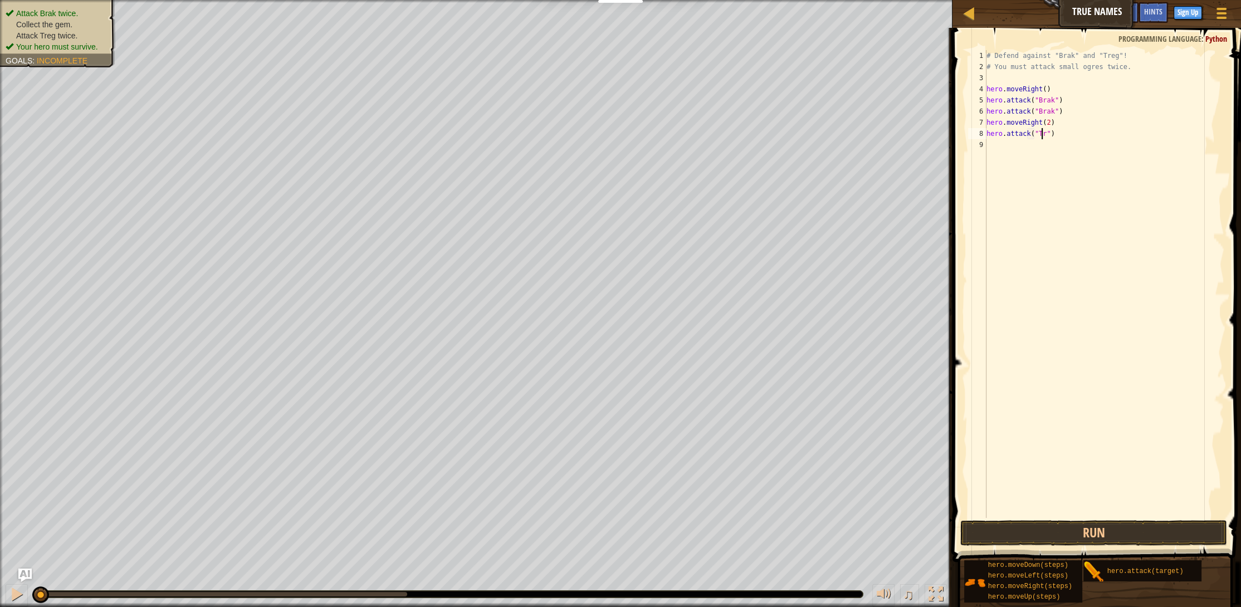
scroll to position [5, 5]
type textarea "hero.attack("Treg")"
click at [1099, 530] on button "Run" at bounding box center [1094, 533] width 267 height 26
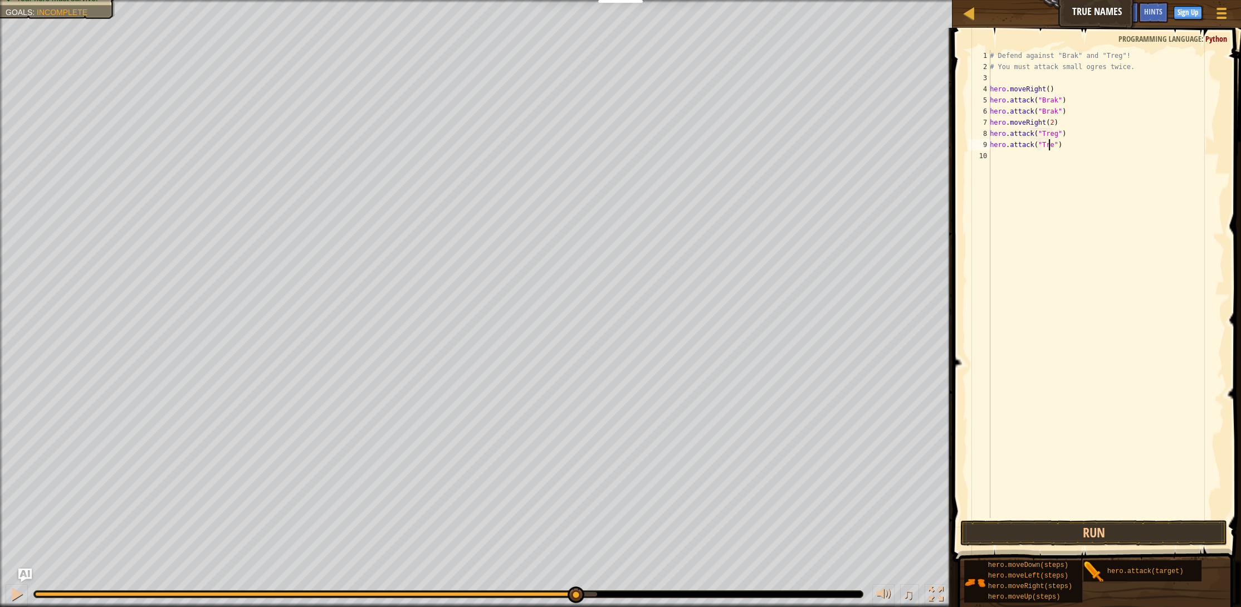
scroll to position [5, 5]
type textarea "hero.attack("Treg")"
click at [1103, 534] on button "Run" at bounding box center [1094, 533] width 267 height 26
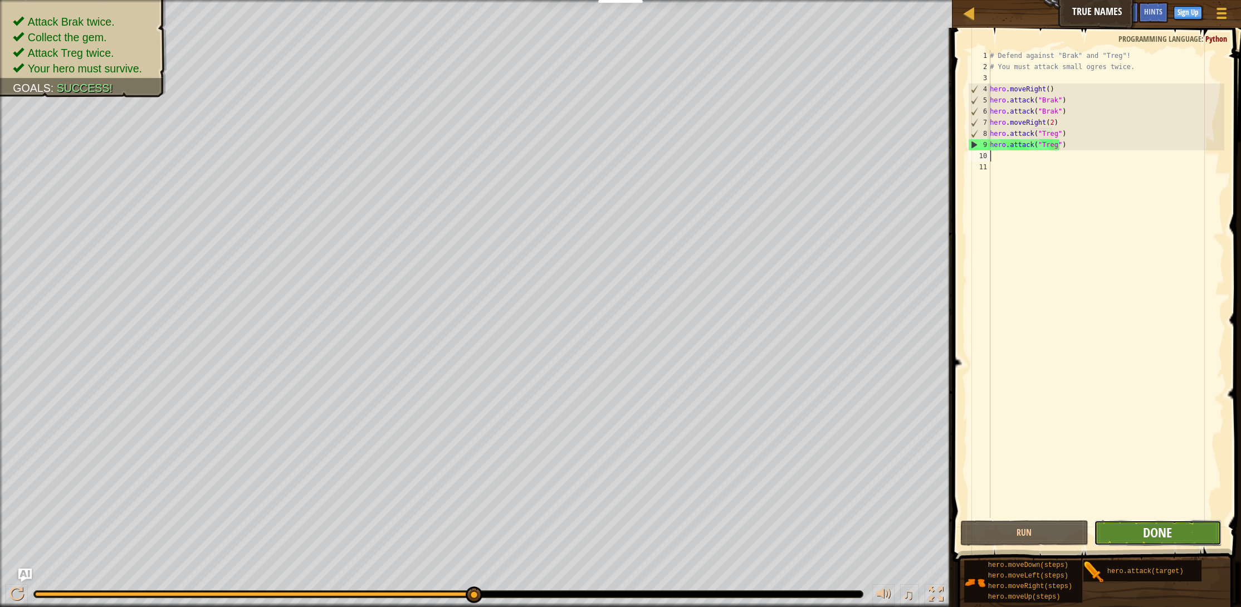
click at [1164, 532] on span "Done" at bounding box center [1157, 533] width 29 height 18
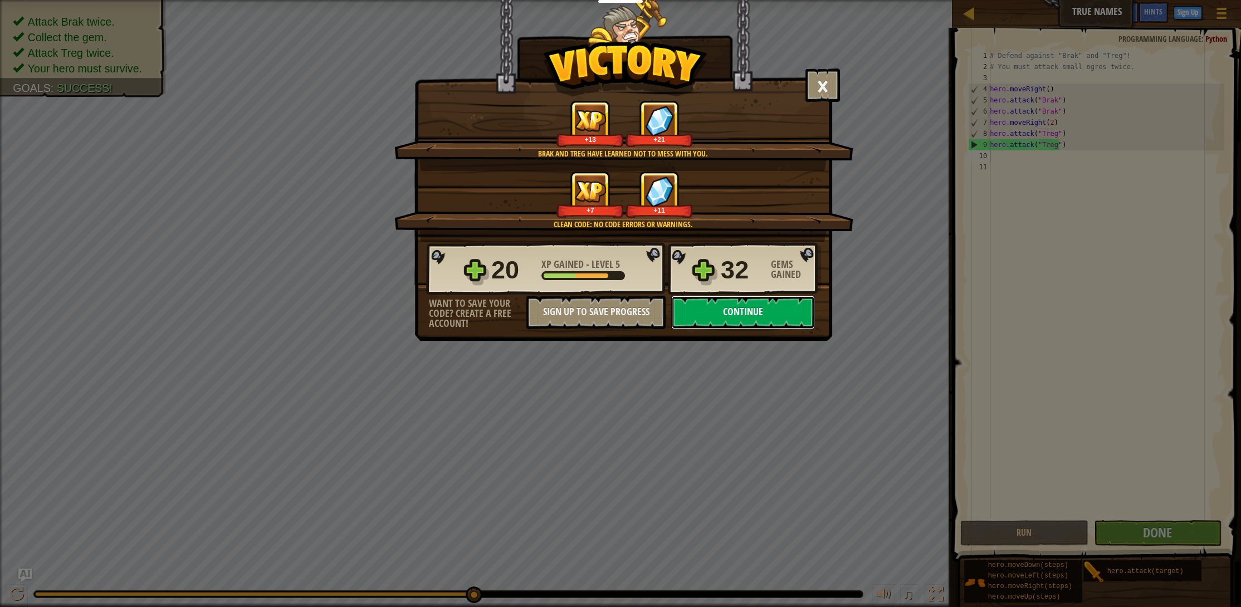
click at [785, 311] on button "Continue" at bounding box center [743, 312] width 144 height 33
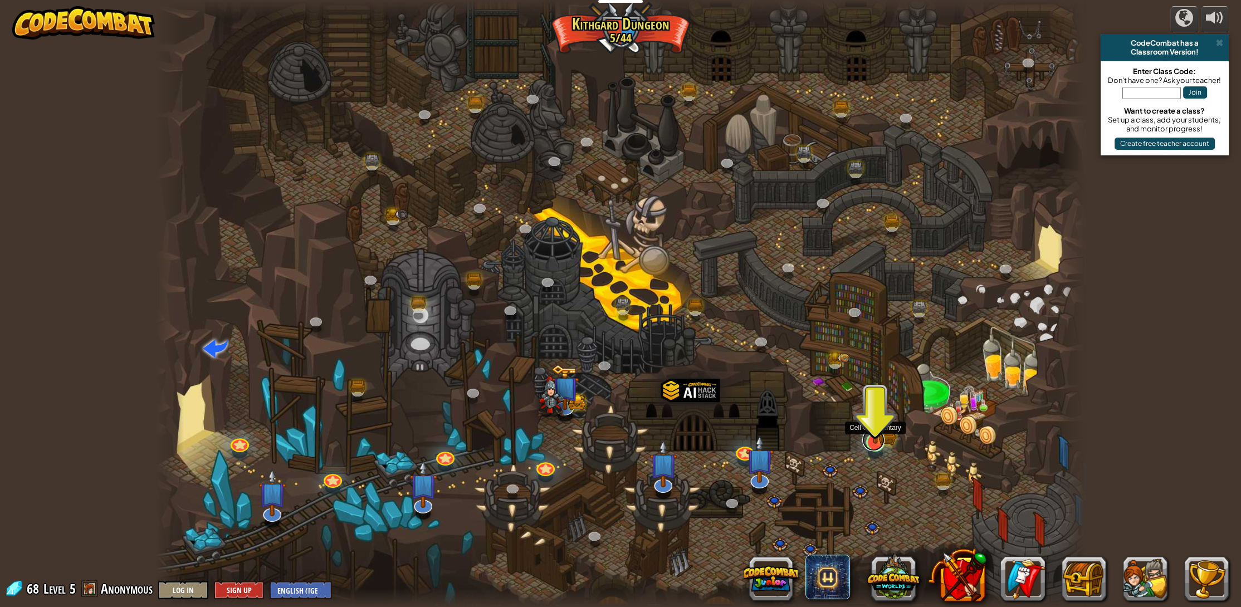
click at [880, 447] on link at bounding box center [873, 440] width 22 height 22
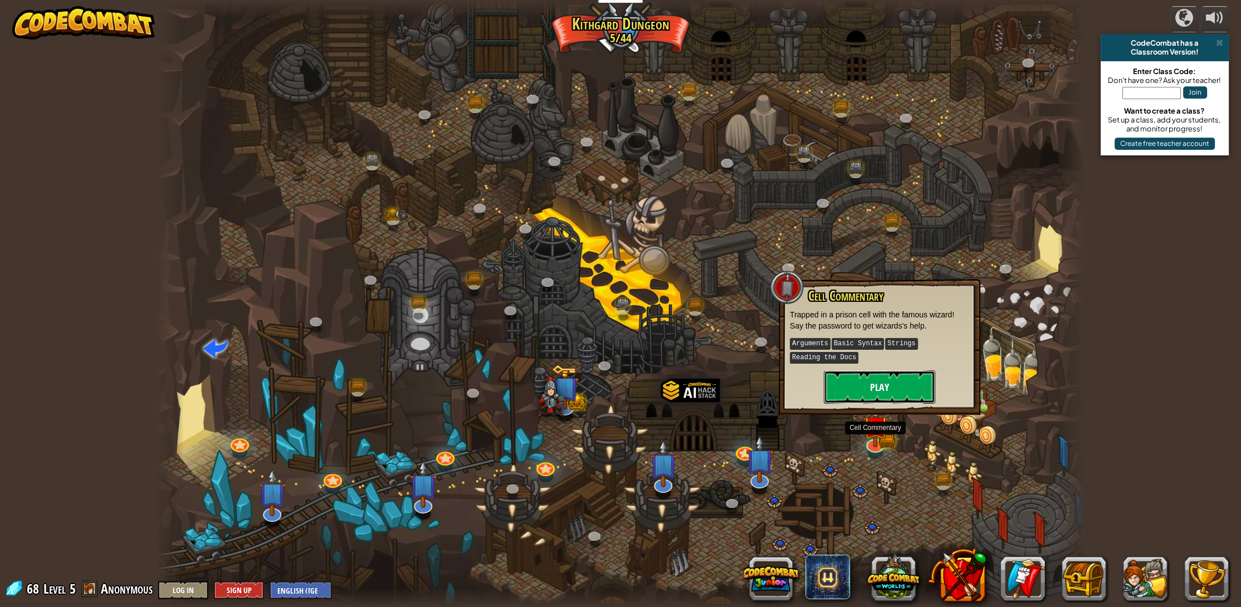
click at [869, 393] on button "Play" at bounding box center [879, 387] width 111 height 33
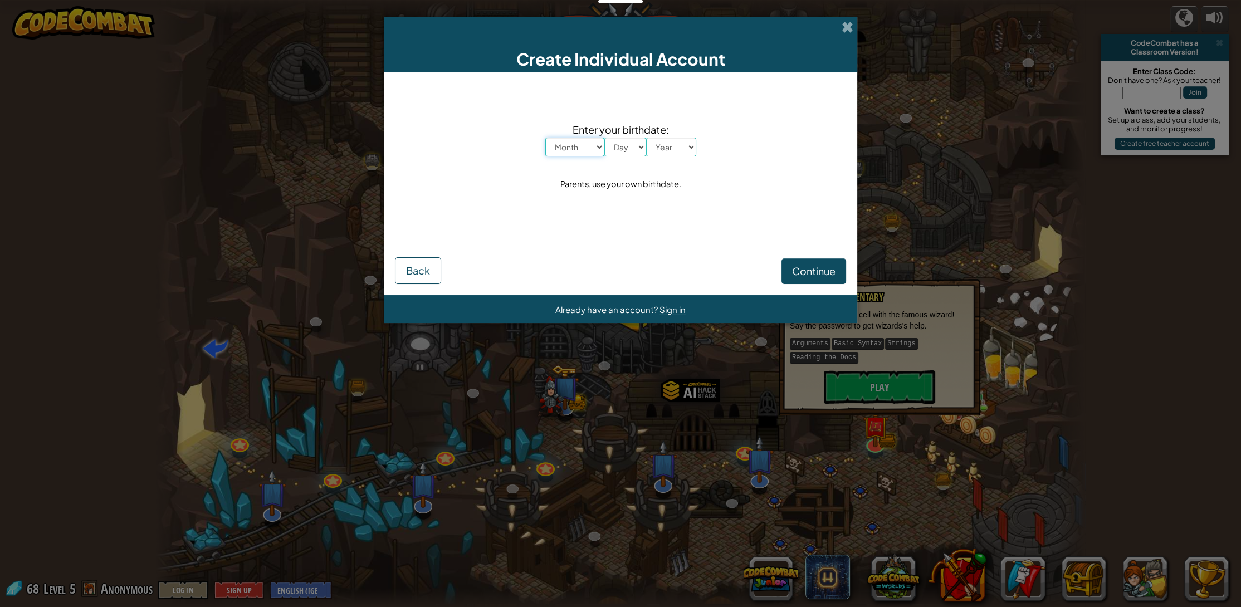
click at [576, 152] on select "Month January February March April May June July August September October Novem…" at bounding box center [574, 147] width 59 height 19
select select "5"
click at [545, 138] on select "Month January February March April May June July August September October Novem…" at bounding box center [574, 147] width 59 height 19
click at [621, 148] on select "Day 1 2 3 4 5 6 7 8 9 10 11 12 13 14 15 16 17 18 19 20 21 22 23 24 25 26 27 28 …" at bounding box center [626, 147] width 42 height 19
select select "21"
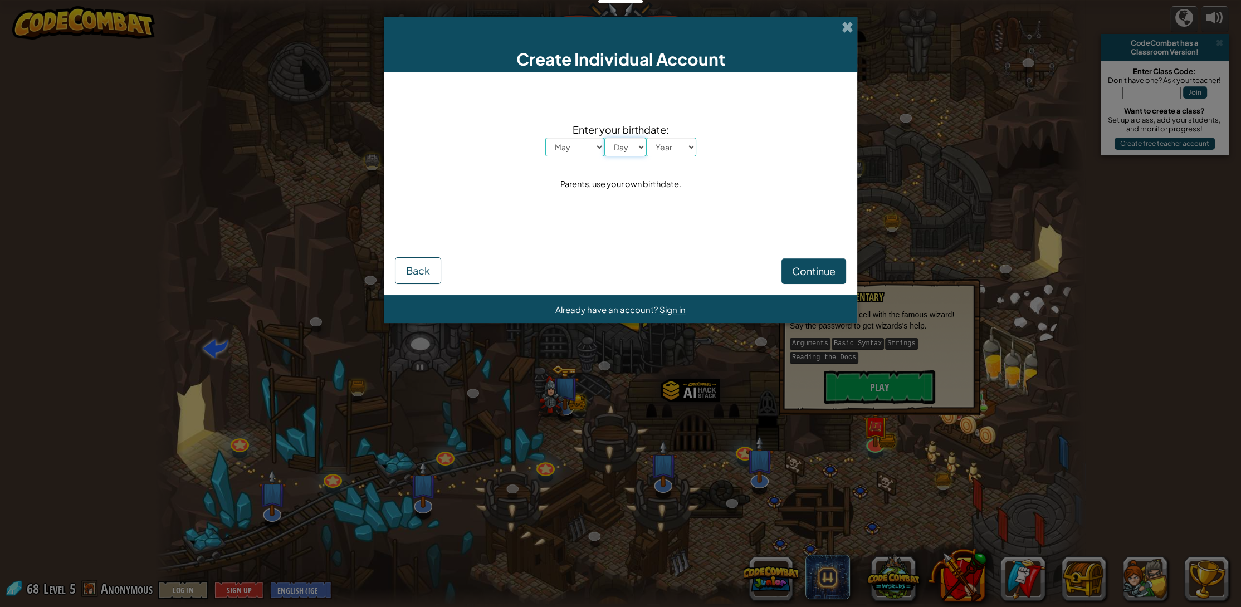
click at [605, 138] on select "Day 1 2 3 4 5 6 7 8 9 10 11 12 13 14 15 16 17 18 19 20 21 22 23 24 25 26 27 28 …" at bounding box center [626, 147] width 42 height 19
click at [671, 148] on select "Year [DATE] 2024 2023 2022 2021 2020 2019 2018 2017 2016 2015 2014 2013 2012 20…" at bounding box center [671, 147] width 50 height 19
select select "1995"
click at [646, 138] on select "Year [DATE] 2024 2023 2022 2021 2020 2019 2018 2017 2016 2015 2014 2013 2012 20…" at bounding box center [671, 147] width 50 height 19
click at [802, 269] on span "Continue" at bounding box center [813, 271] width 43 height 13
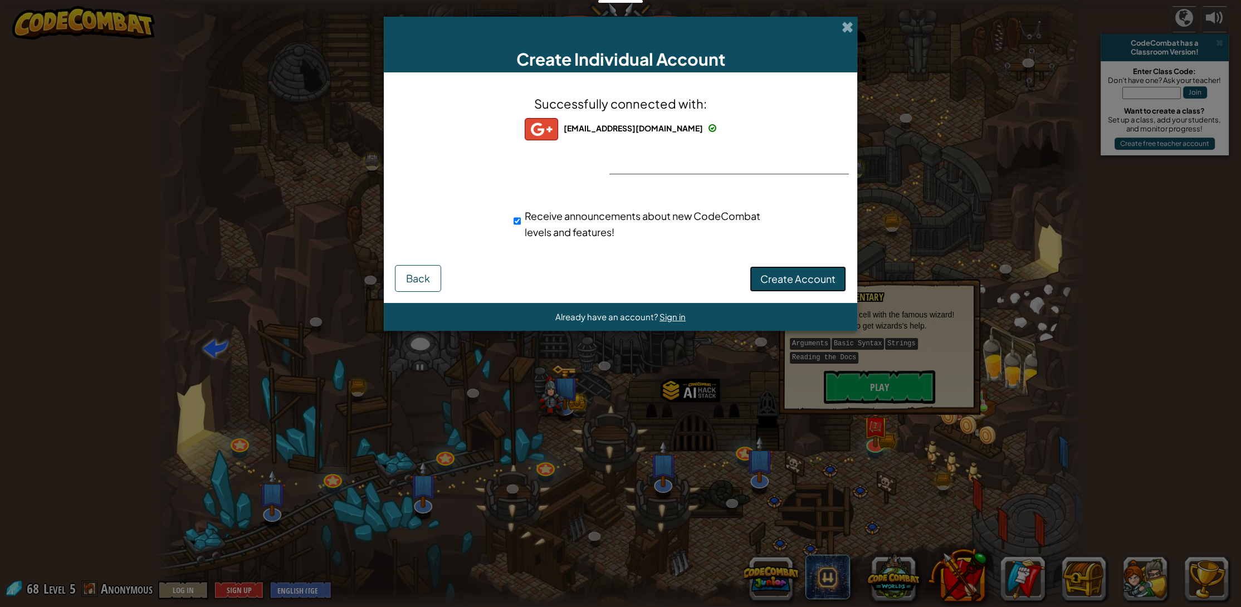
click at [776, 279] on span "Create Account" at bounding box center [798, 278] width 75 height 13
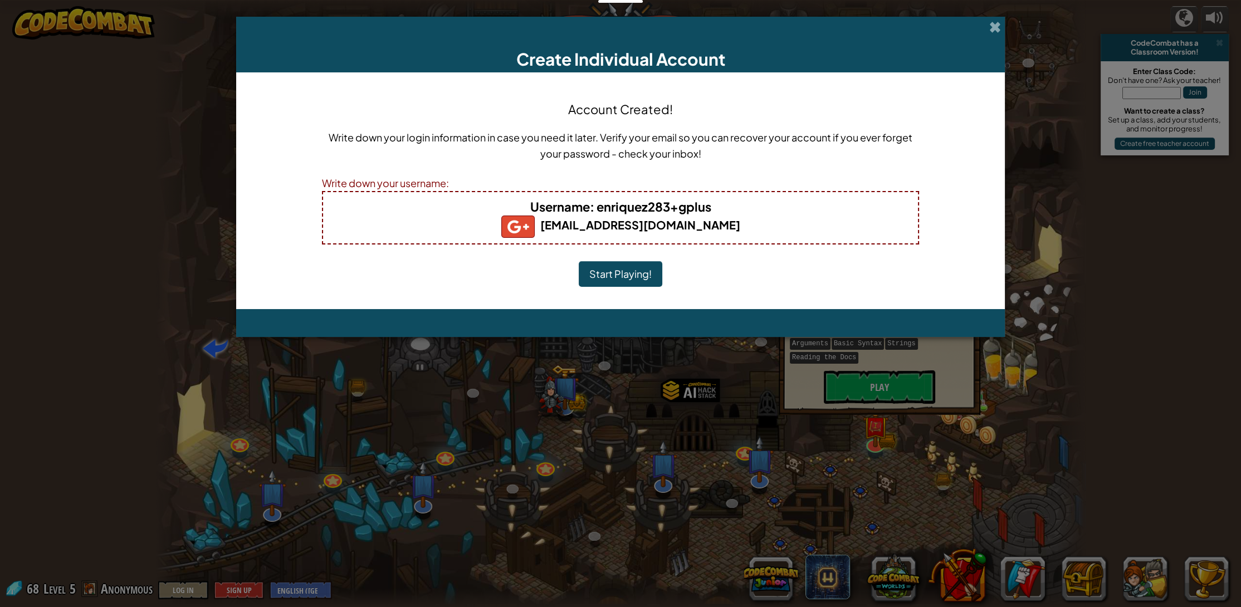
click at [640, 275] on button "Start Playing!" at bounding box center [621, 274] width 84 height 26
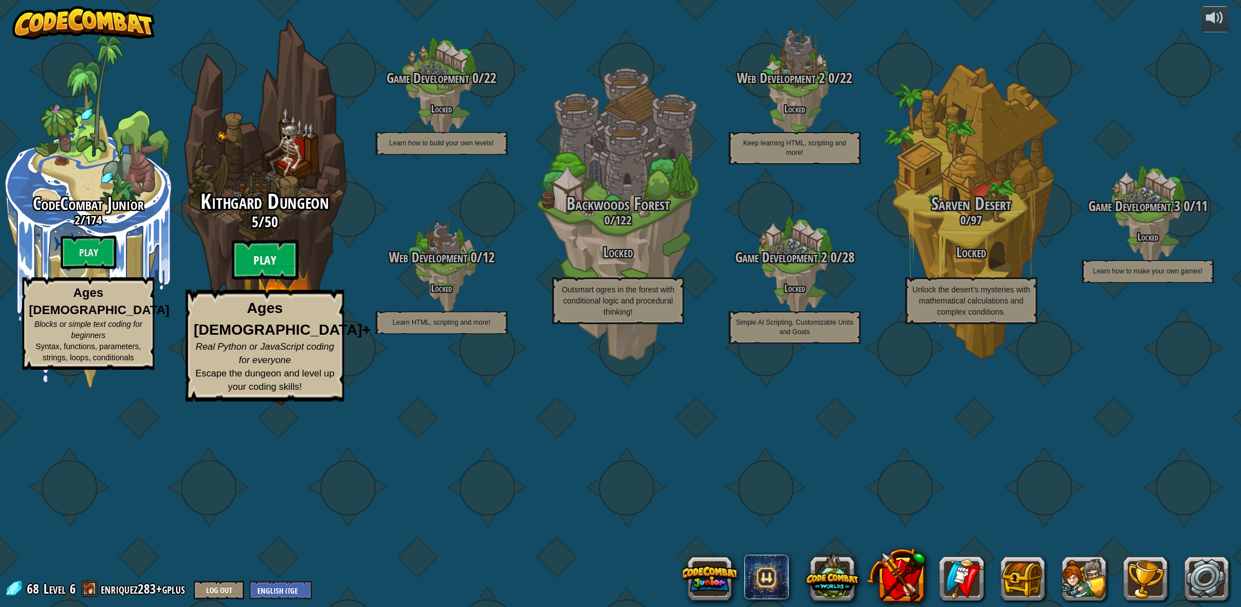
click at [269, 280] on btn "Play" at bounding box center [265, 260] width 67 height 40
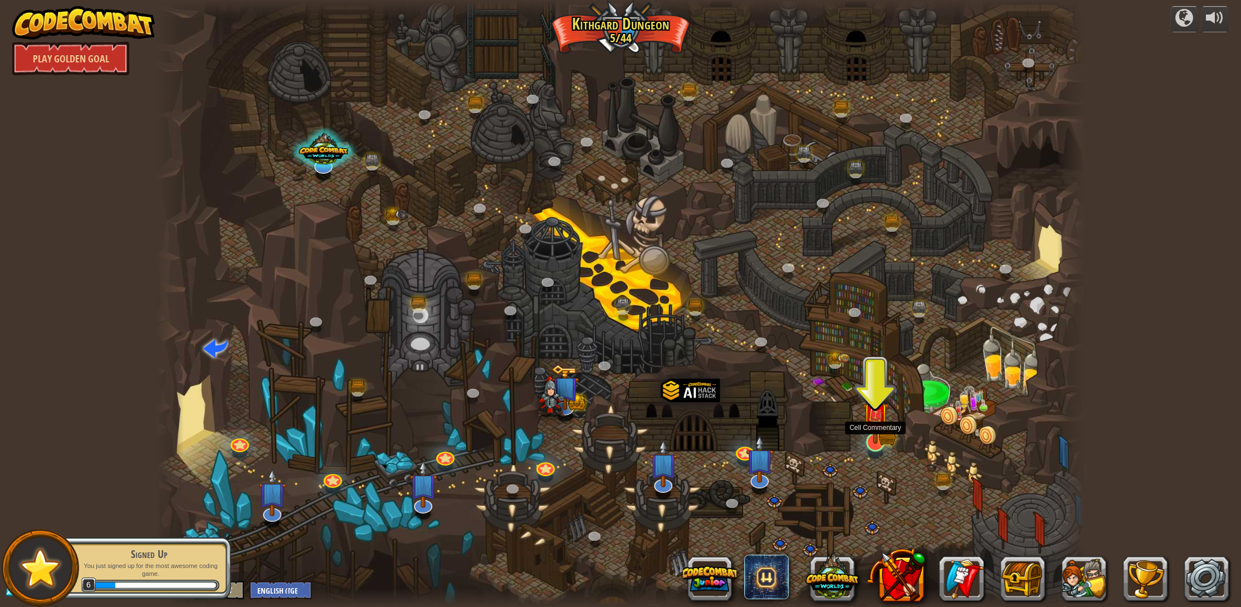
click at [883, 436] on img at bounding box center [875, 415] width 26 height 57
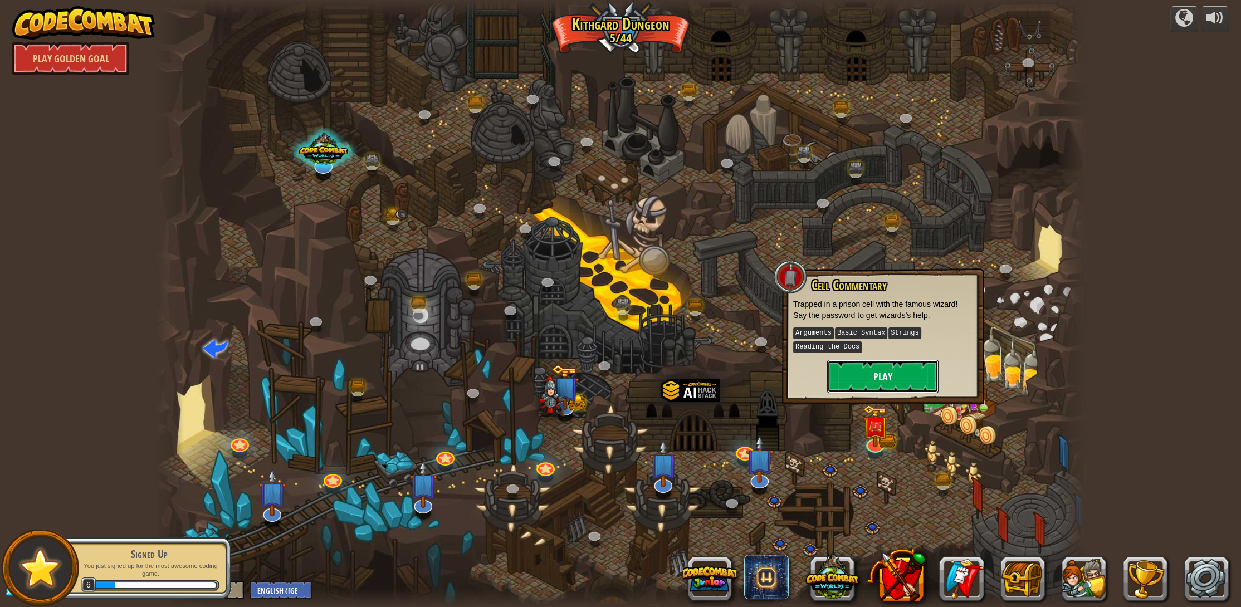
click at [881, 379] on button "Play" at bounding box center [882, 376] width 111 height 33
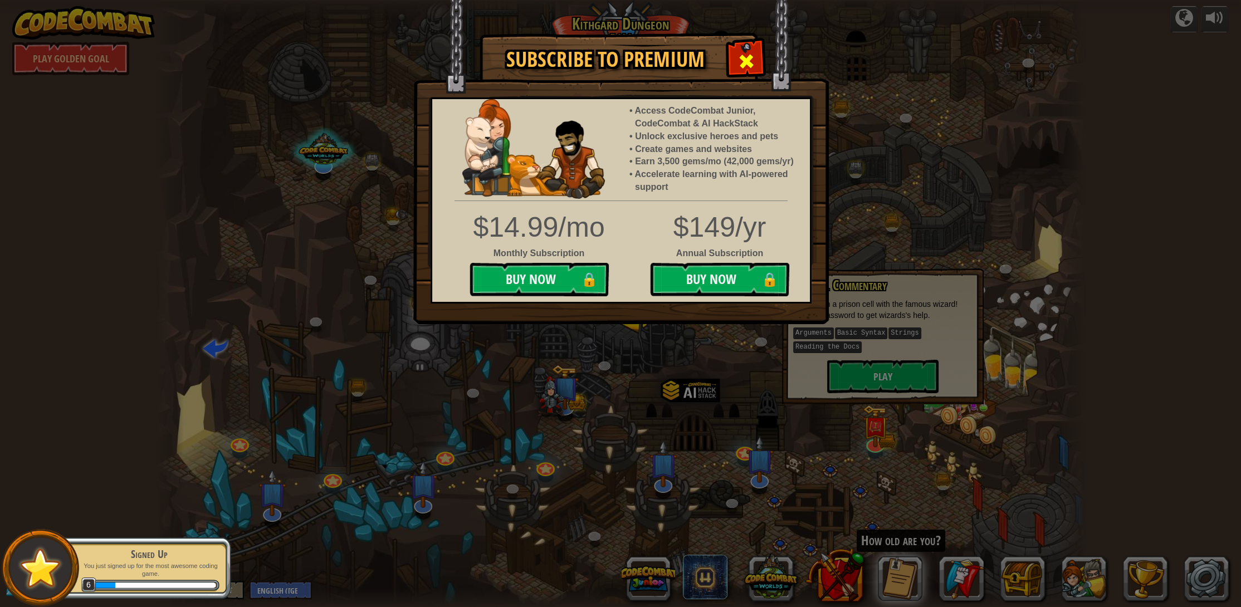
click at [747, 55] on span at bounding box center [747, 61] width 18 height 18
